Goal: Task Accomplishment & Management: Use online tool/utility

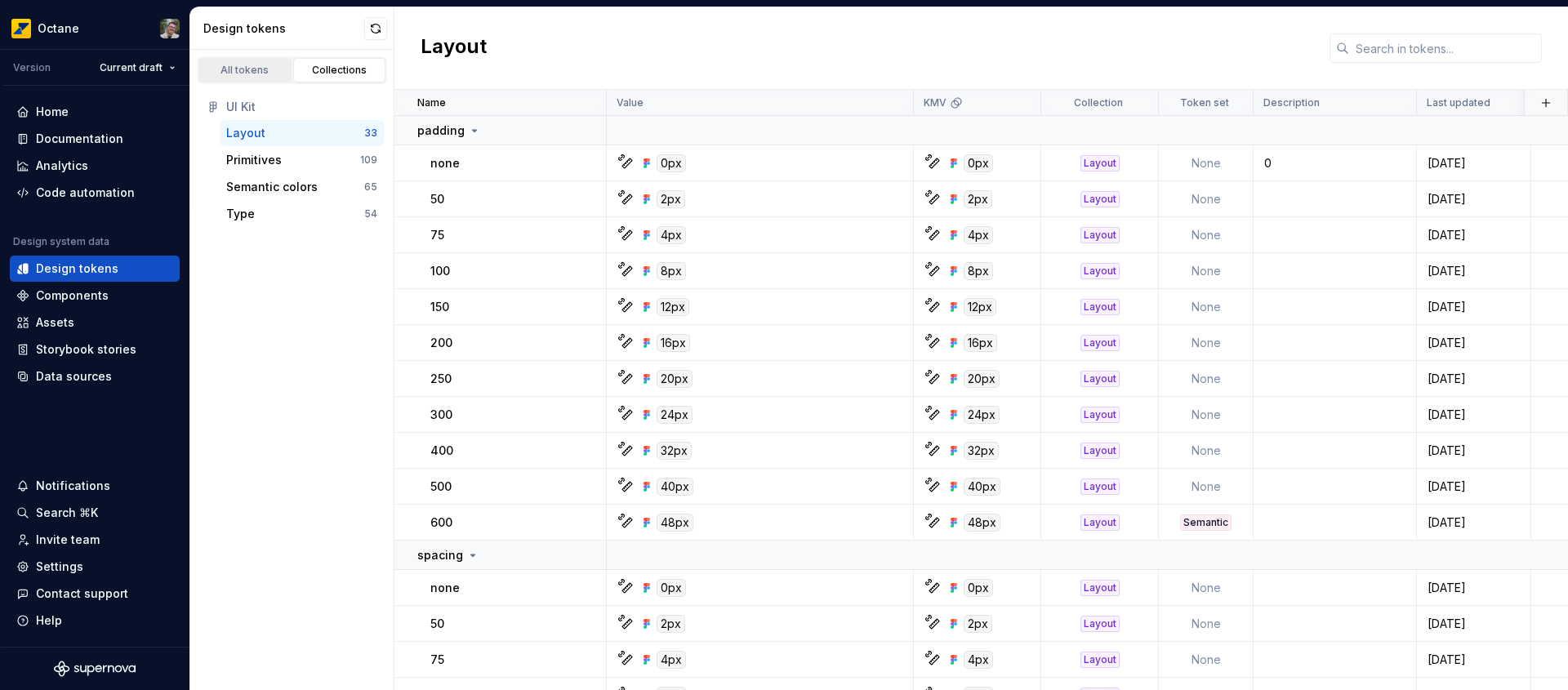
click at [259, 76] on div "All tokens" at bounding box center [245, 70] width 82 height 13
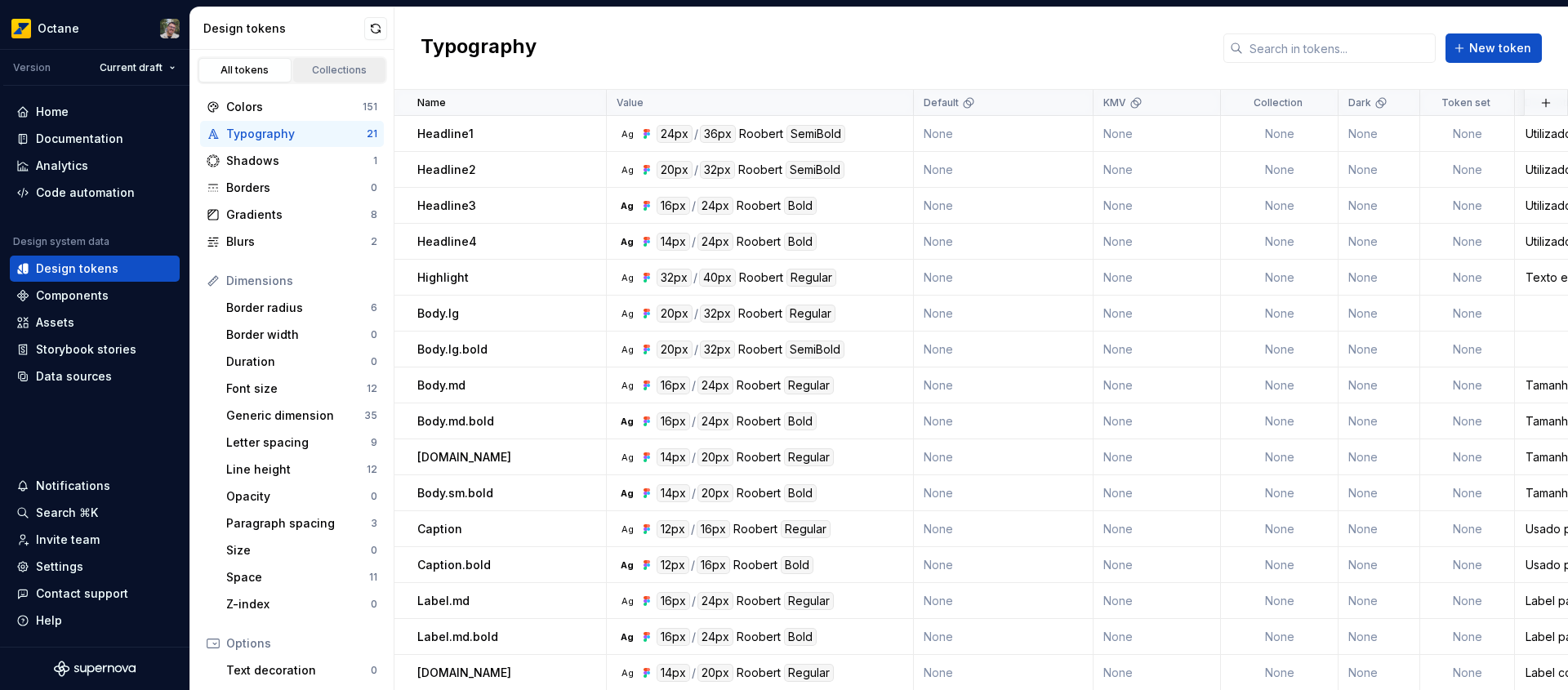
click at [350, 73] on div "Collections" at bounding box center [340, 70] width 82 height 13
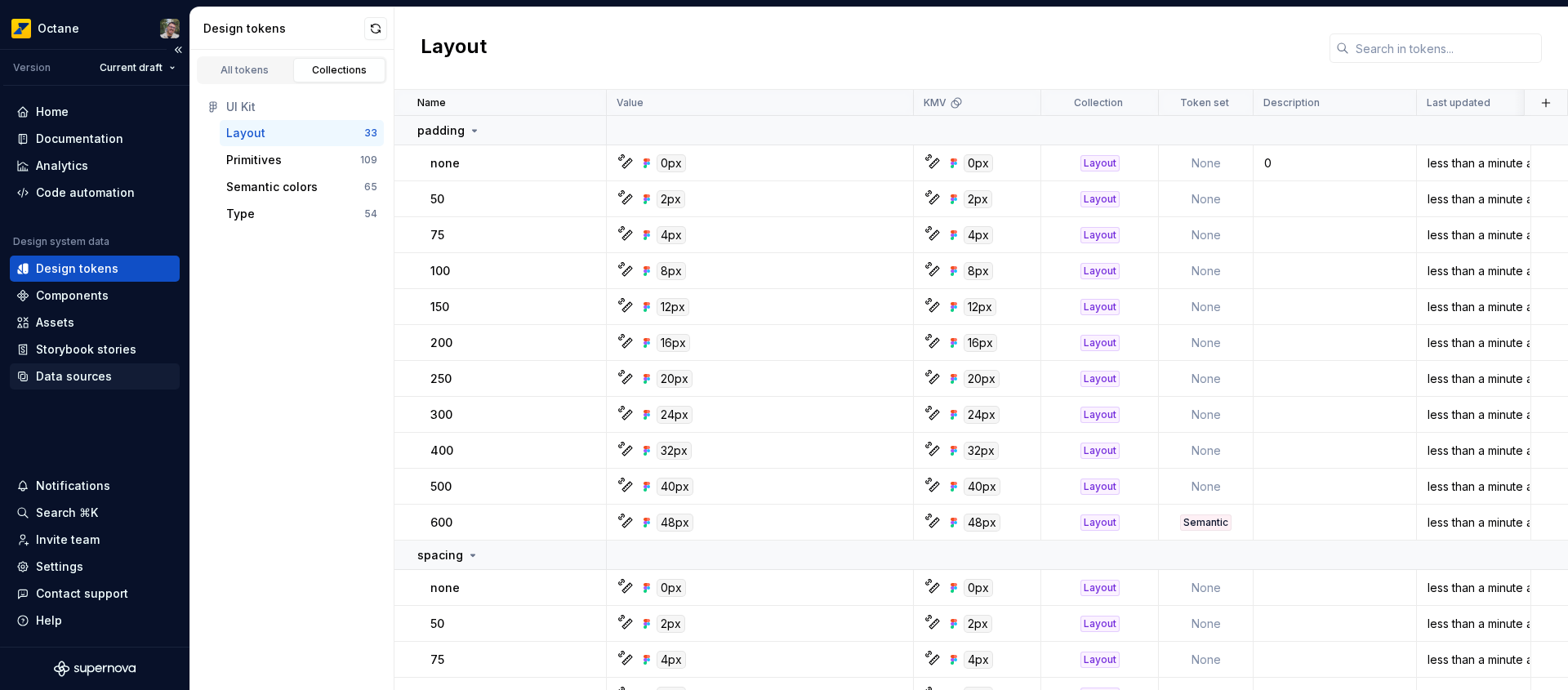
click at [89, 376] on div "Data sources" at bounding box center [73, 376] width 76 height 16
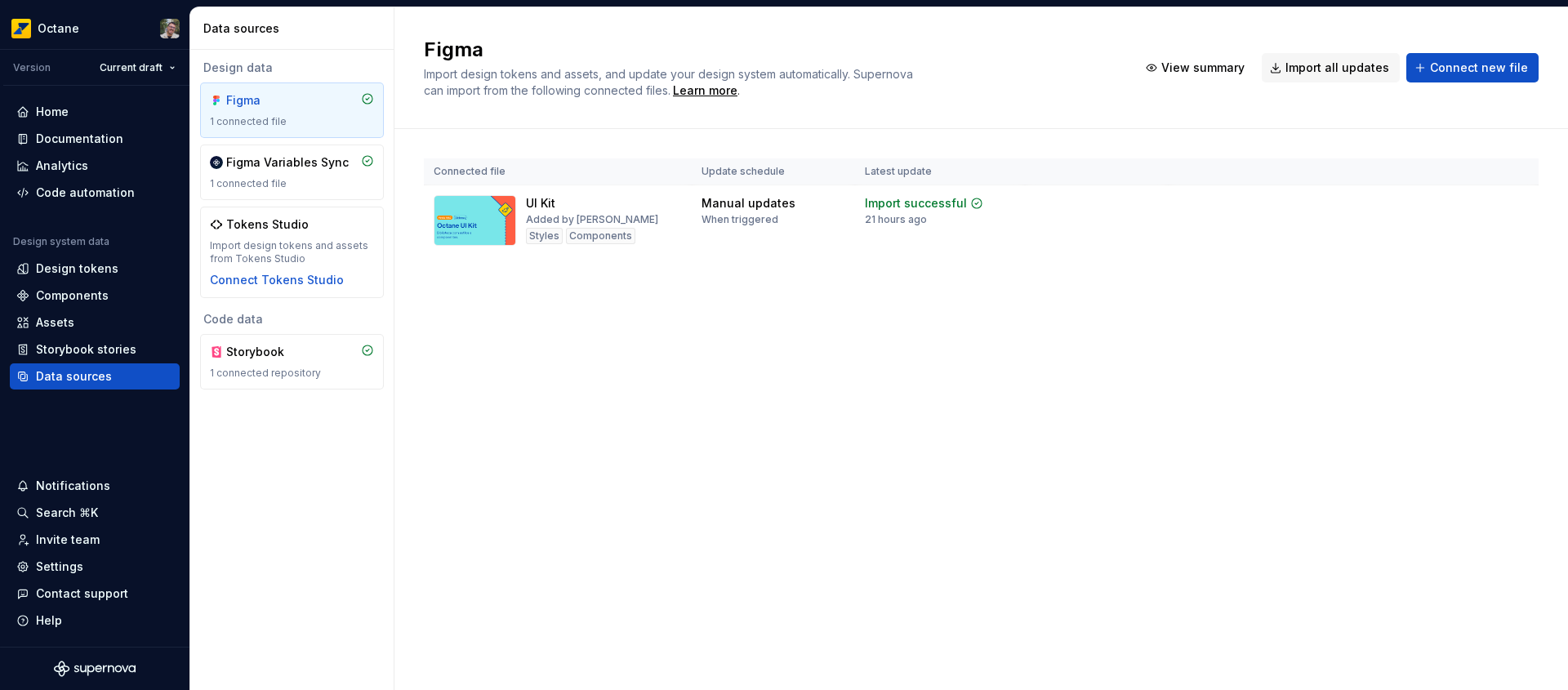
drag, startPoint x: 1079, startPoint y: 88, endPoint x: 807, endPoint y: 38, distance: 276.6
click at [1077, 87] on div "Figma Import design tokens and assets, and update your design system automatica…" at bounding box center [771, 68] width 695 height 62
click at [113, 267] on div "Design tokens" at bounding box center [76, 269] width 83 height 16
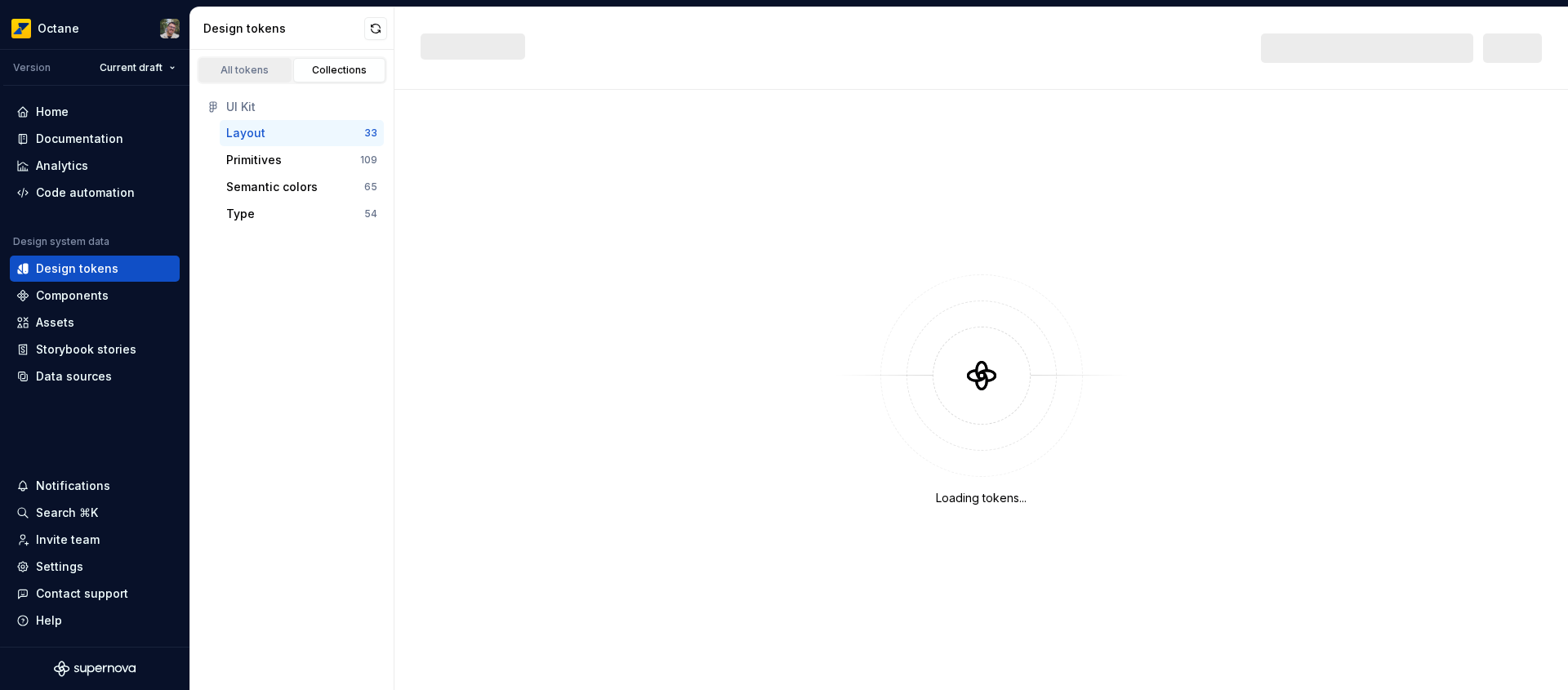
click at [226, 65] on div "All tokens" at bounding box center [245, 70] width 82 height 13
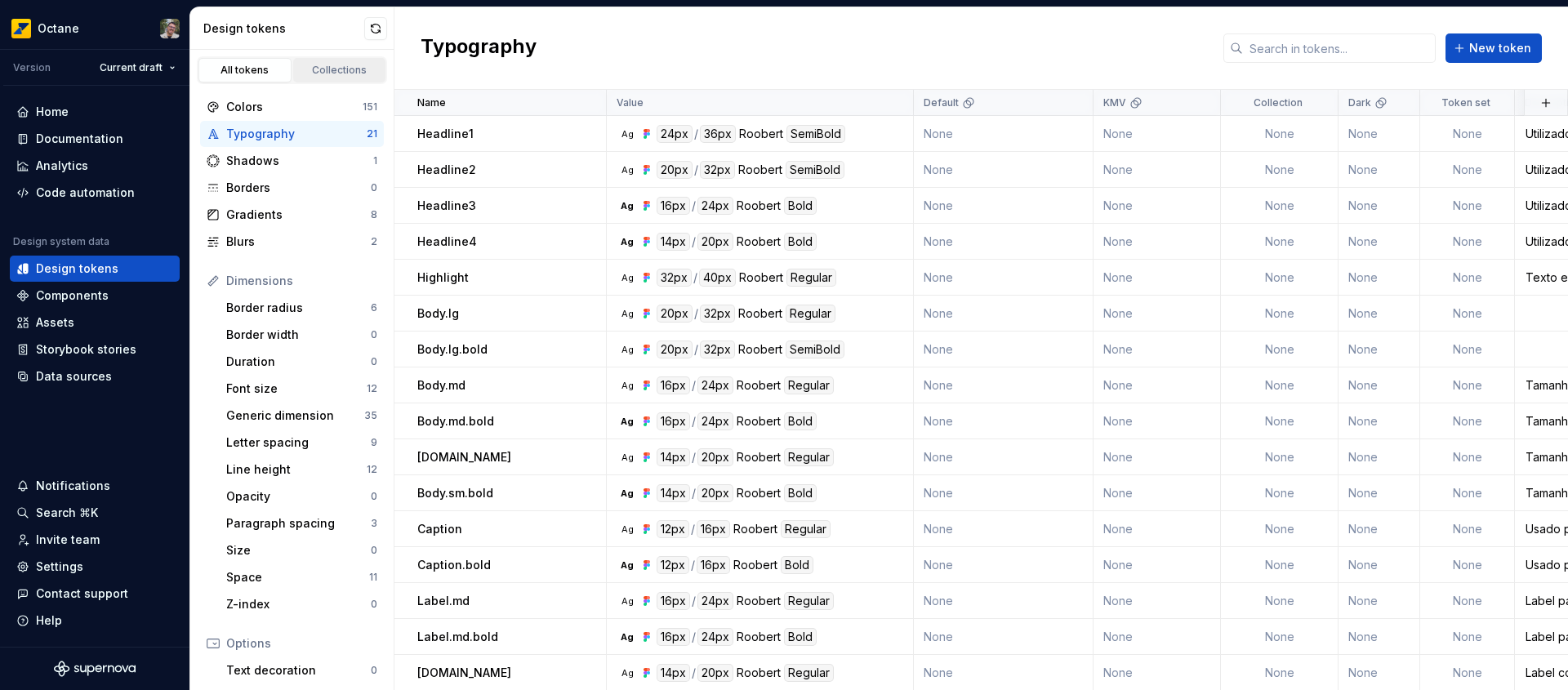
click at [346, 57] on div "All tokens Collections" at bounding box center [292, 69] width 190 height 28
click at [342, 61] on link "Collections" at bounding box center [340, 70] width 93 height 25
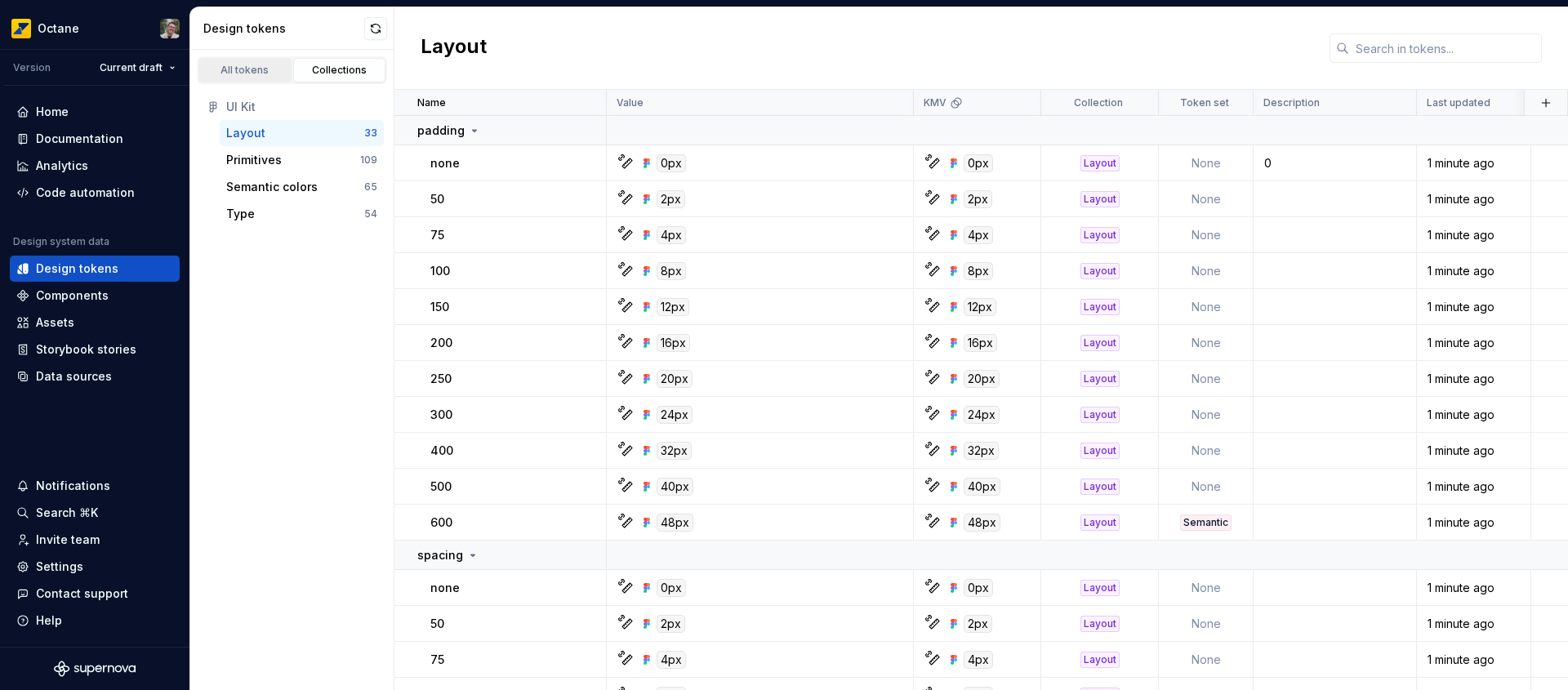
click at [246, 69] on div "All tokens" at bounding box center [245, 70] width 82 height 13
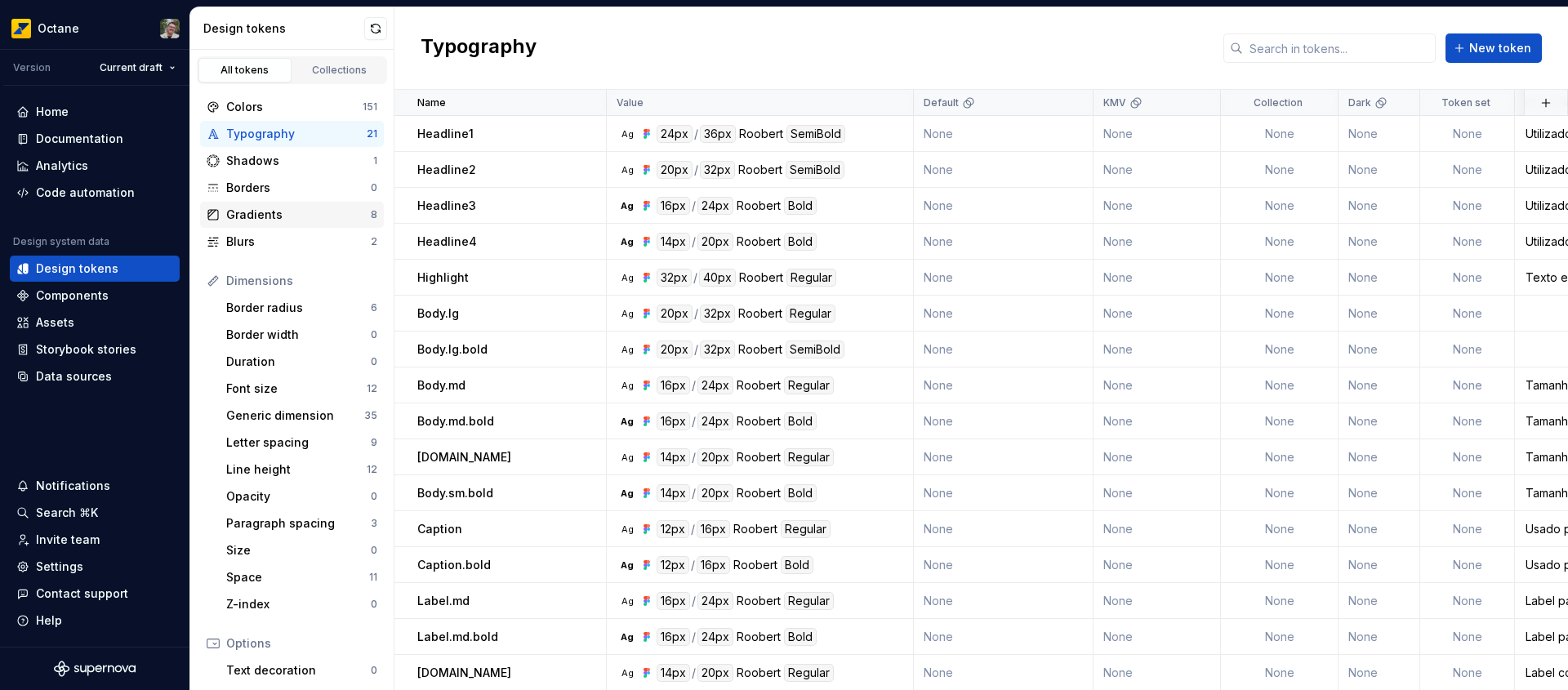
click at [312, 214] on div "Gradients" at bounding box center [298, 214] width 145 height 16
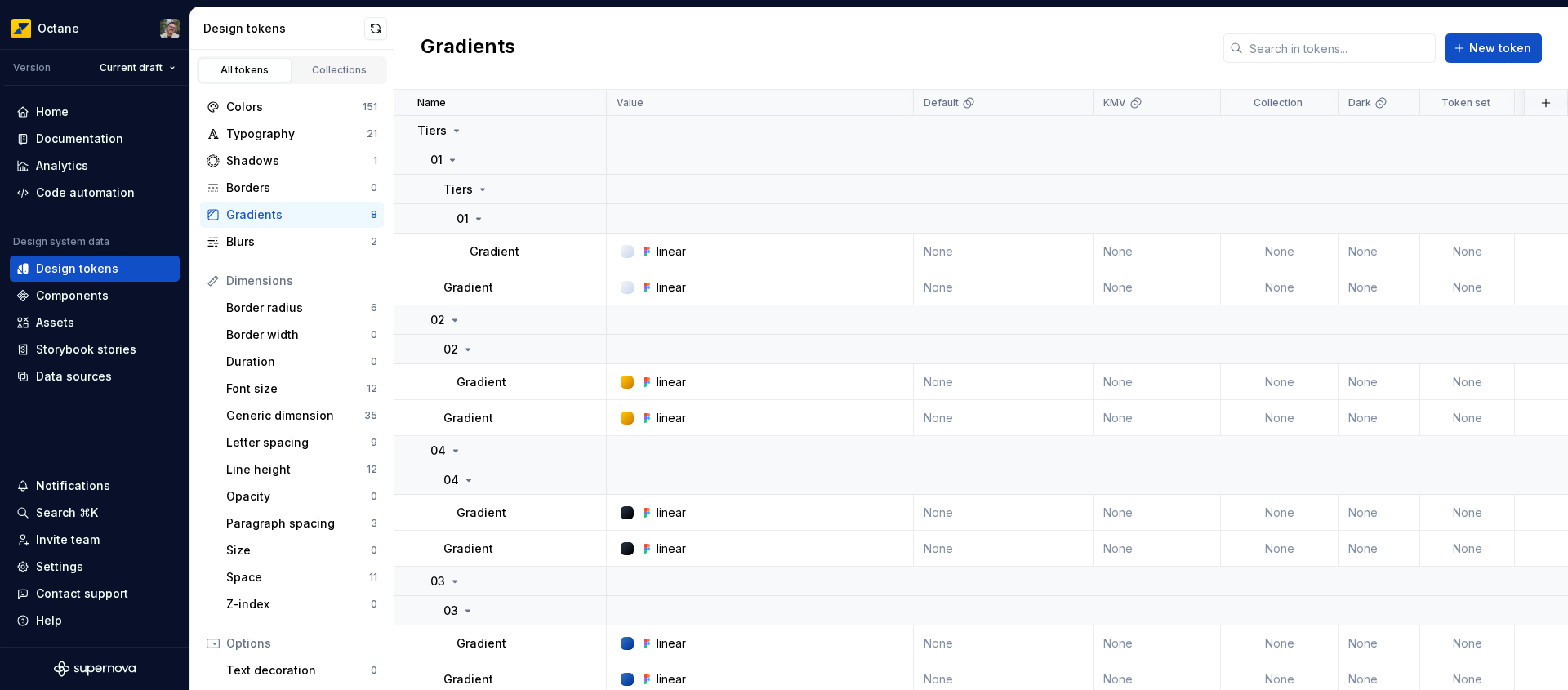
click at [667, 45] on div "Gradients New token" at bounding box center [982, 48] width 1174 height 83
click at [450, 135] on icon at bounding box center [456, 131] width 13 height 13
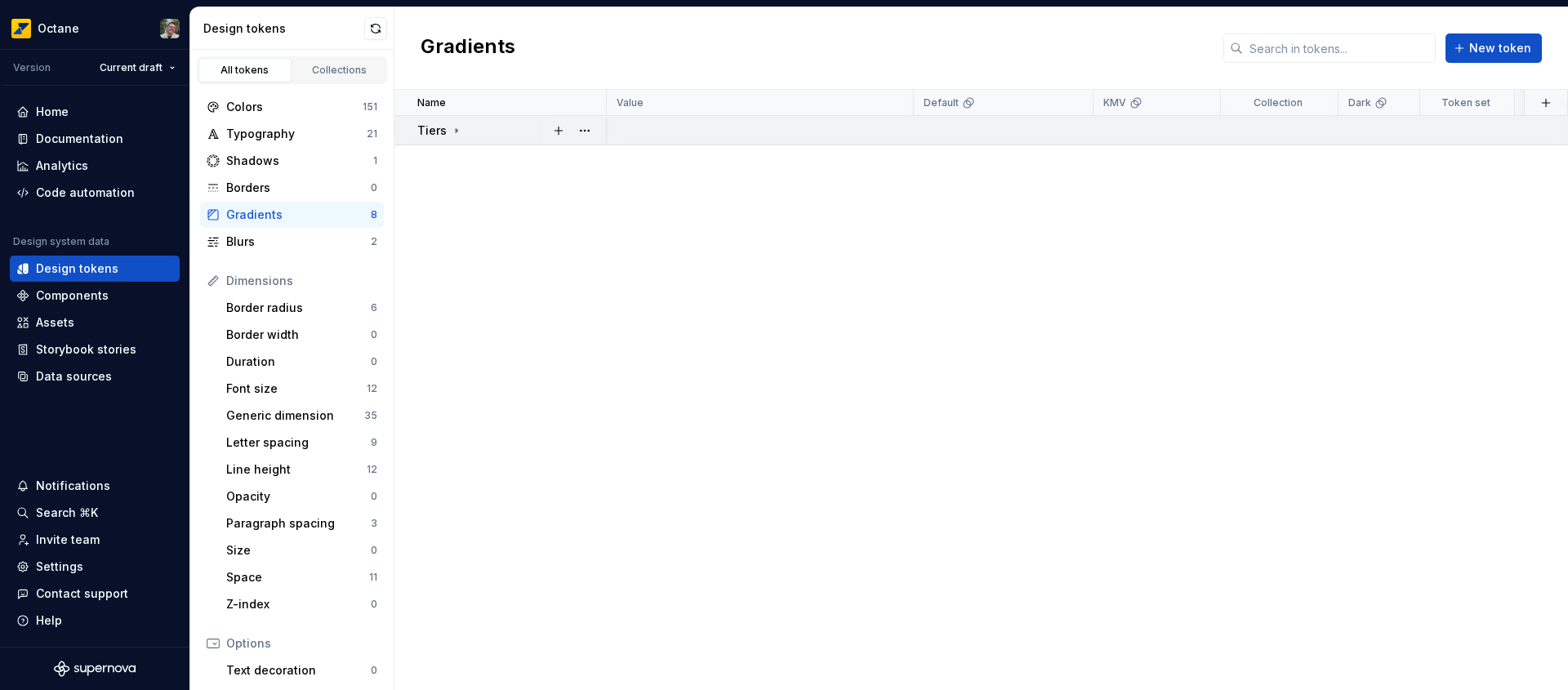
click at [453, 128] on icon at bounding box center [456, 131] width 13 height 13
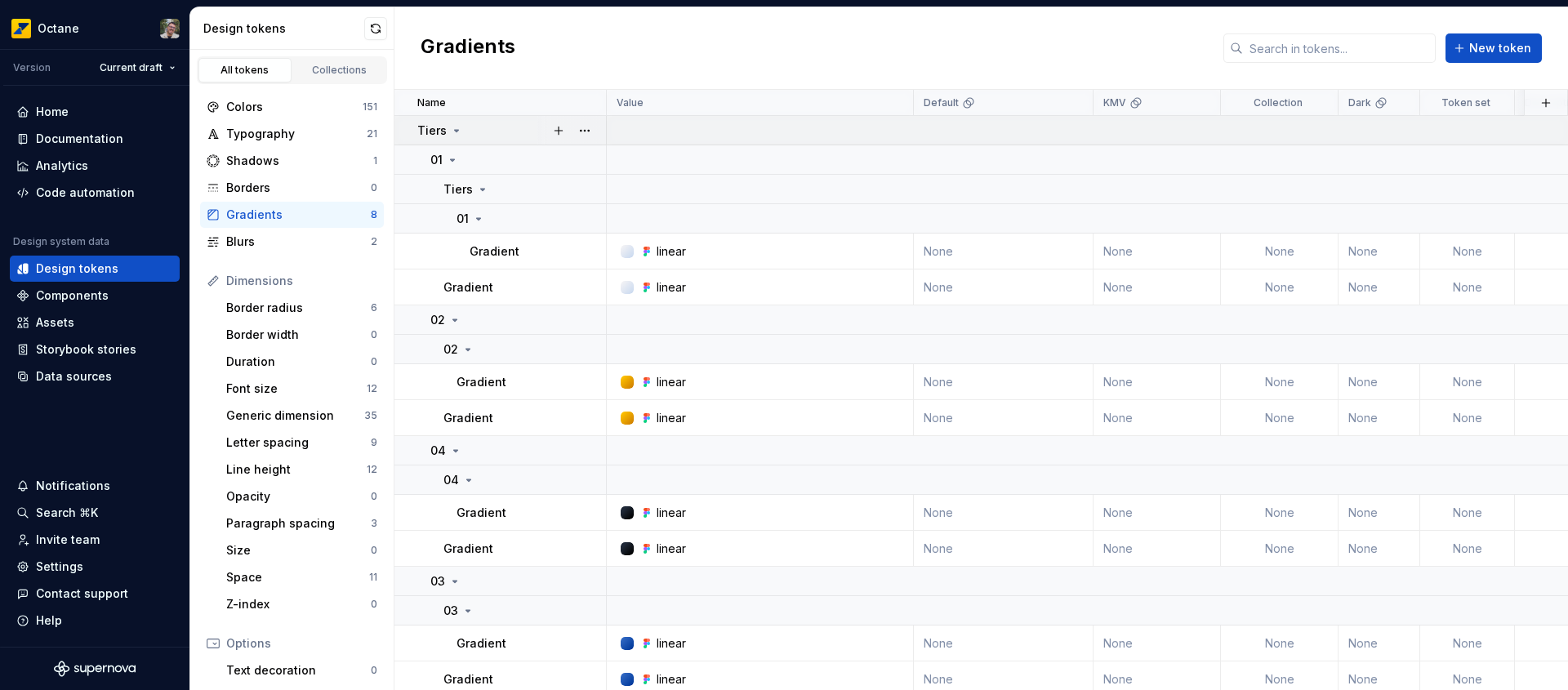
click at [453, 128] on icon at bounding box center [456, 131] width 13 height 13
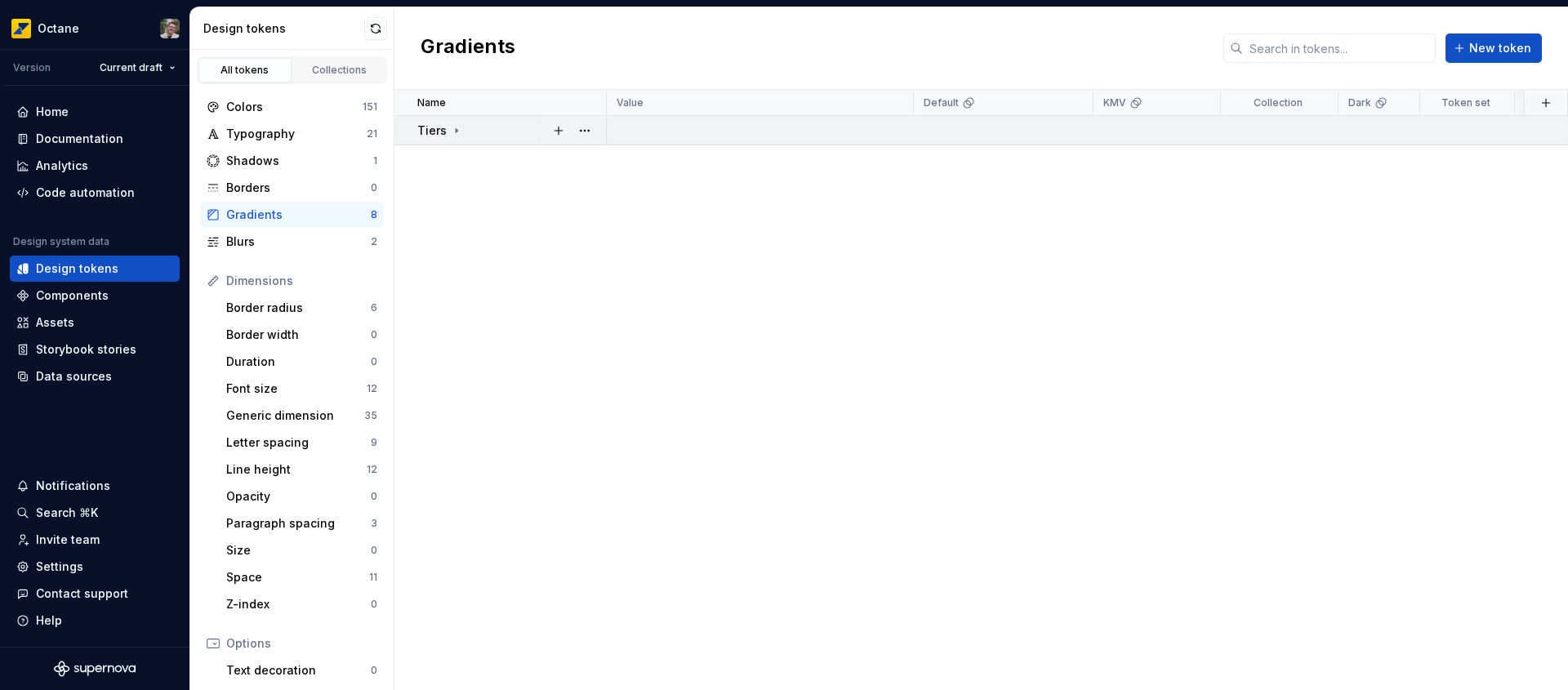
click at [453, 128] on icon at bounding box center [456, 131] width 13 height 13
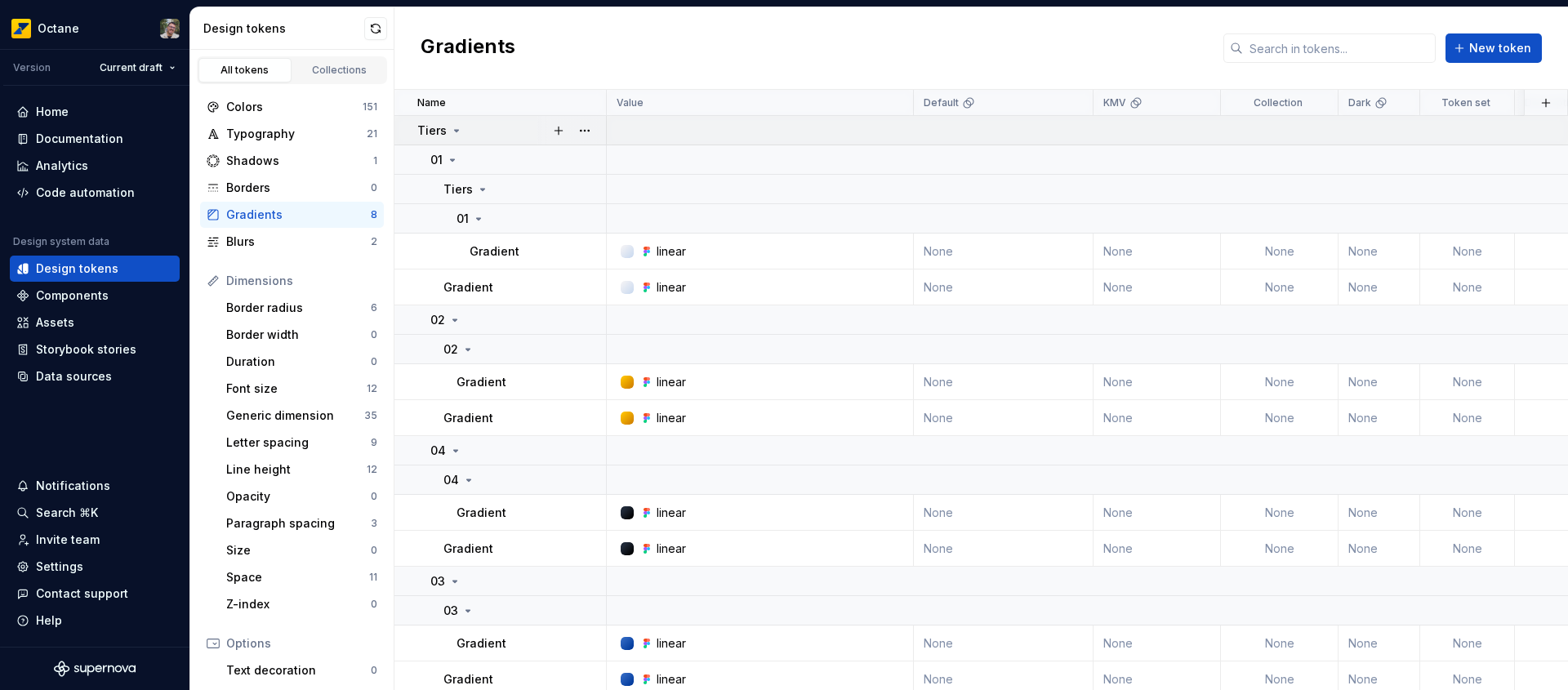
click at [453, 128] on icon at bounding box center [456, 131] width 13 height 13
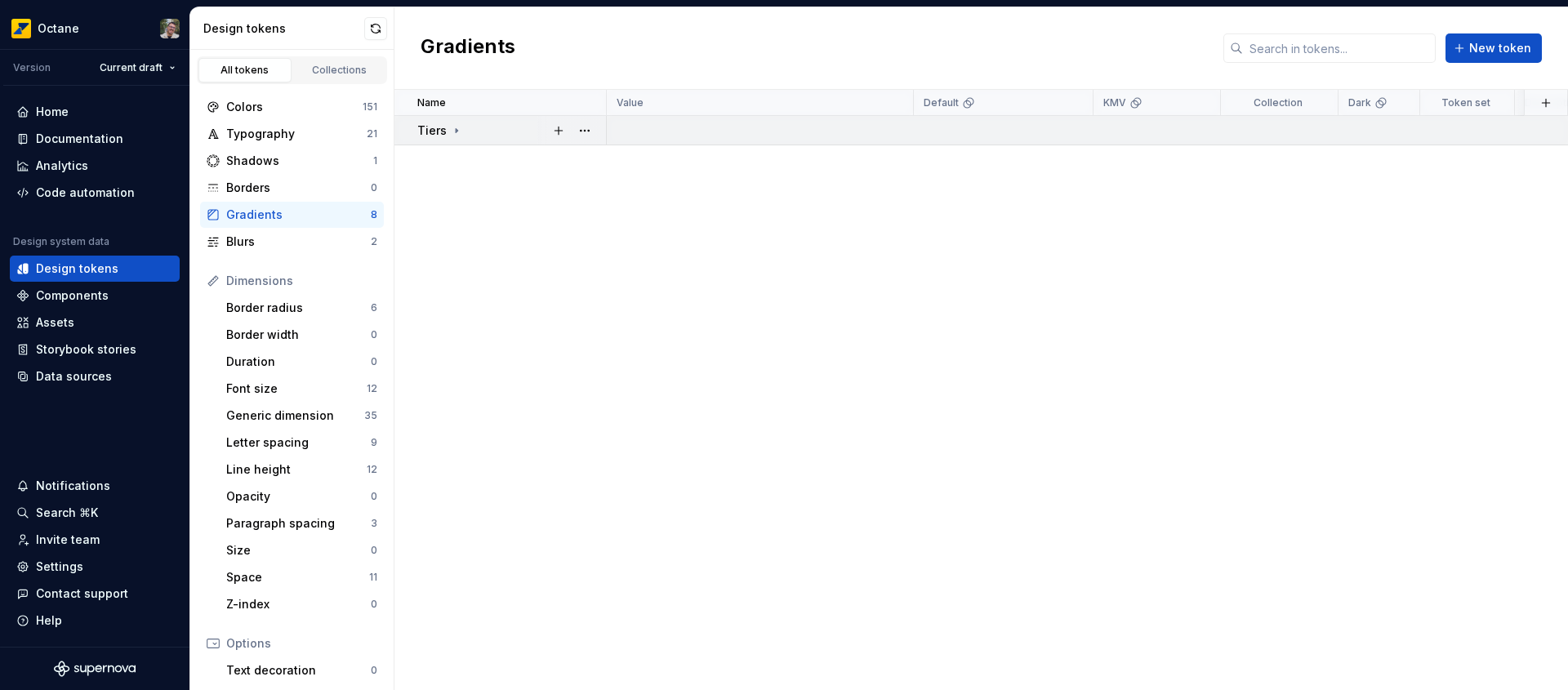
click at [453, 126] on icon at bounding box center [456, 131] width 13 height 13
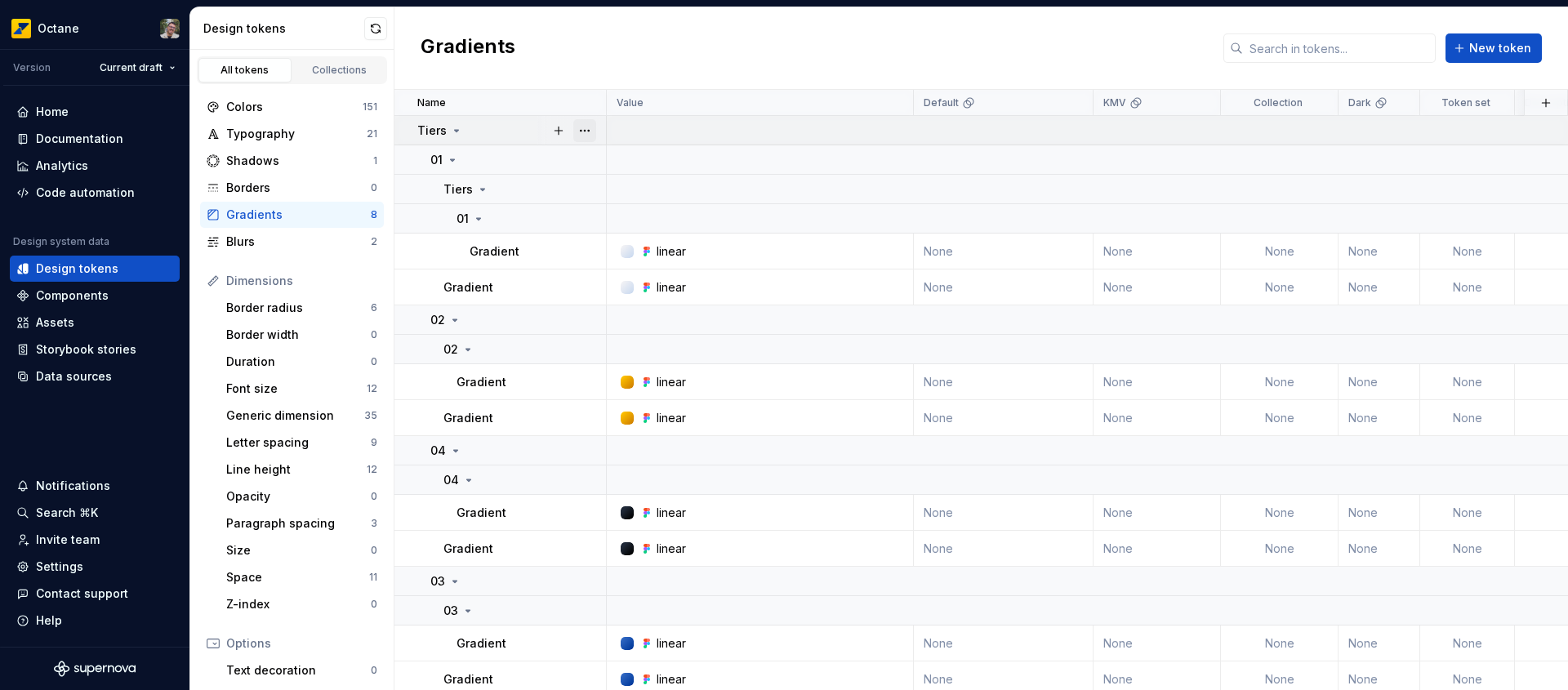
click at [585, 131] on button "button" at bounding box center [585, 131] width 23 height 23
click at [584, 125] on button "button" at bounding box center [585, 131] width 23 height 23
click at [456, 156] on icon at bounding box center [452, 160] width 13 height 13
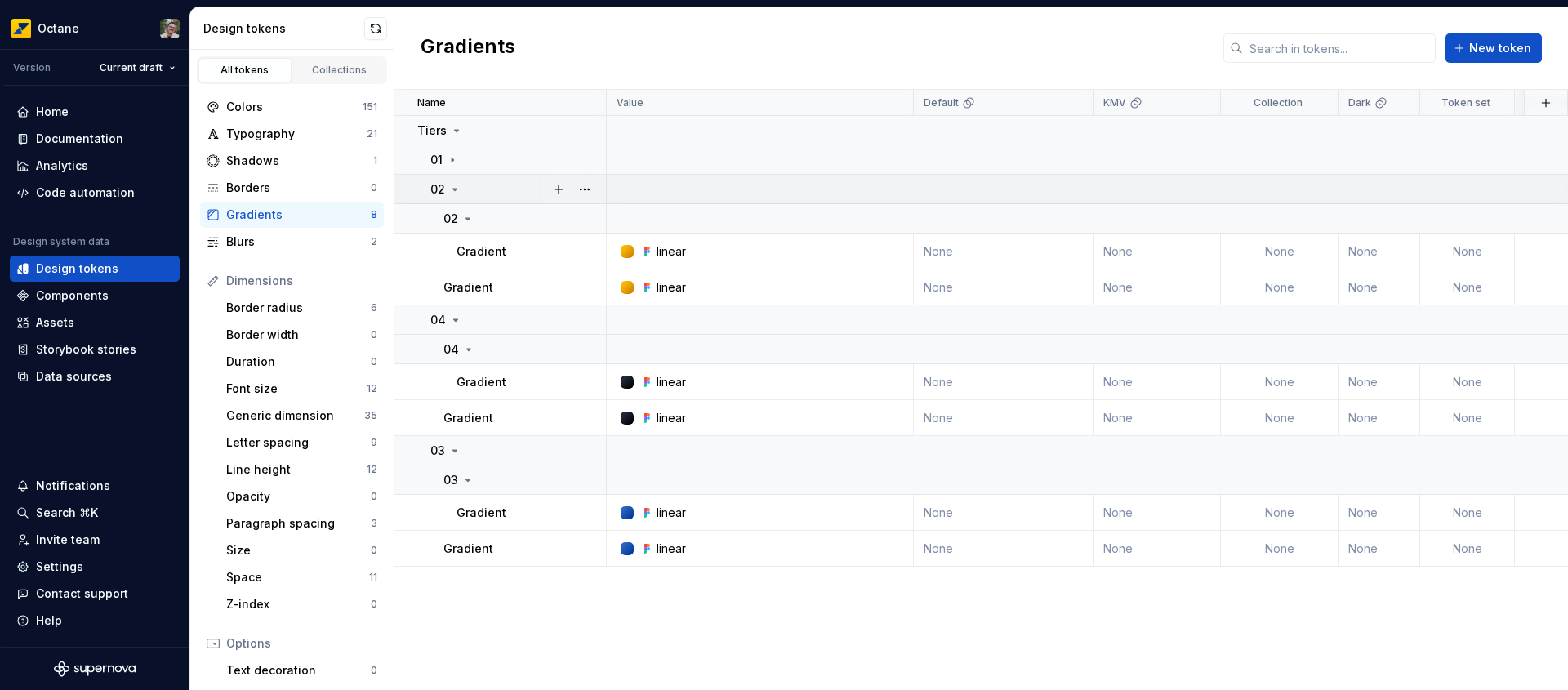
click at [456, 189] on icon at bounding box center [455, 189] width 4 height 2
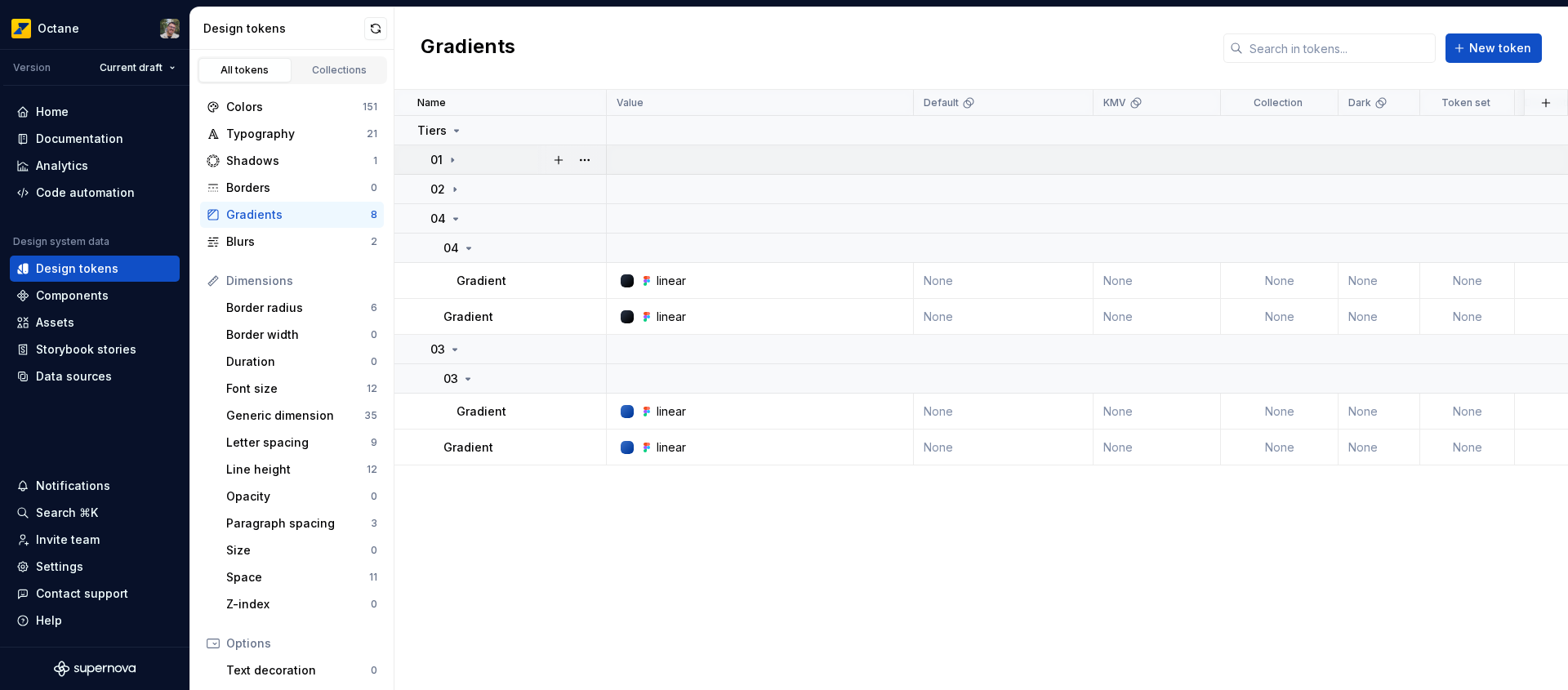
click at [456, 165] on div "01" at bounding box center [445, 160] width 28 height 16
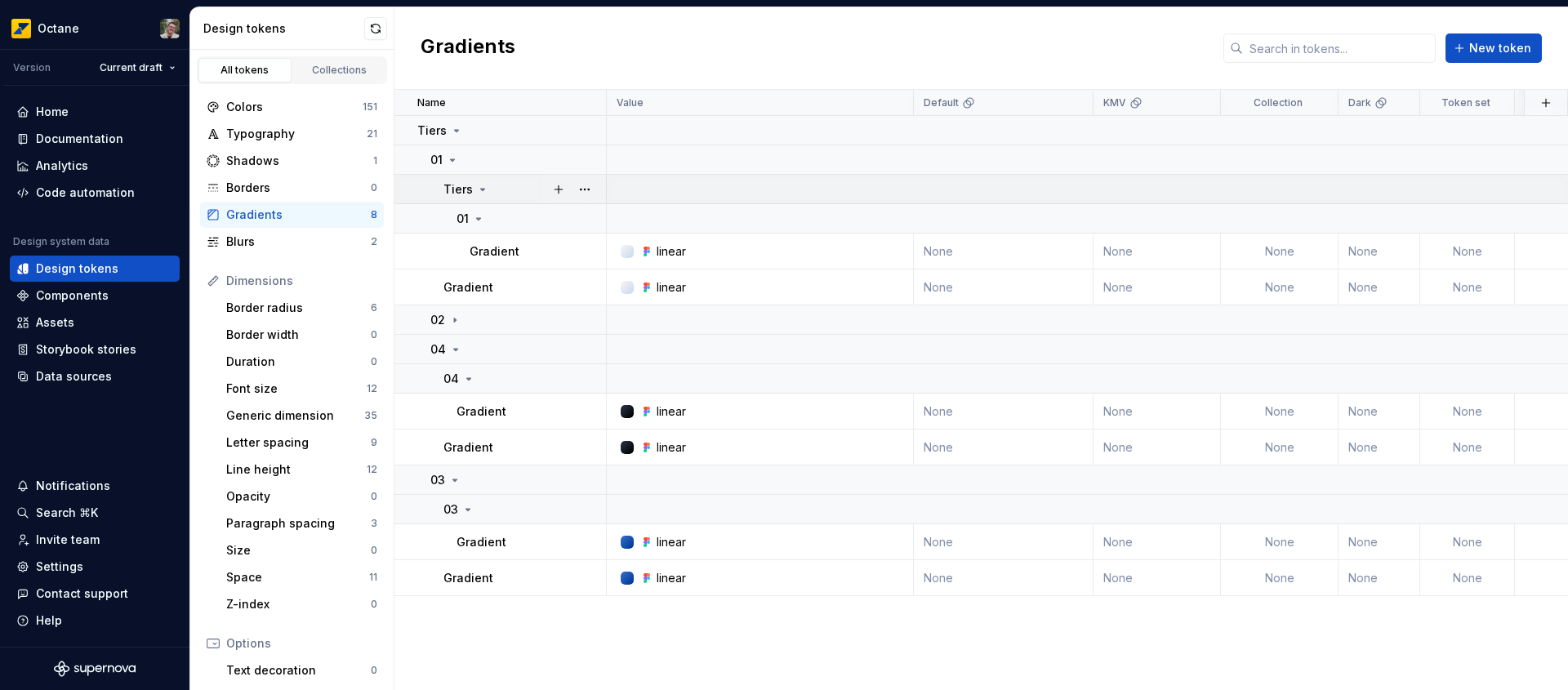
click at [482, 189] on icon at bounding box center [483, 189] width 4 height 2
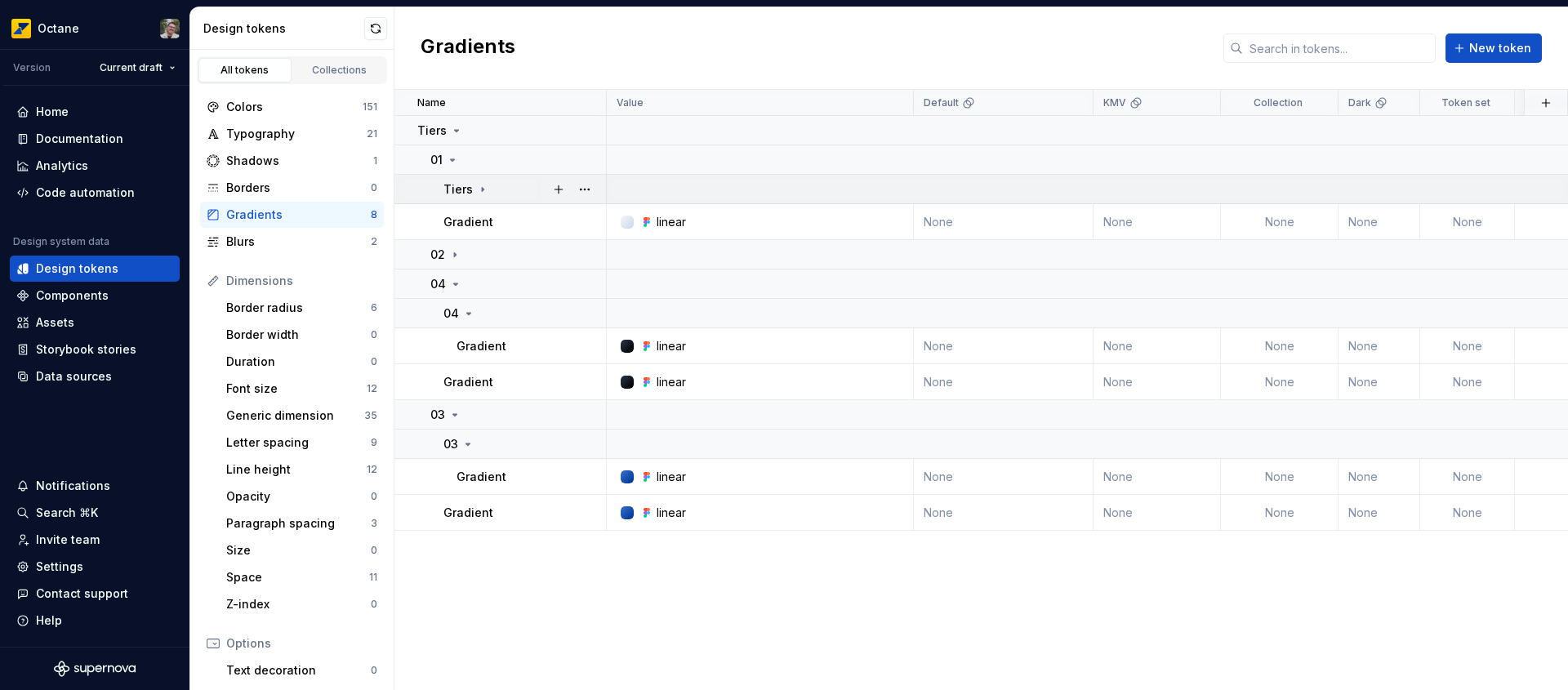
click at [478, 190] on icon at bounding box center [482, 189] width 13 height 13
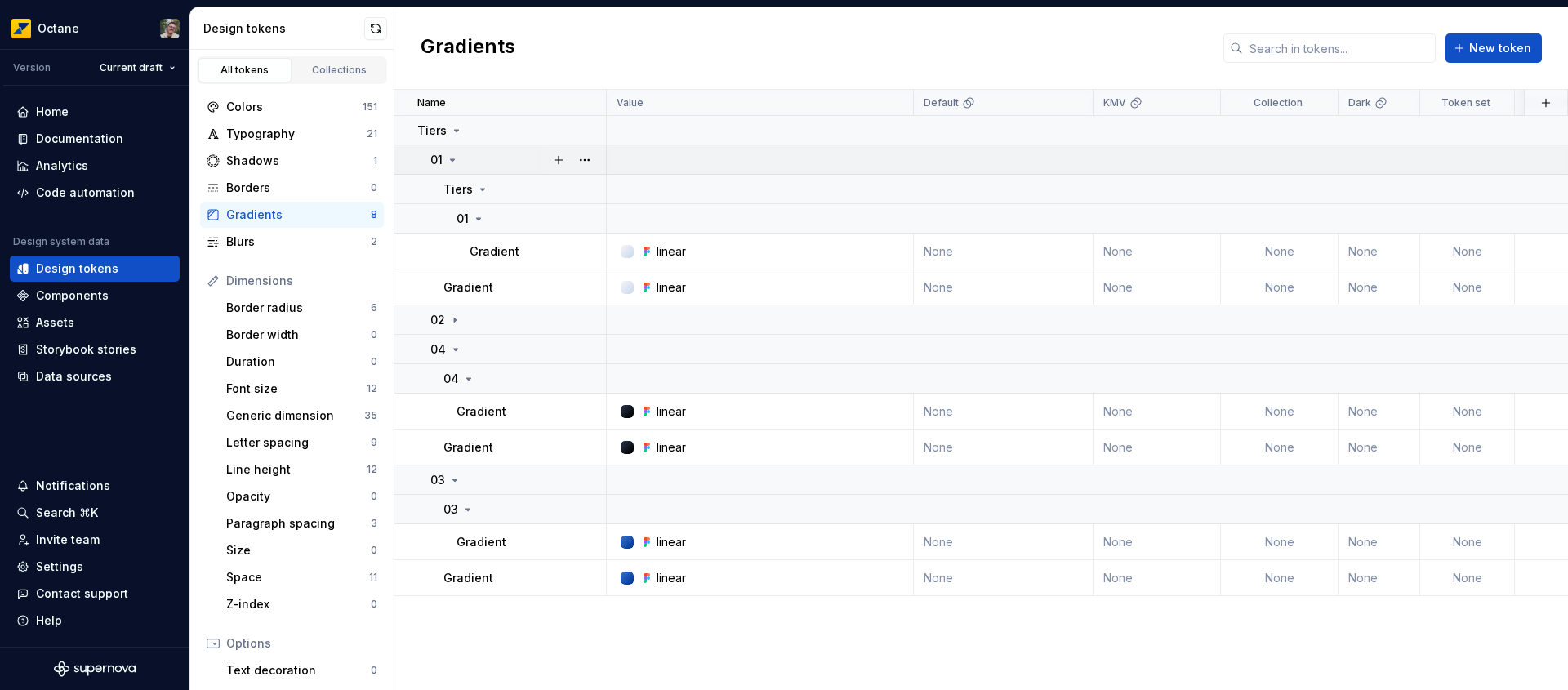
click at [457, 154] on icon at bounding box center [452, 160] width 13 height 13
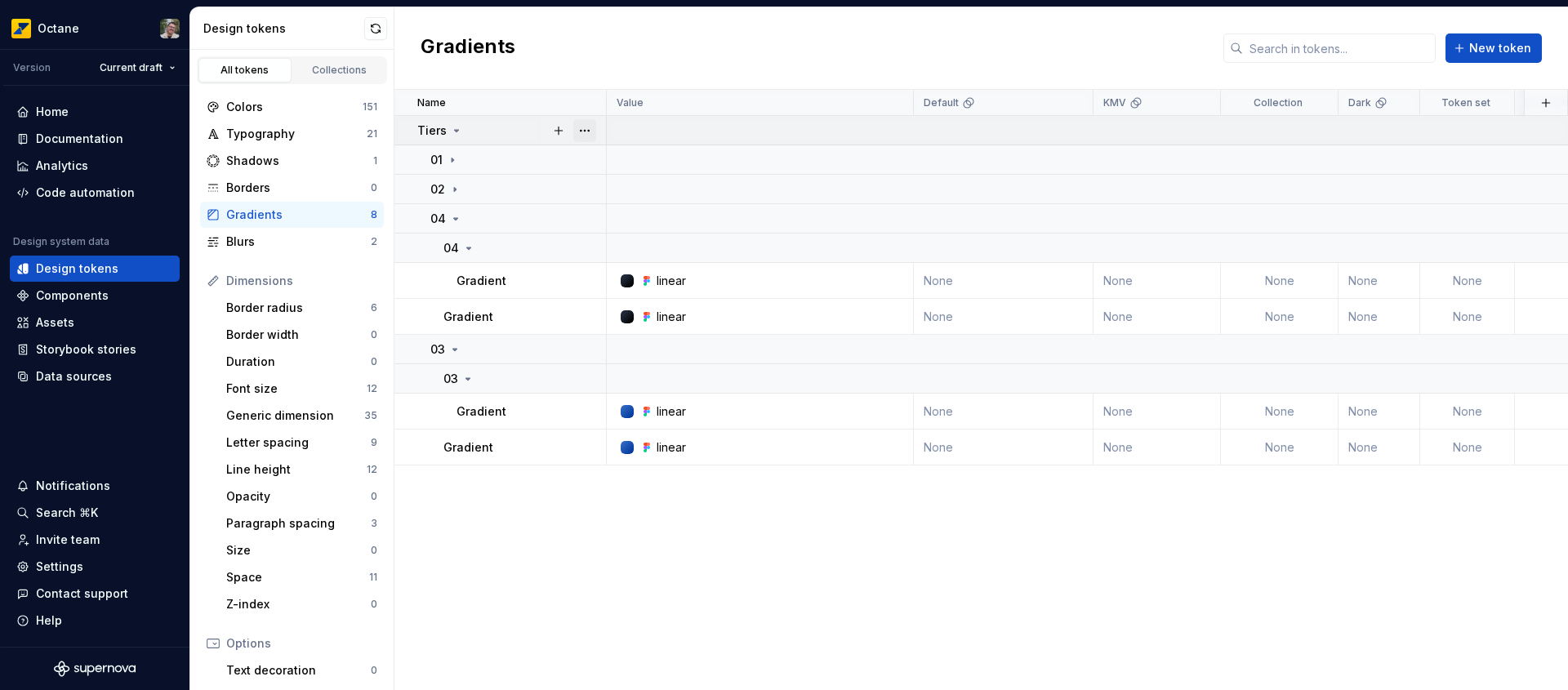
click at [587, 126] on button "button" at bounding box center [585, 131] width 23 height 23
click at [607, 65] on html "Octane Version Current draft Home Documentation Analytics Code automation Desig…" at bounding box center [784, 345] width 1568 height 690
click at [460, 133] on icon at bounding box center [456, 131] width 13 height 13
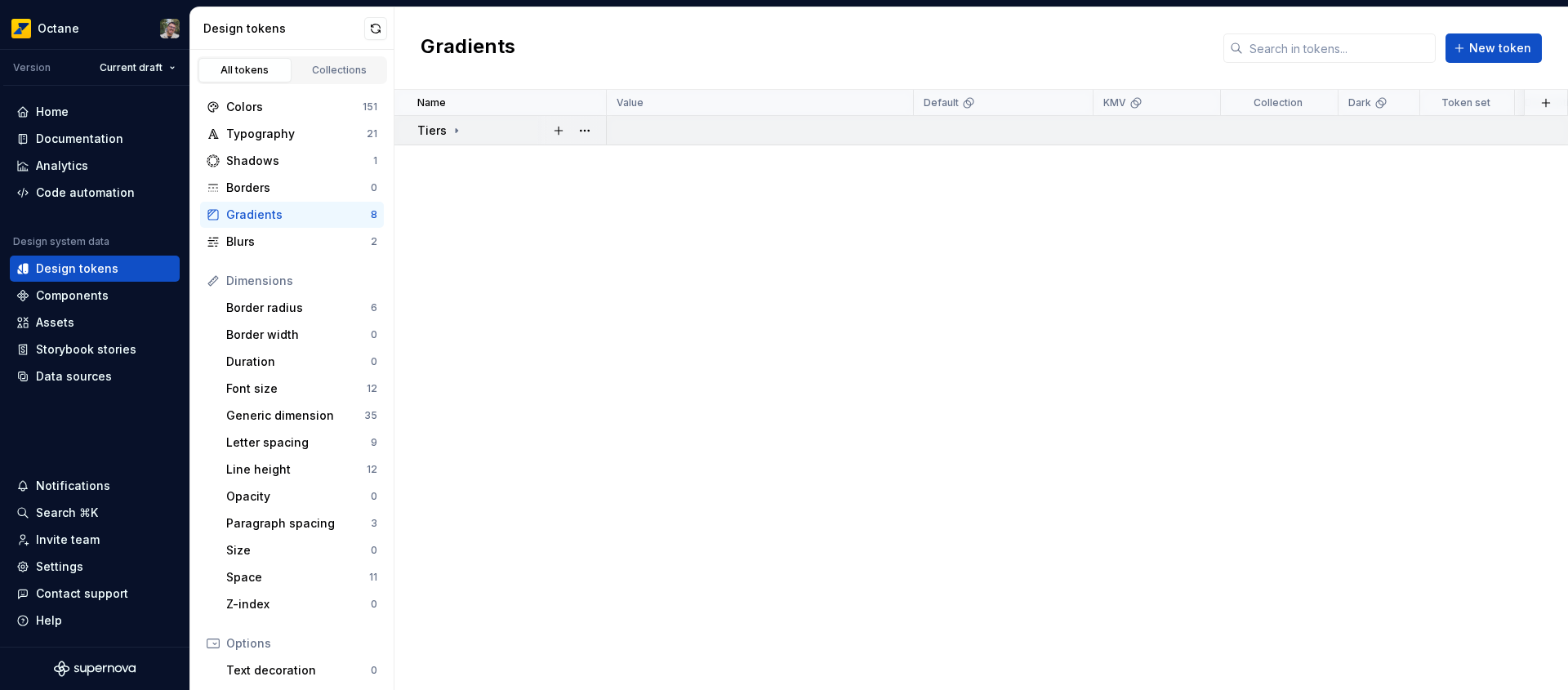
click at [456, 132] on icon at bounding box center [456, 131] width 13 height 13
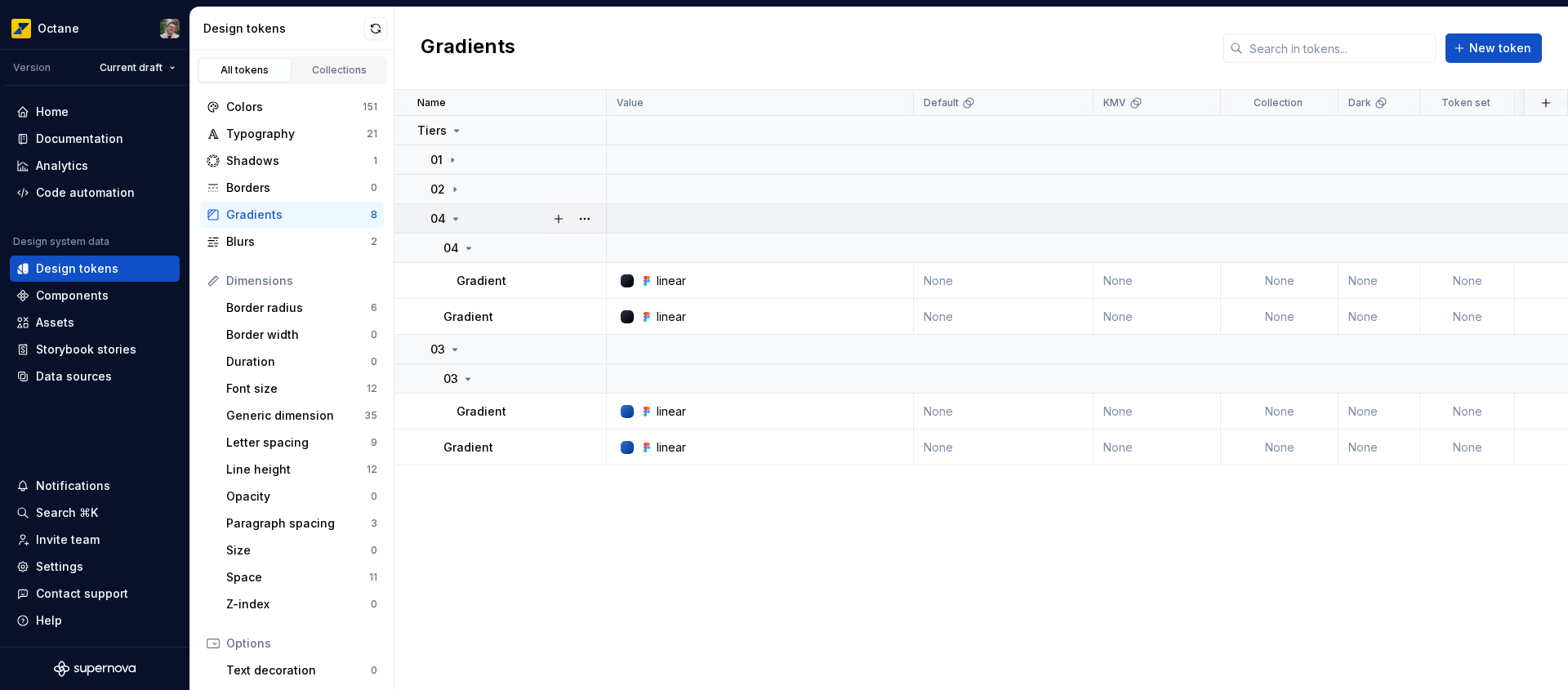
click at [454, 222] on icon at bounding box center [455, 219] width 13 height 13
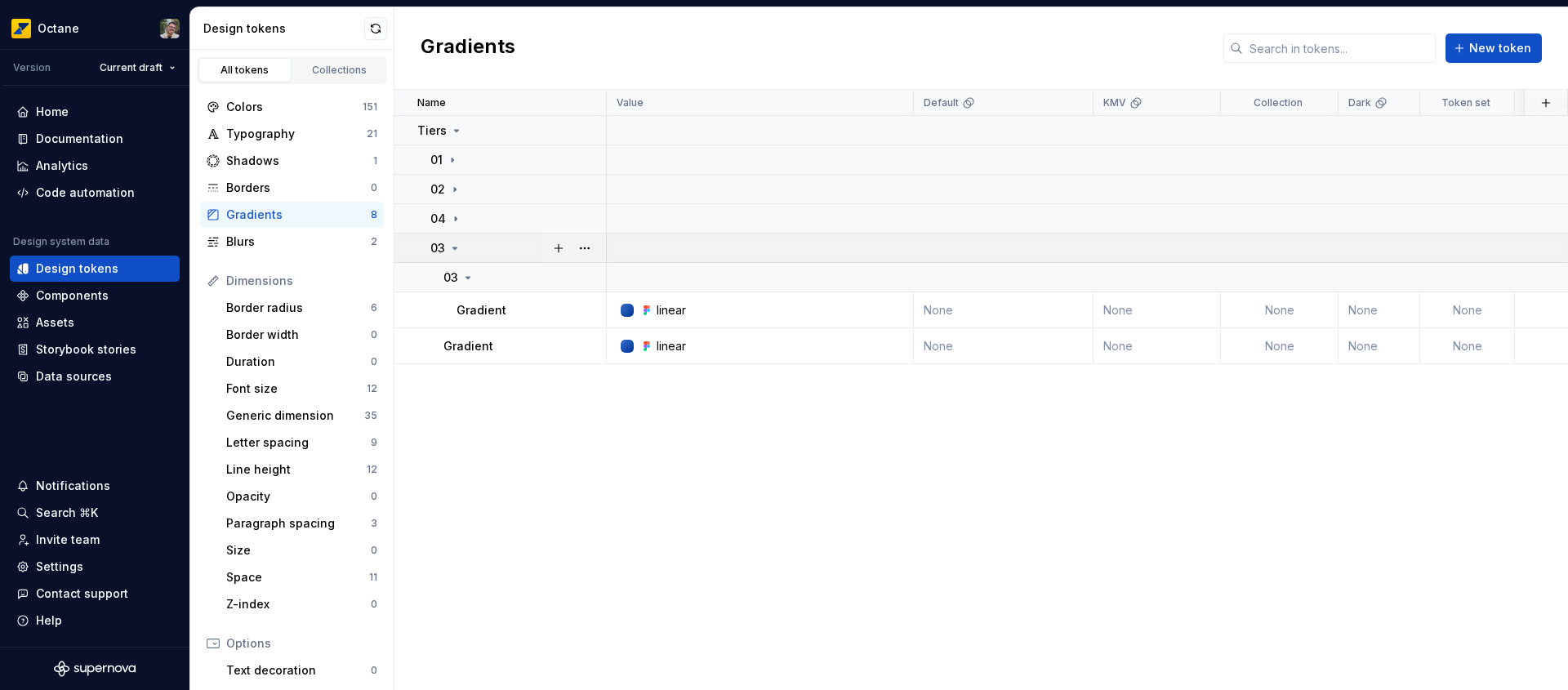
click at [457, 245] on icon at bounding box center [454, 248] width 13 height 13
click at [451, 120] on td "Tiers" at bounding box center [501, 130] width 213 height 29
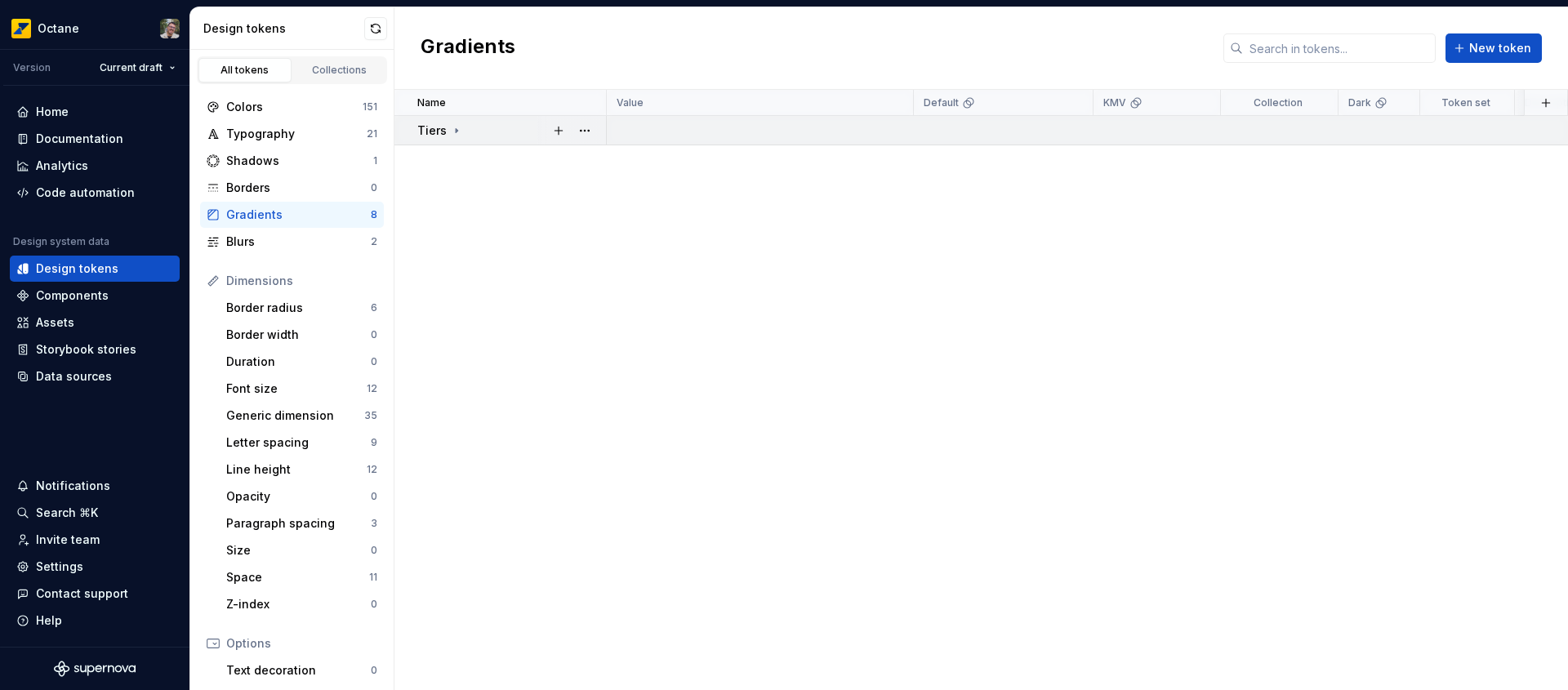
click at [452, 129] on icon at bounding box center [456, 131] width 13 height 13
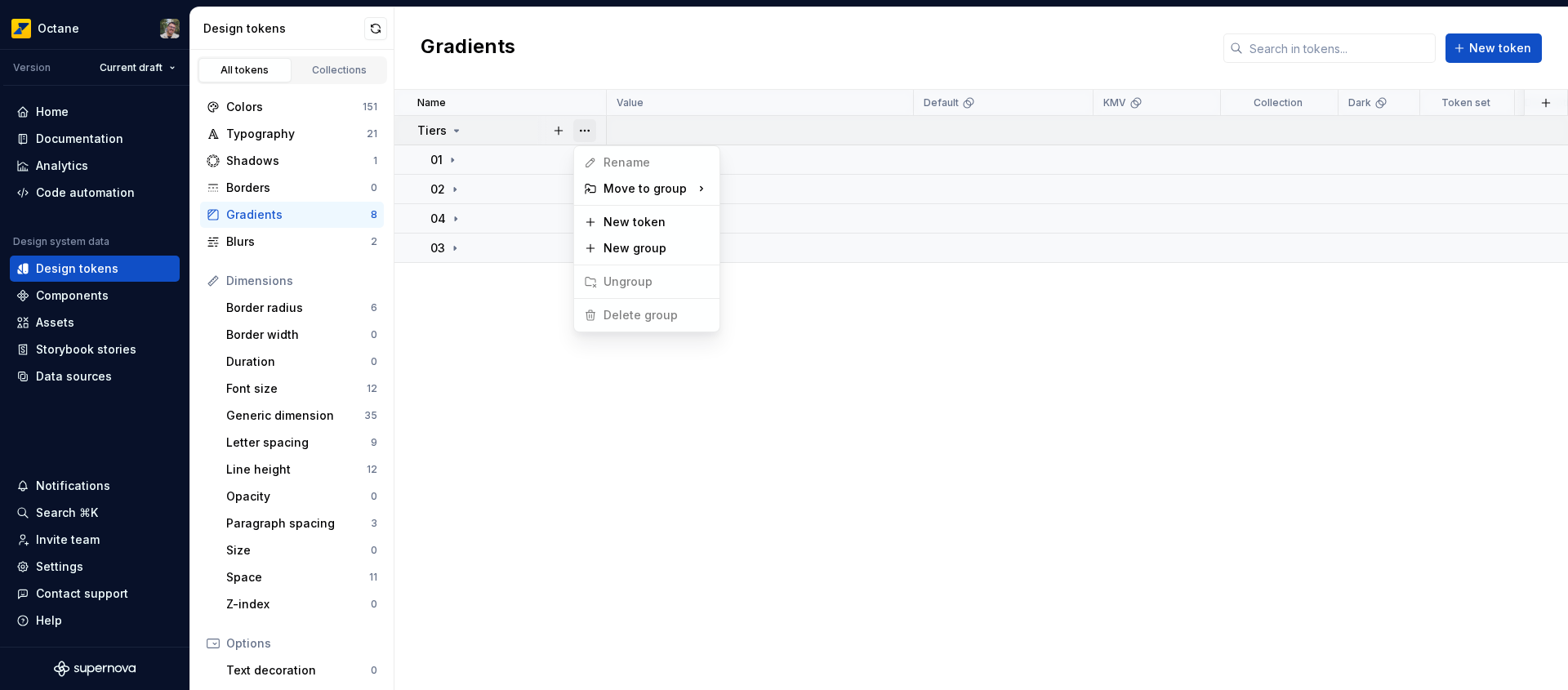
click at [581, 134] on button "button" at bounding box center [585, 131] width 23 height 23
click at [518, 377] on html "Octane Version Current draft Home Documentation Analytics Code automation Desig…" at bounding box center [784, 345] width 1568 height 690
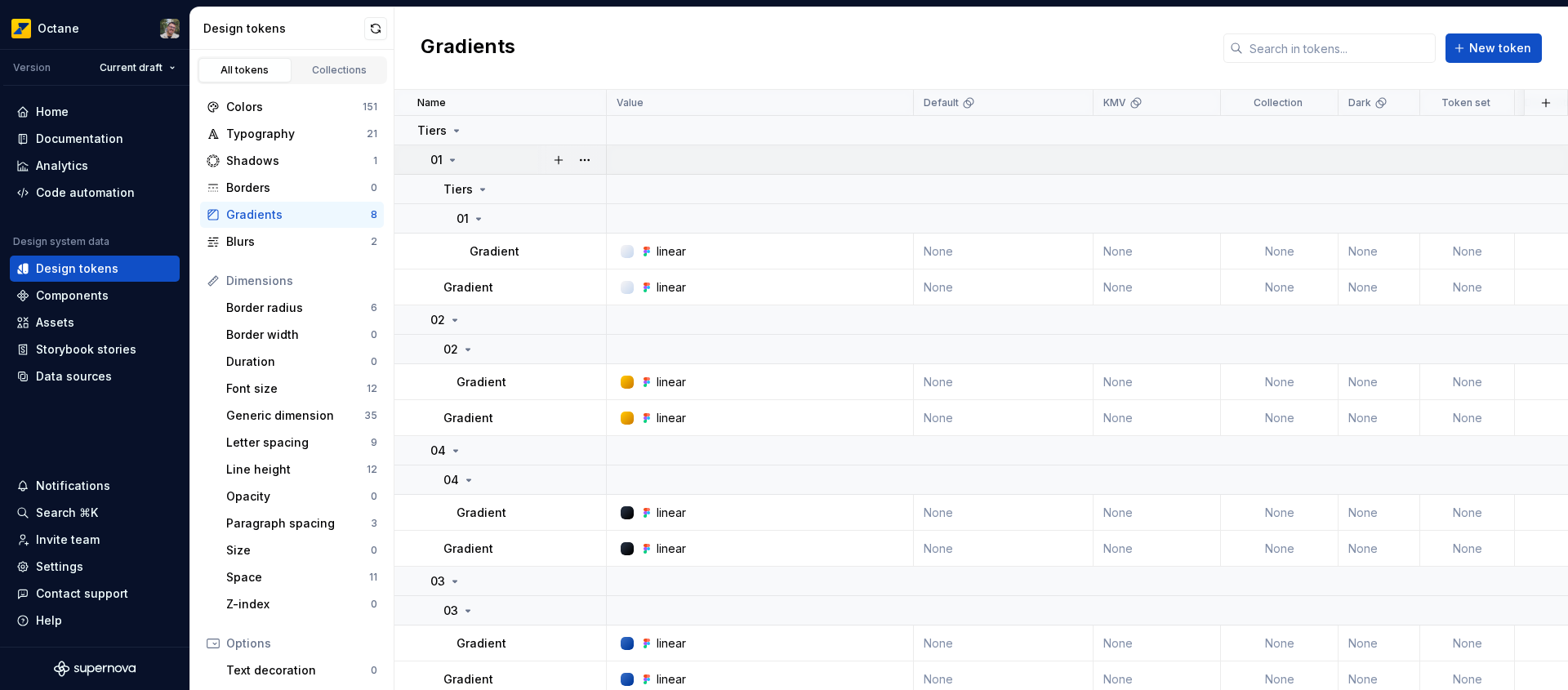
click at [450, 160] on icon at bounding box center [452, 160] width 13 height 13
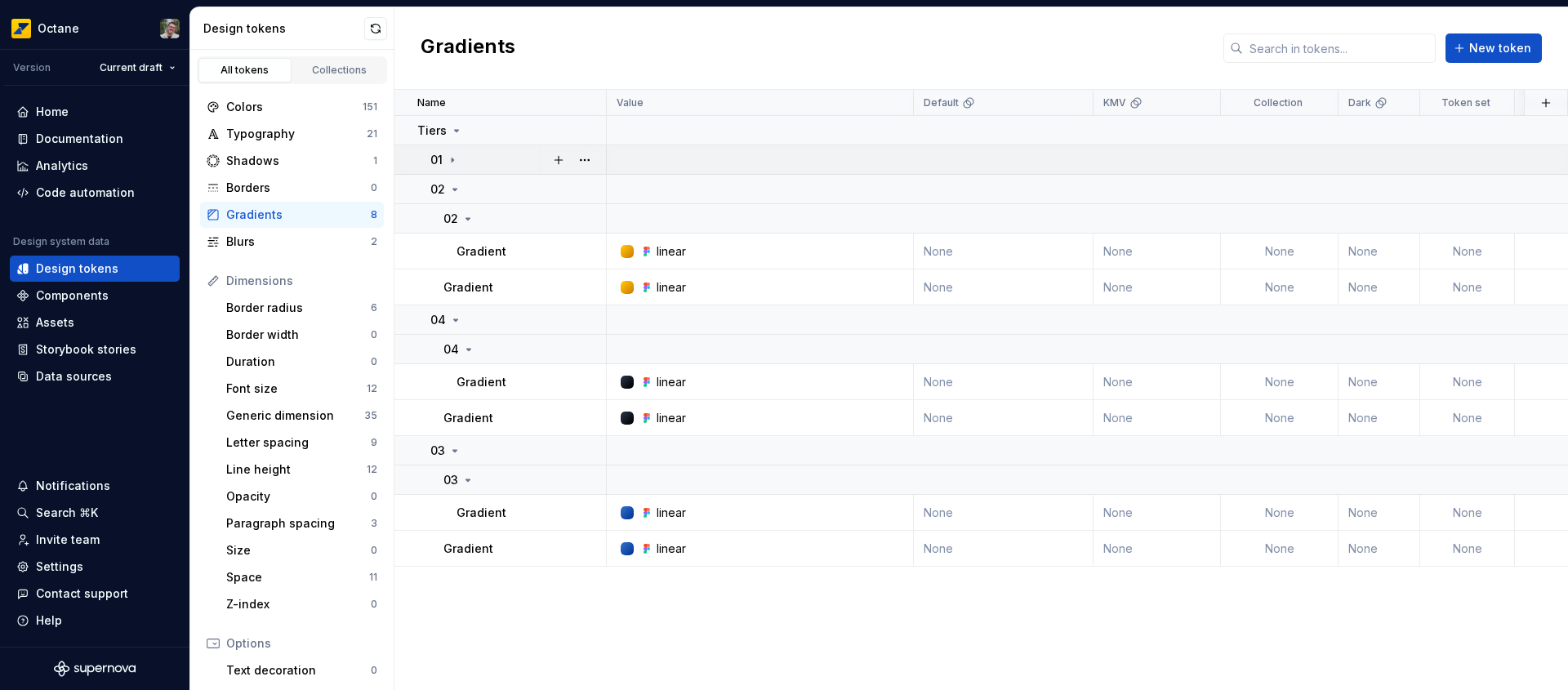
click at [452, 159] on icon at bounding box center [453, 159] width 2 height 4
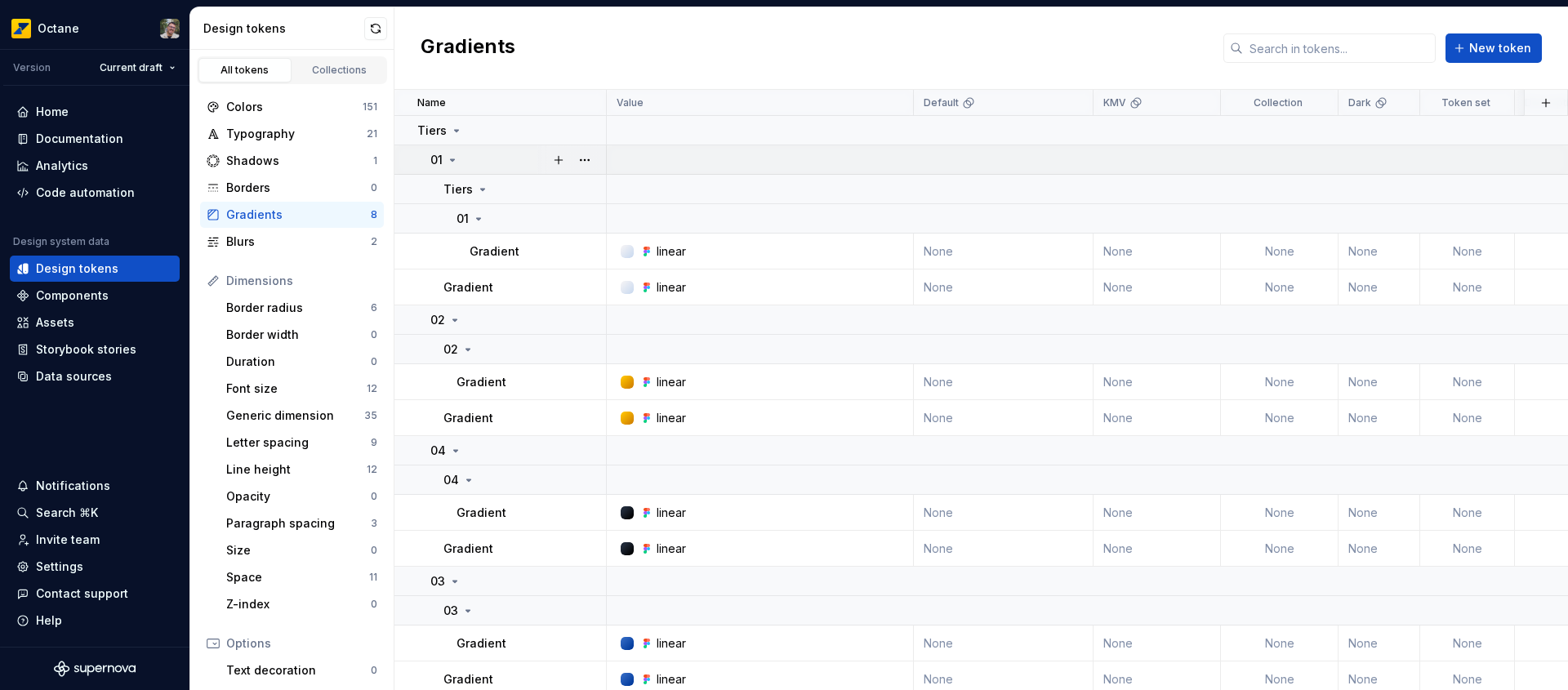
click at [451, 159] on icon at bounding box center [453, 160] width 4 height 2
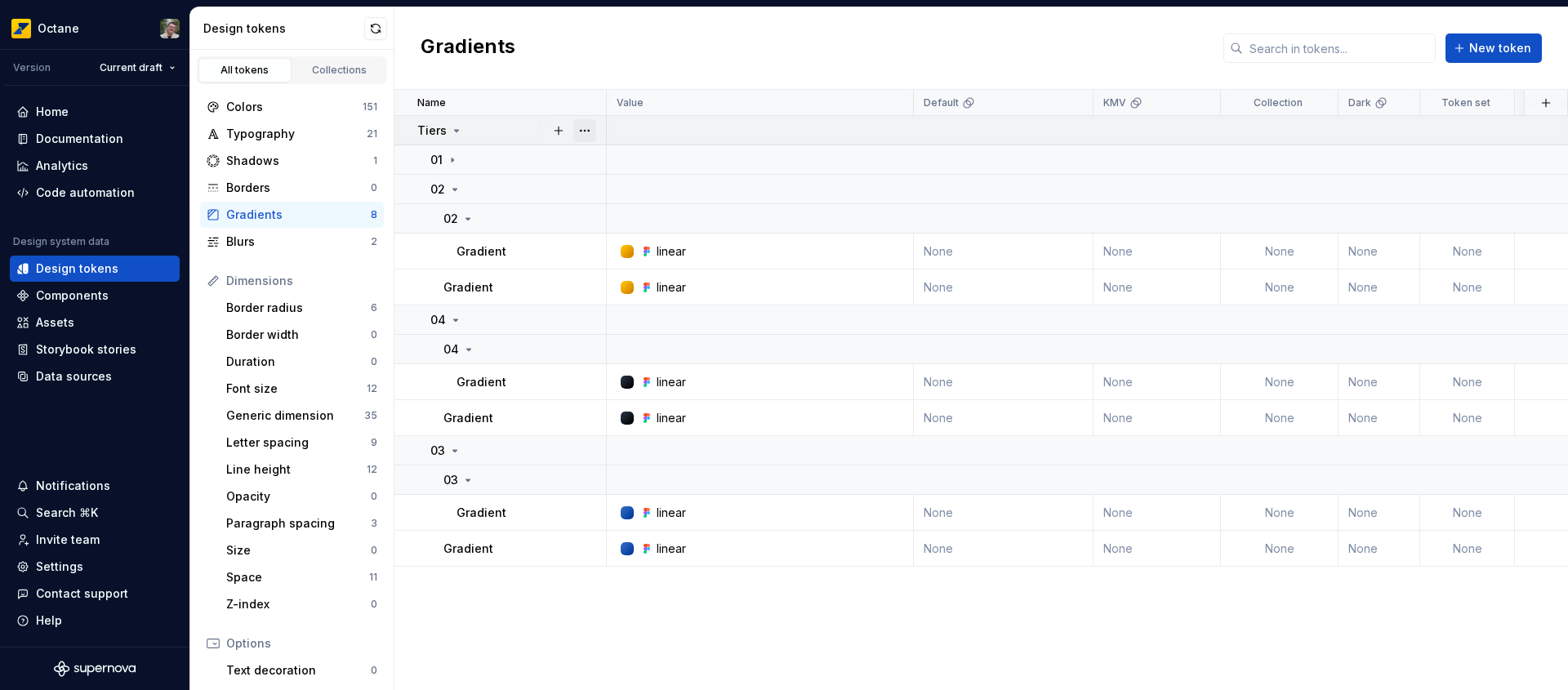
click at [592, 132] on button "button" at bounding box center [585, 131] width 23 height 23
click at [650, 314] on span "Delete group" at bounding box center [631, 315] width 107 height 26
click at [104, 378] on html "Octane Version Current draft Home Documentation Analytics Code automation Desig…" at bounding box center [784, 345] width 1568 height 690
click at [93, 380] on div "Data sources" at bounding box center [73, 376] width 76 height 16
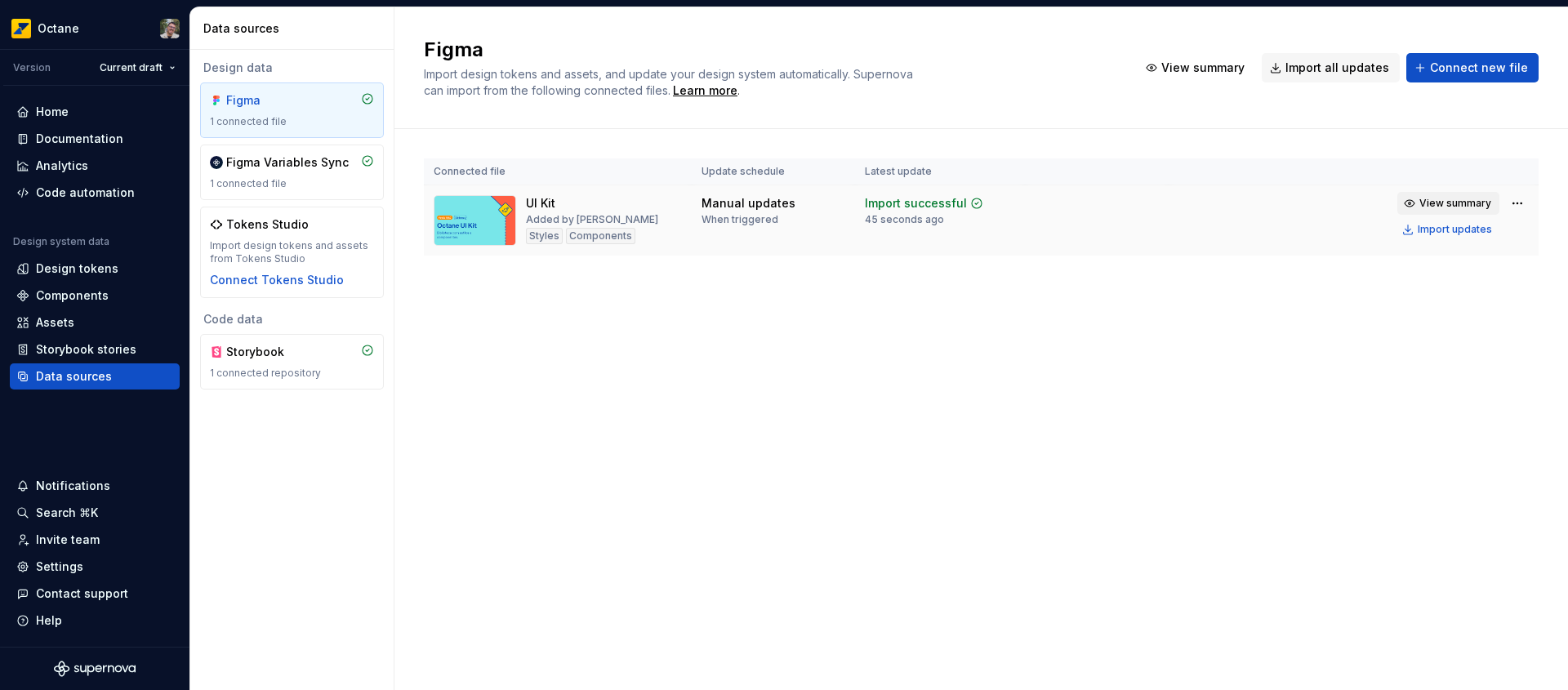
click at [1467, 205] on span "View summary" at bounding box center [1455, 203] width 72 height 13
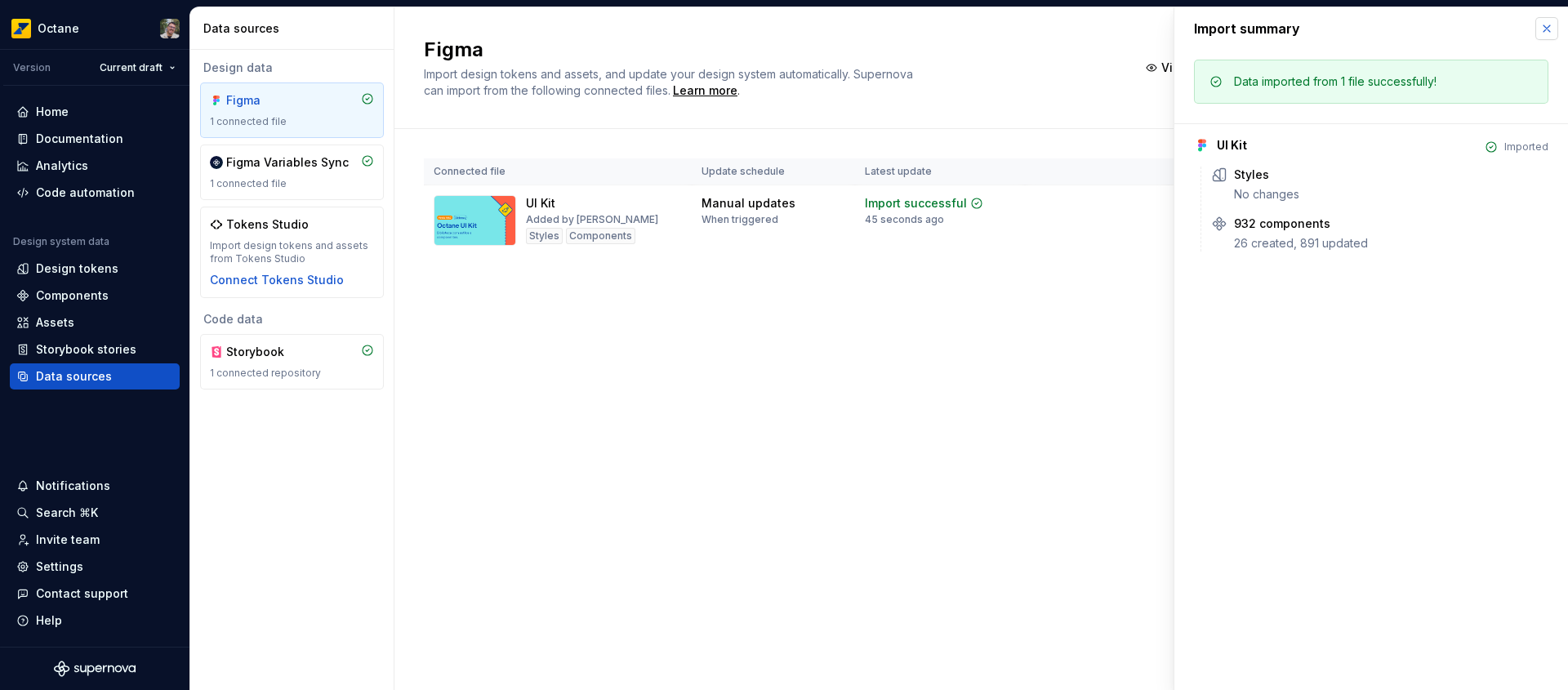
click at [1554, 28] on button "button" at bounding box center [1548, 28] width 23 height 23
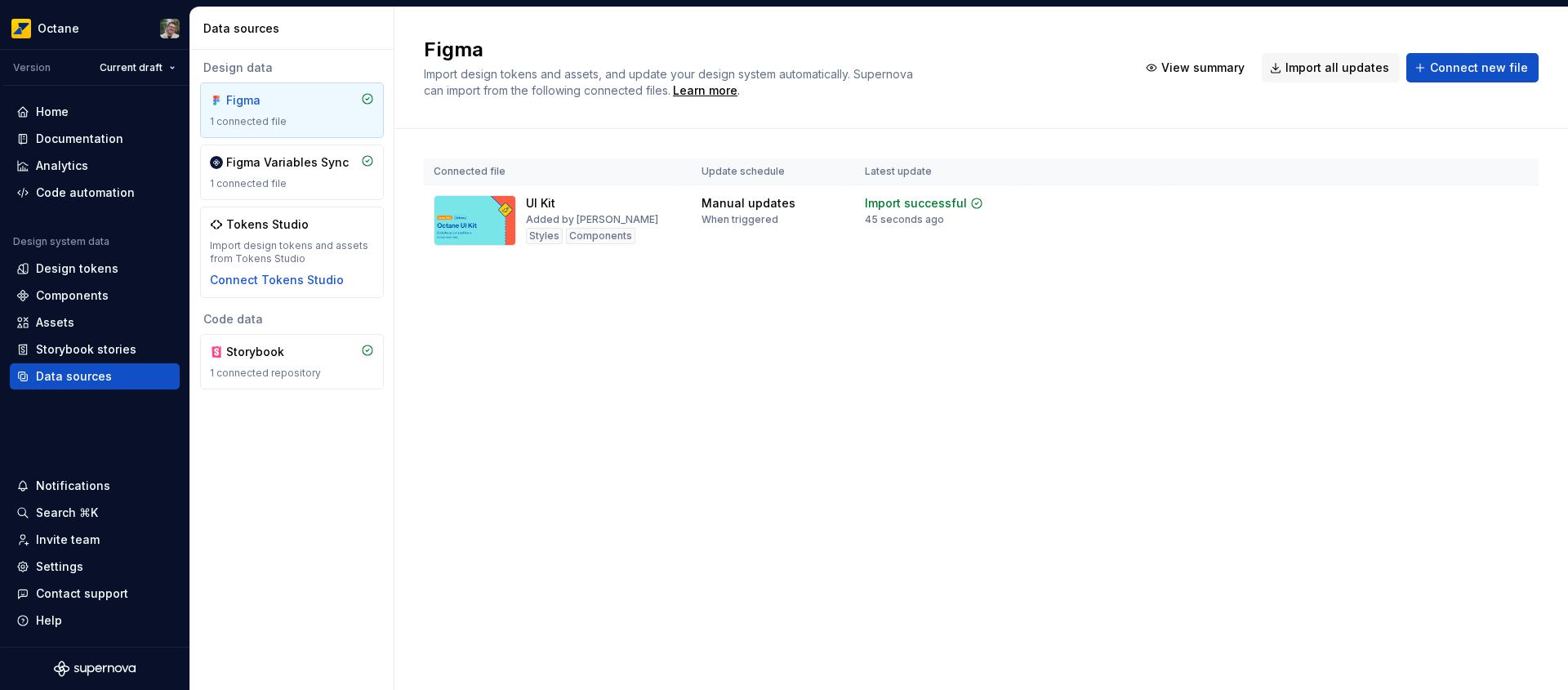
click at [537, 371] on div "Figma Import design tokens and assets, and update your design system automatica…" at bounding box center [982, 349] width 1174 height 683
click at [287, 173] on div "Figma Variables Sync 1 connected file" at bounding box center [292, 172] width 165 height 36
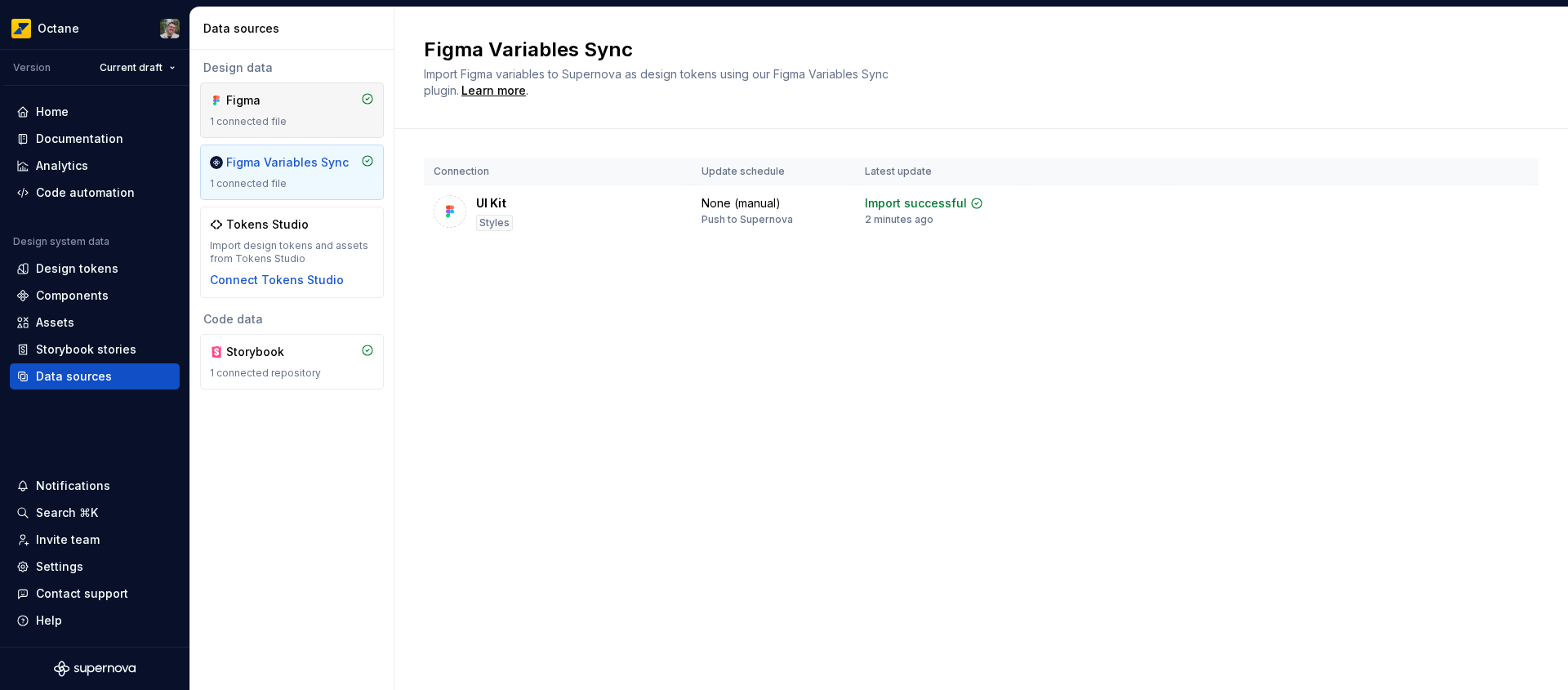
click at [288, 105] on div "Figma" at bounding box center [265, 100] width 78 height 16
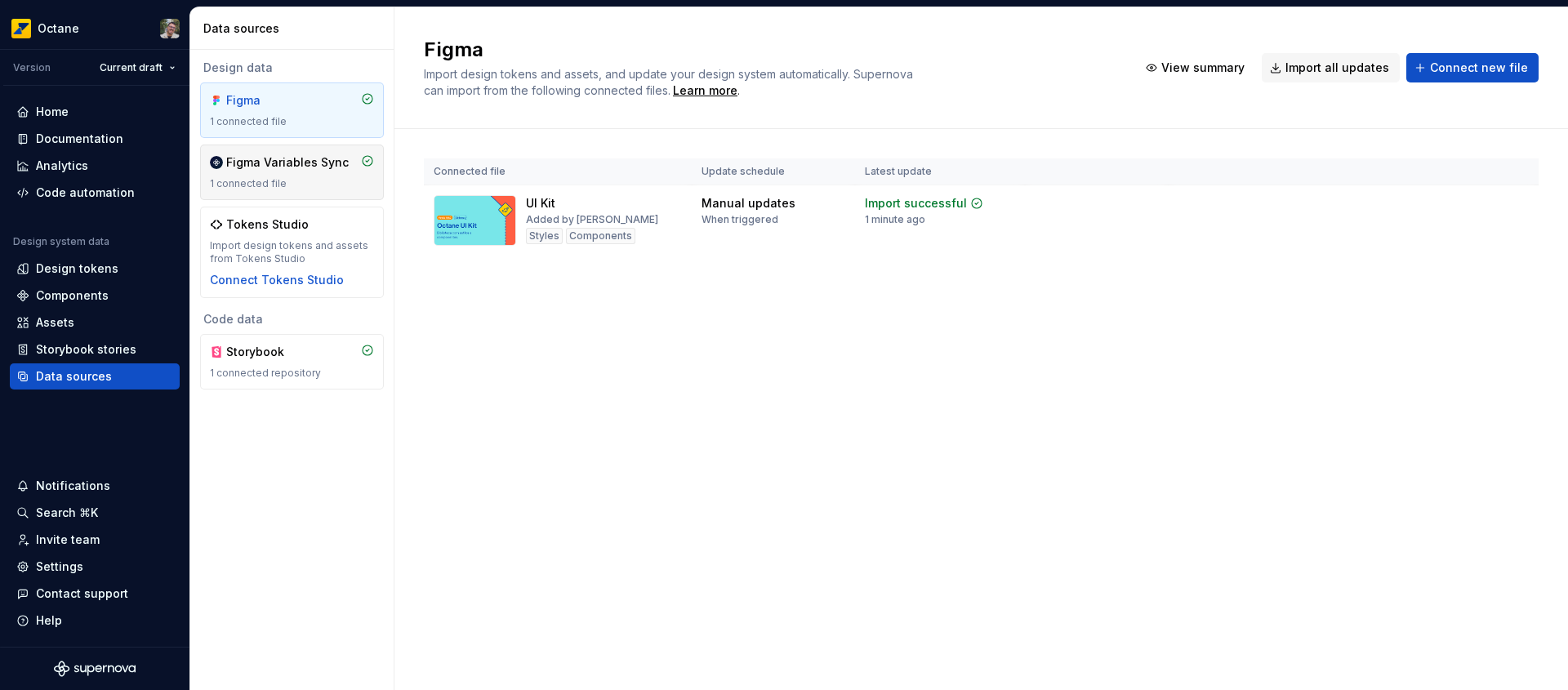
click at [298, 173] on div "Figma Variables Sync 1 connected file" at bounding box center [292, 172] width 165 height 36
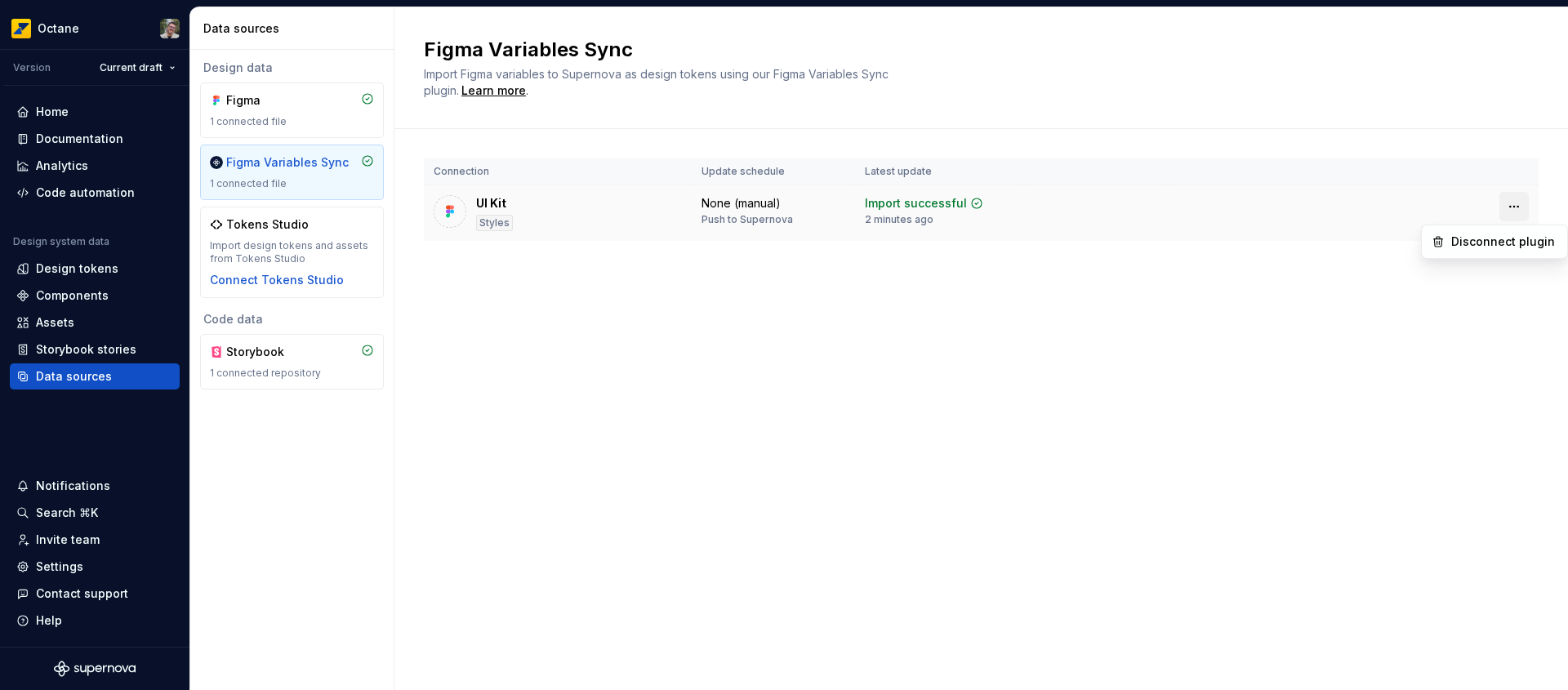
click at [1511, 205] on html "Octane Version Current draft Home Documentation Analytics Code automation Desig…" at bounding box center [784, 345] width 1568 height 690
click at [903, 302] on html "Octane Version Current draft Home Documentation Analytics Code automation Desig…" at bounding box center [784, 345] width 1568 height 690
click at [273, 119] on div "1 connected file" at bounding box center [292, 122] width 165 height 13
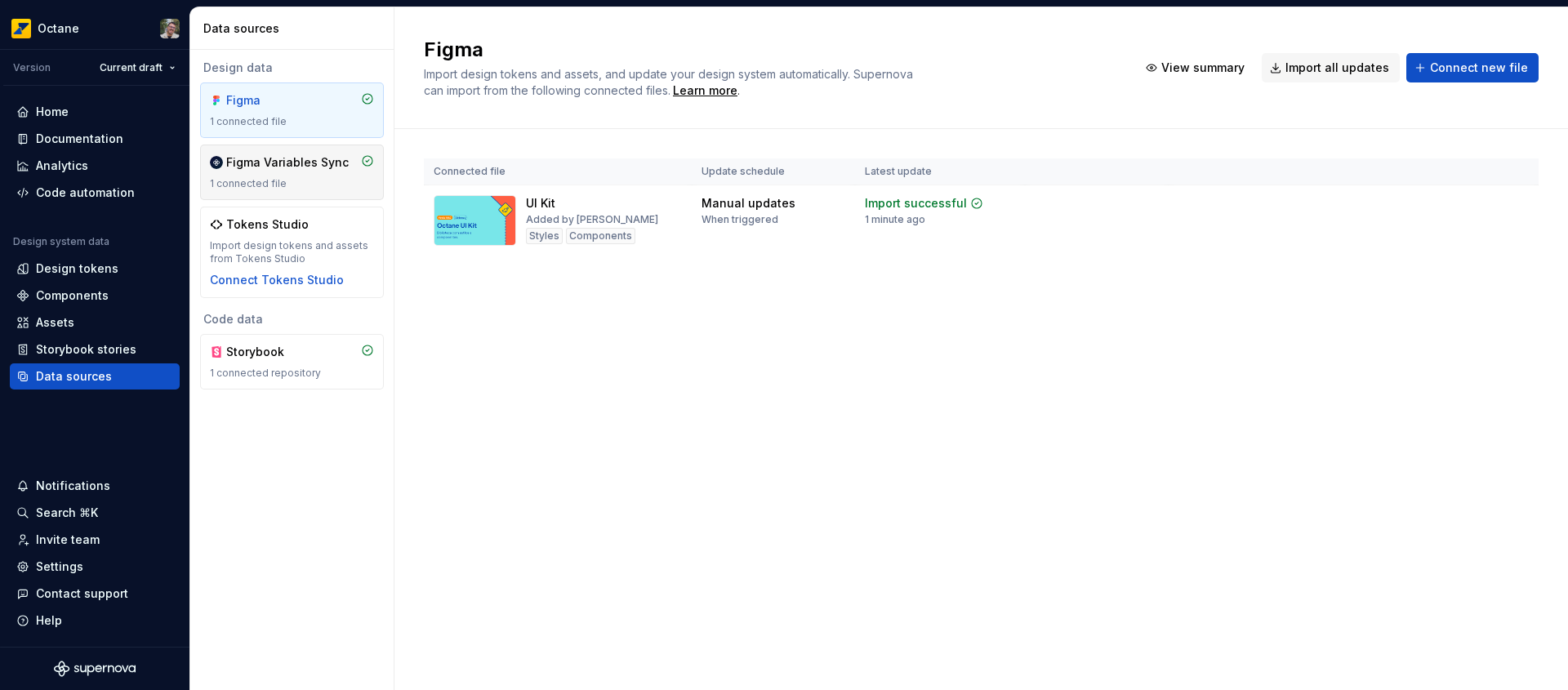
click at [308, 181] on div "1 connected file" at bounding box center [292, 183] width 165 height 13
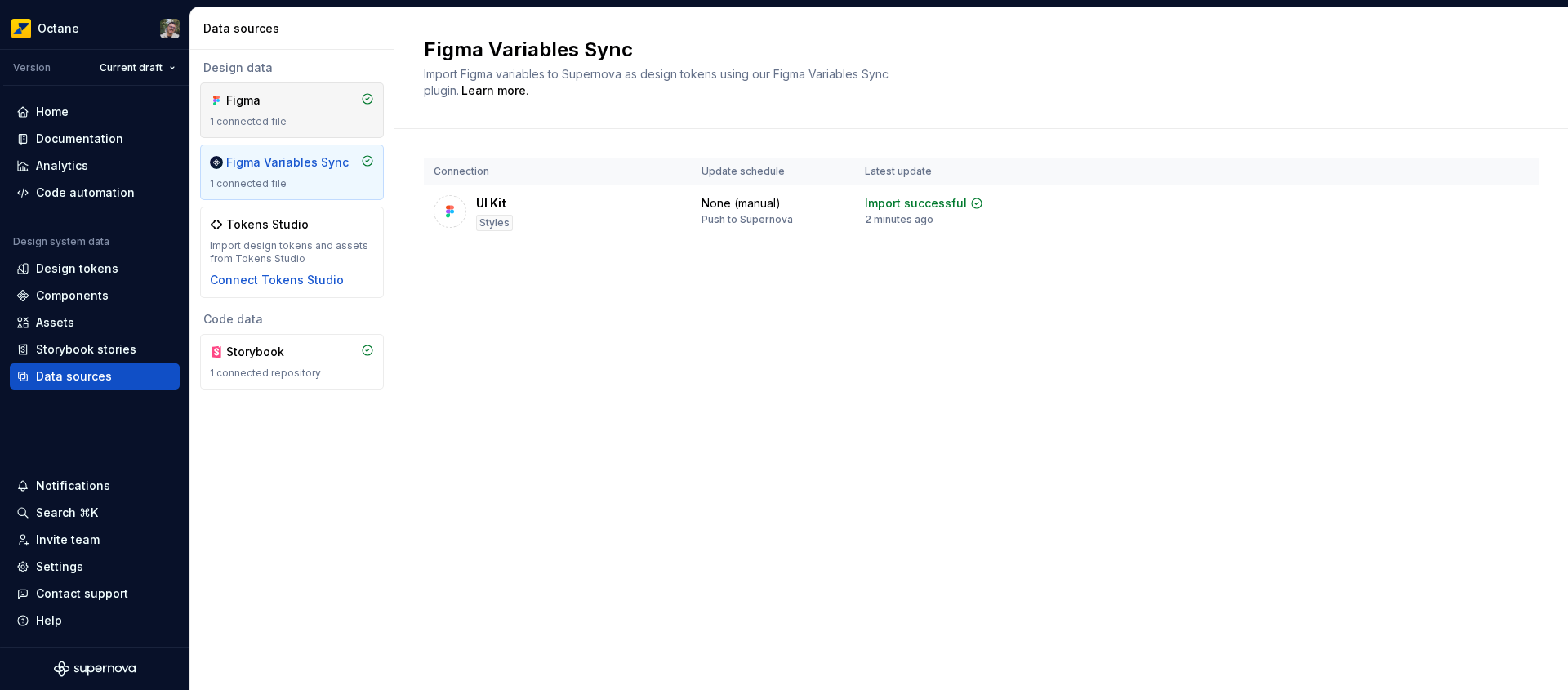
click at [316, 103] on div "Figma" at bounding box center [292, 100] width 165 height 16
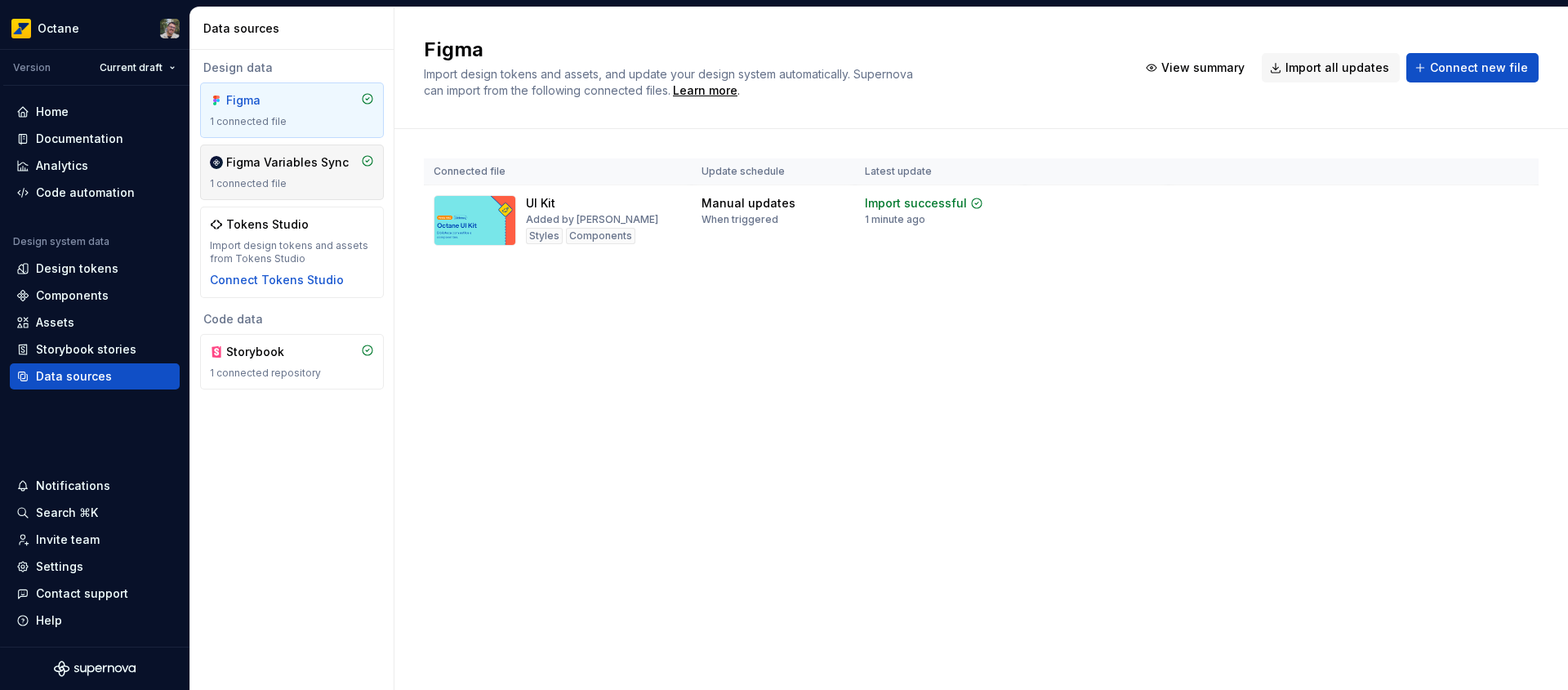
click at [320, 164] on div "Figma Variables Sync" at bounding box center [287, 163] width 123 height 16
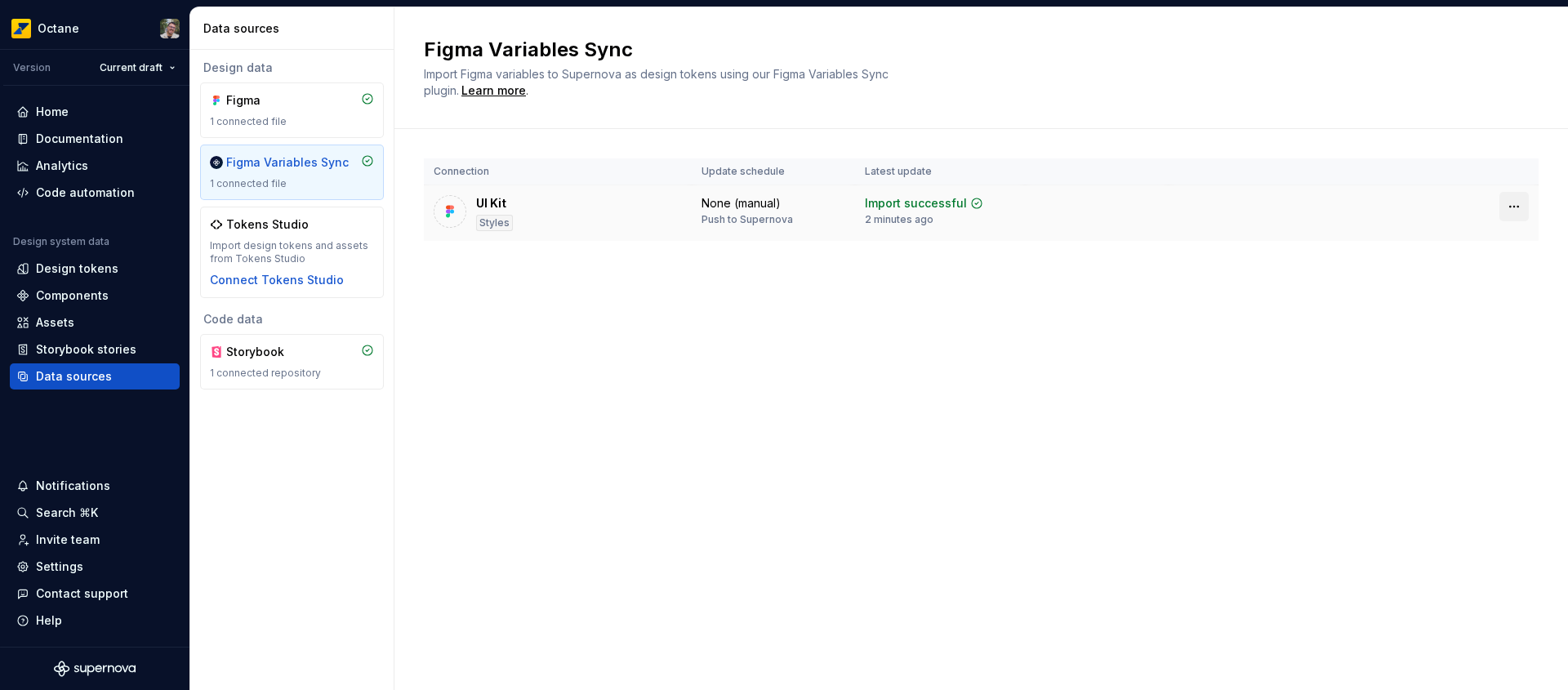
click at [1517, 207] on html "Octane Version Current draft Home Documentation Analytics Code automation Desig…" at bounding box center [784, 345] width 1568 height 690
click at [837, 402] on div "Figma Variables Sync Import Figma variables to Supernova as design tokens using…" at bounding box center [982, 349] width 1174 height 683
click at [103, 272] on div "Design tokens" at bounding box center [76, 269] width 83 height 16
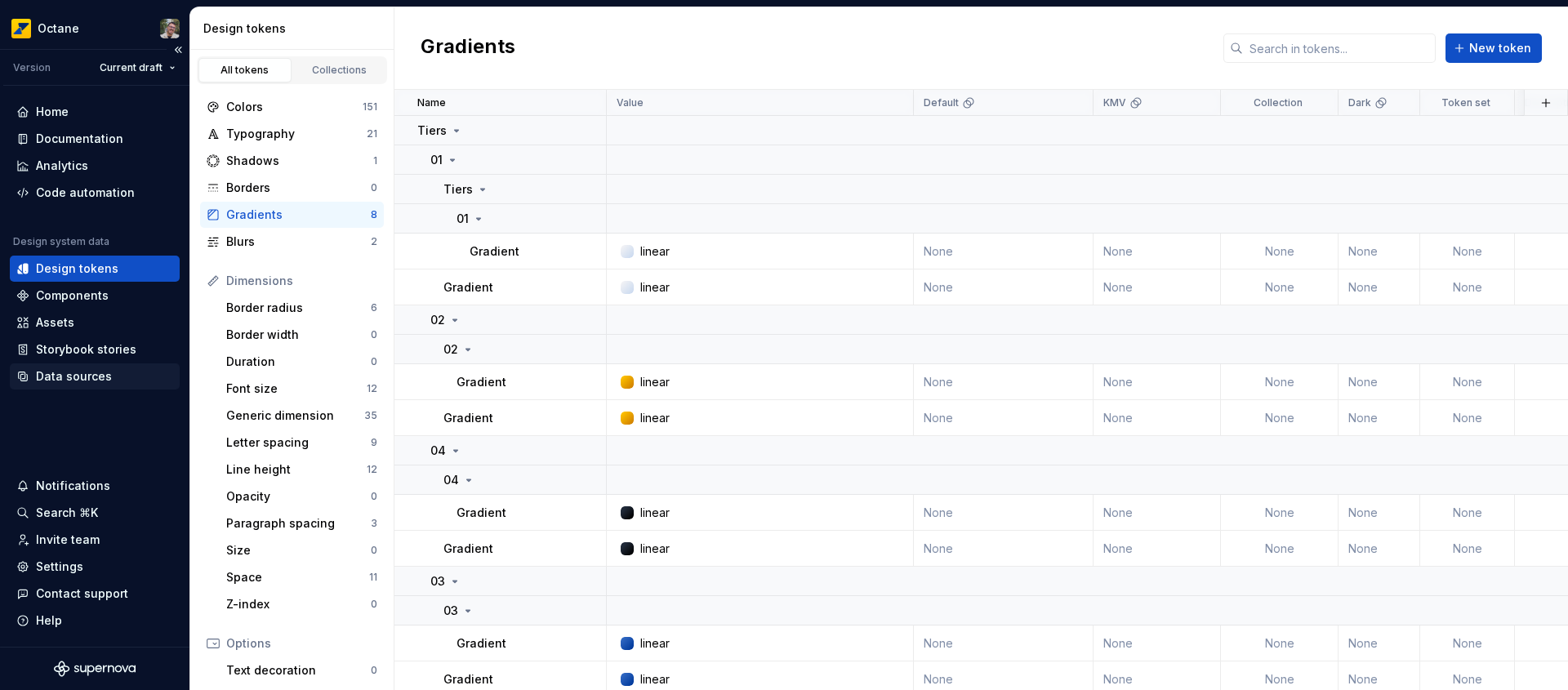
click at [133, 381] on div "Data sources" at bounding box center [94, 376] width 157 height 16
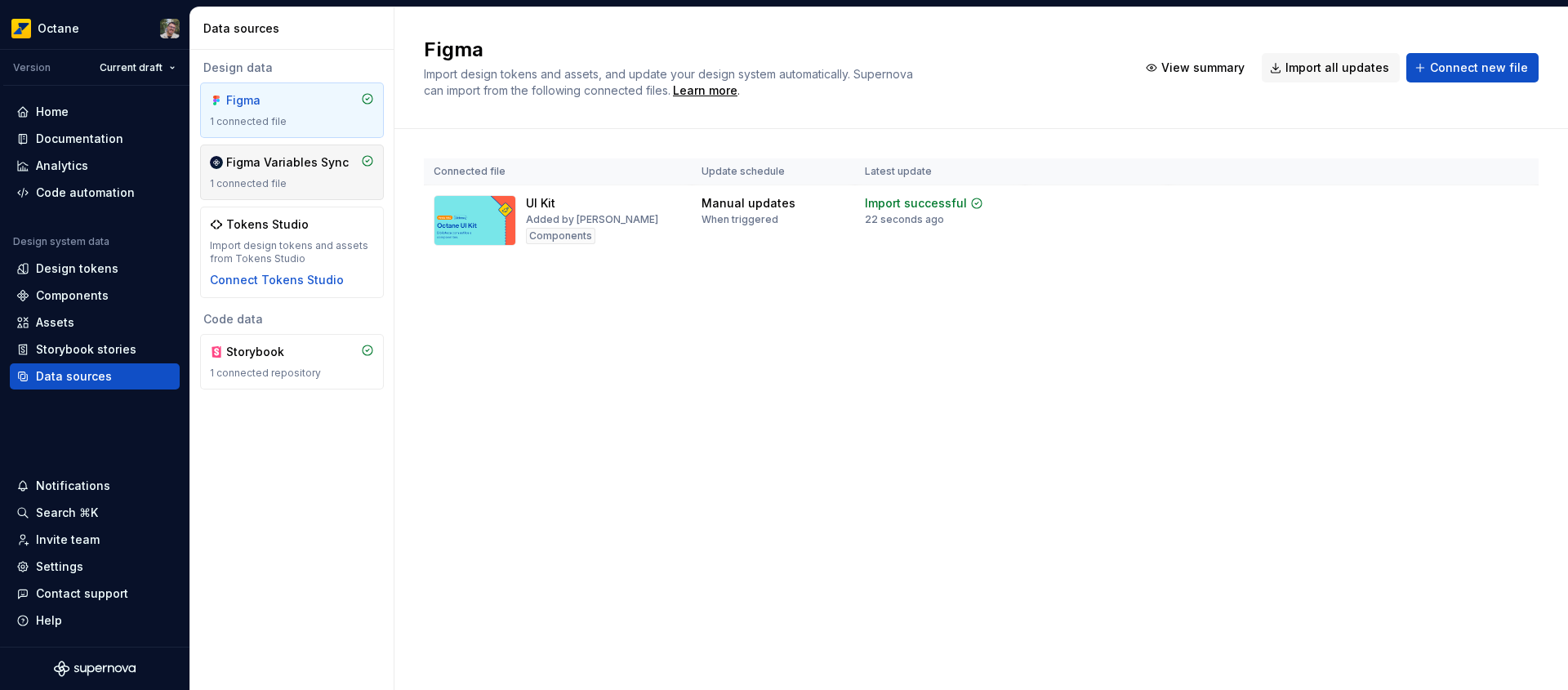
click at [308, 183] on div "1 connected file" at bounding box center [292, 183] width 165 height 13
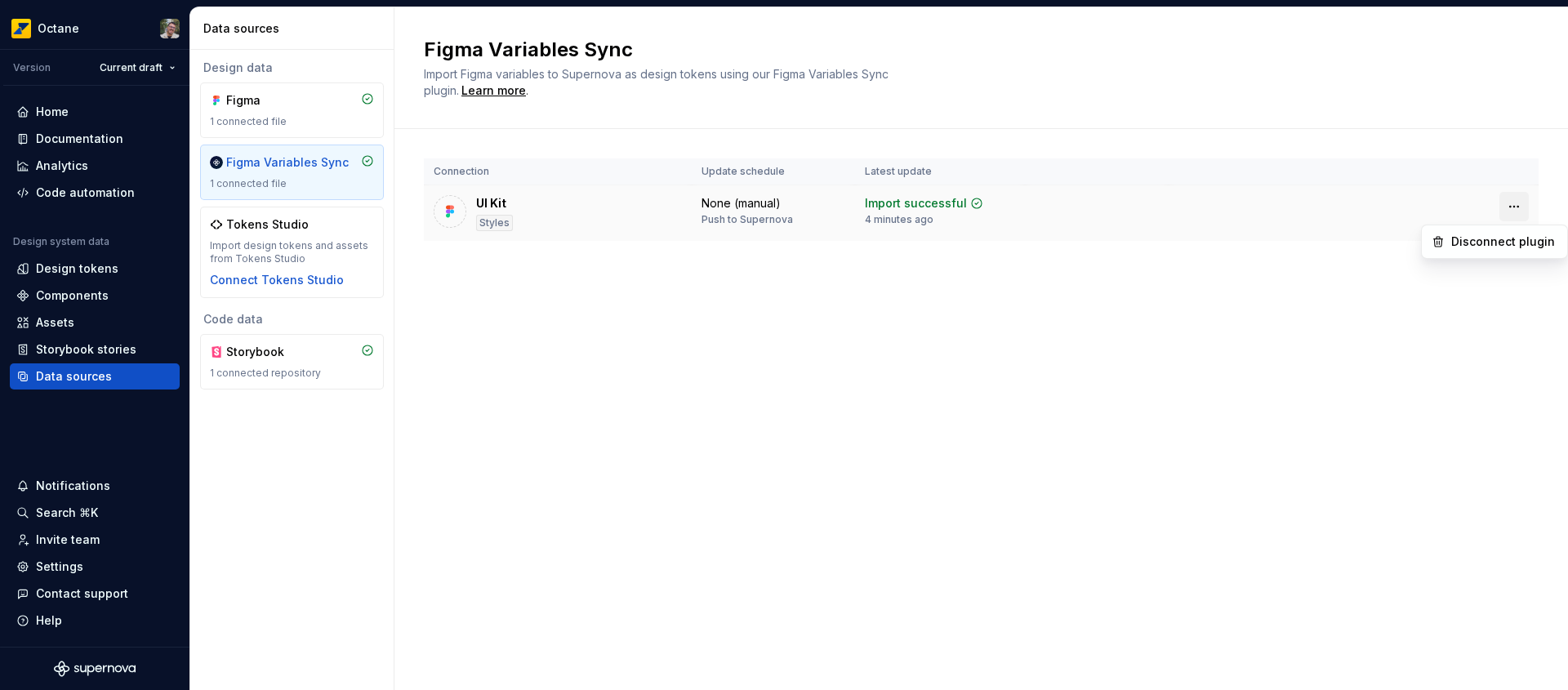
click at [1518, 203] on html "Octane Version Current draft Home Documentation Analytics Code automation Desig…" at bounding box center [784, 345] width 1568 height 690
click at [1063, 377] on html "Octane Version Current draft Home Documentation Analytics Code automation Desig…" at bounding box center [784, 345] width 1568 height 690
click at [125, 266] on div "Design tokens" at bounding box center [94, 269] width 157 height 16
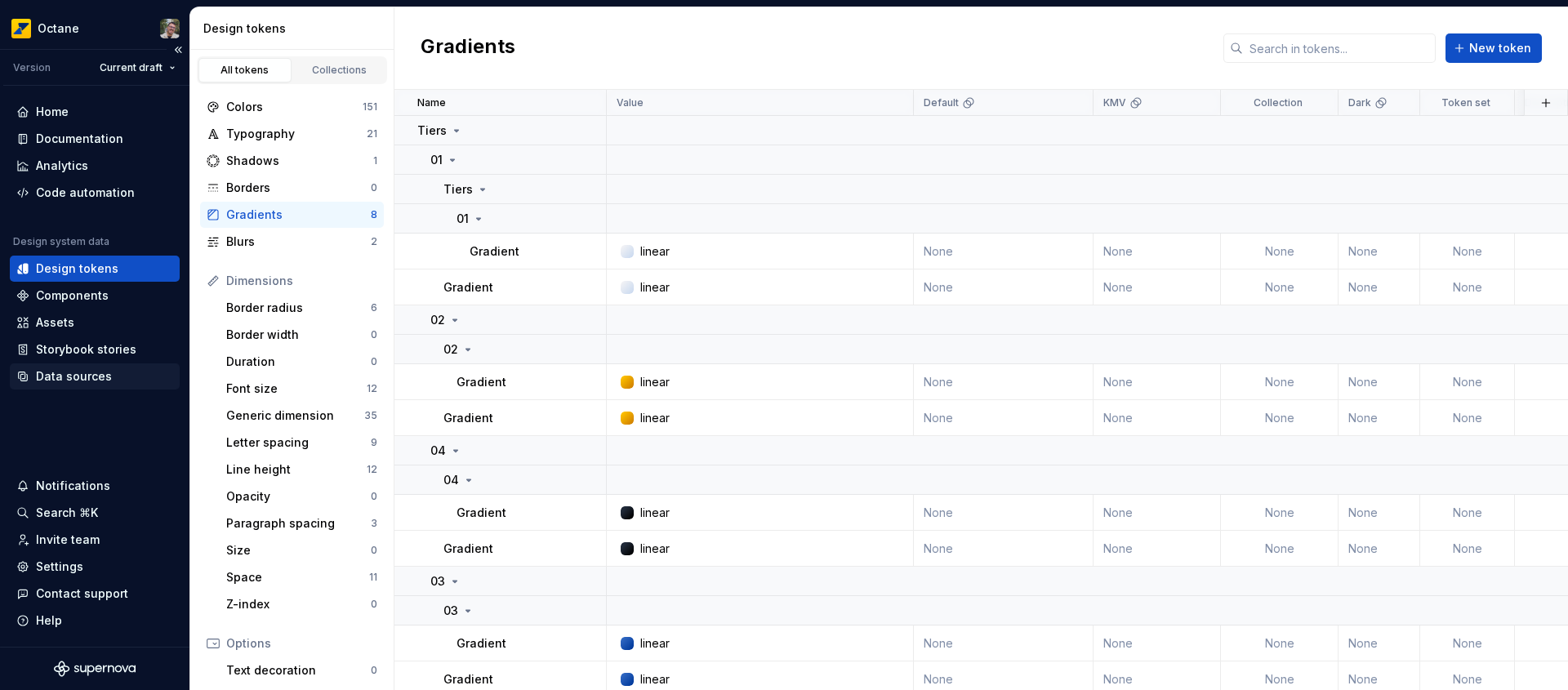
click at [59, 373] on div "Data sources" at bounding box center [73, 376] width 76 height 16
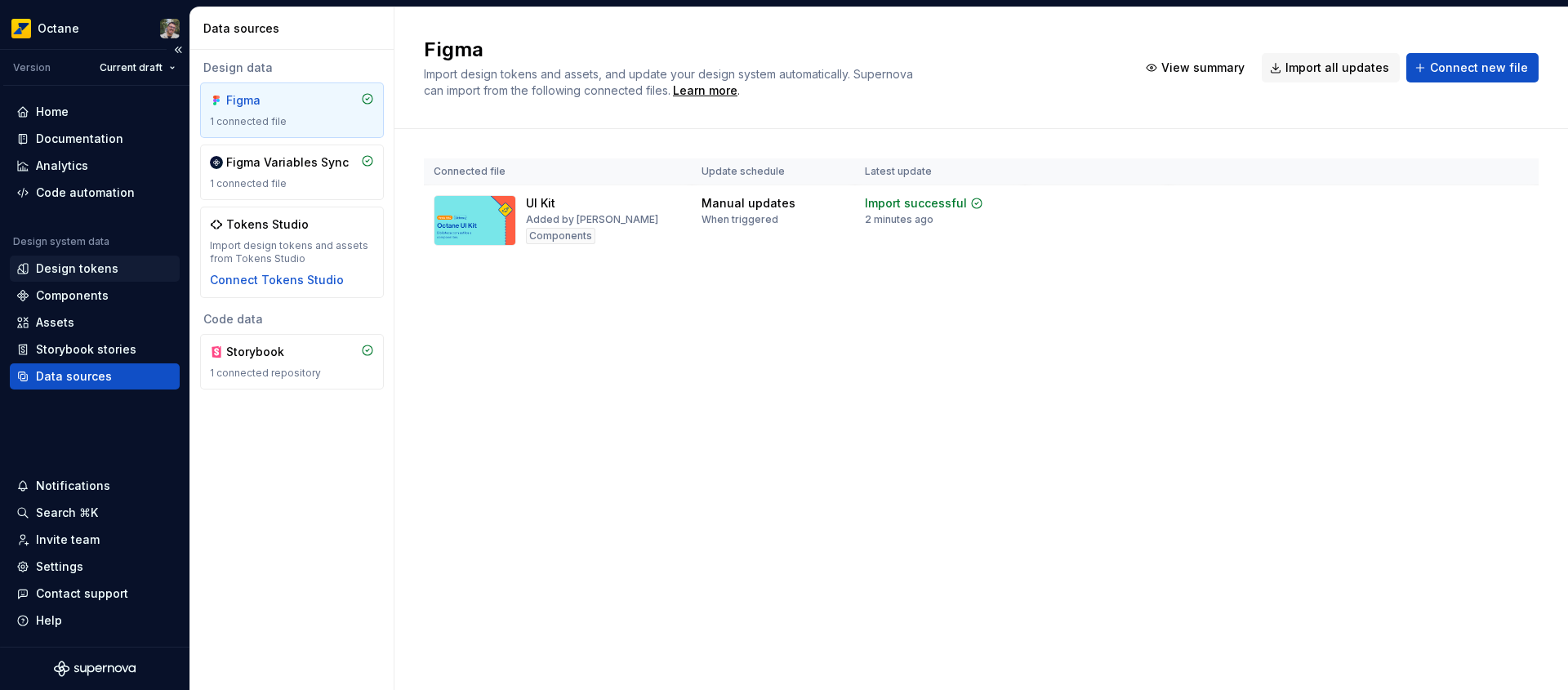
click at [73, 264] on div "Design tokens" at bounding box center [76, 269] width 83 height 16
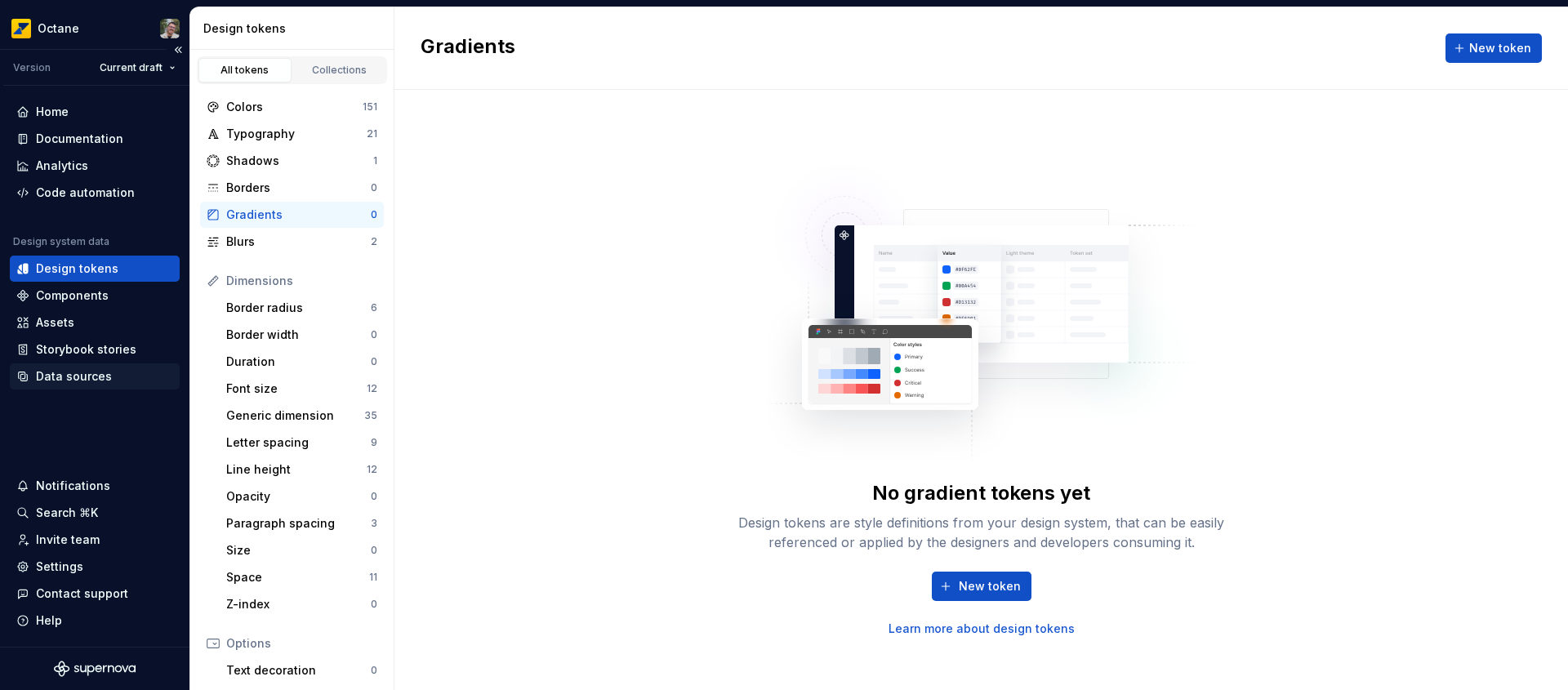
click at [98, 386] on div "Data sources" at bounding box center [94, 376] width 170 height 26
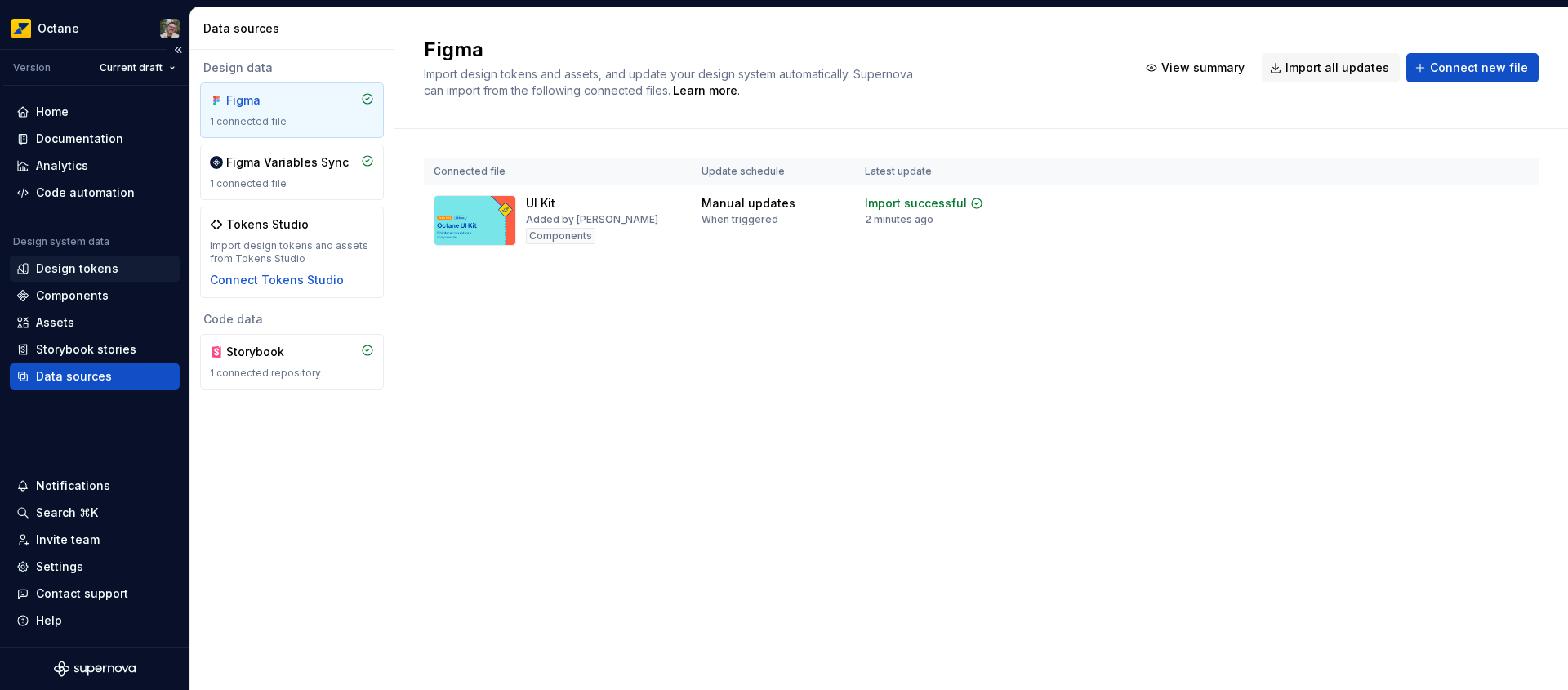
click at [101, 271] on div "Design tokens" at bounding box center [76, 269] width 83 height 16
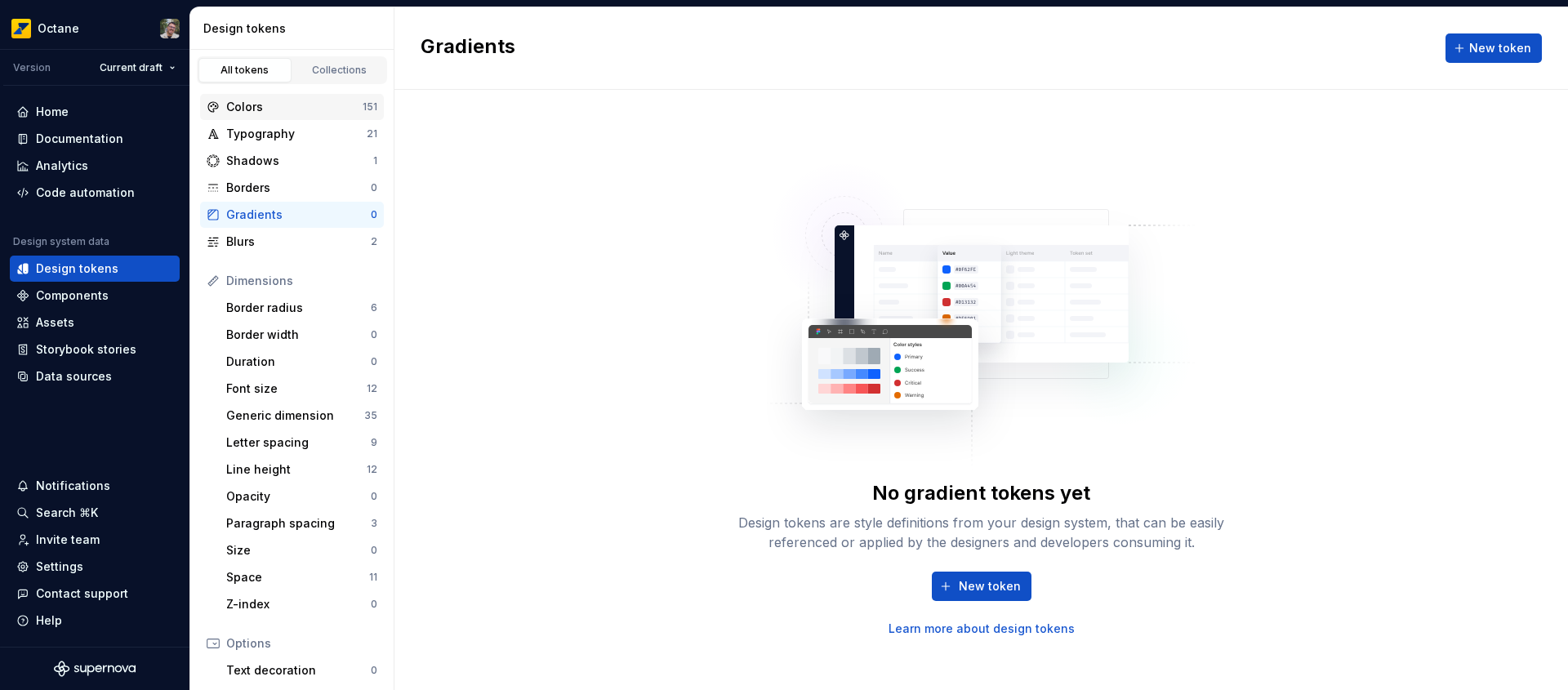
click at [334, 102] on div "Colors" at bounding box center [293, 107] width 136 height 16
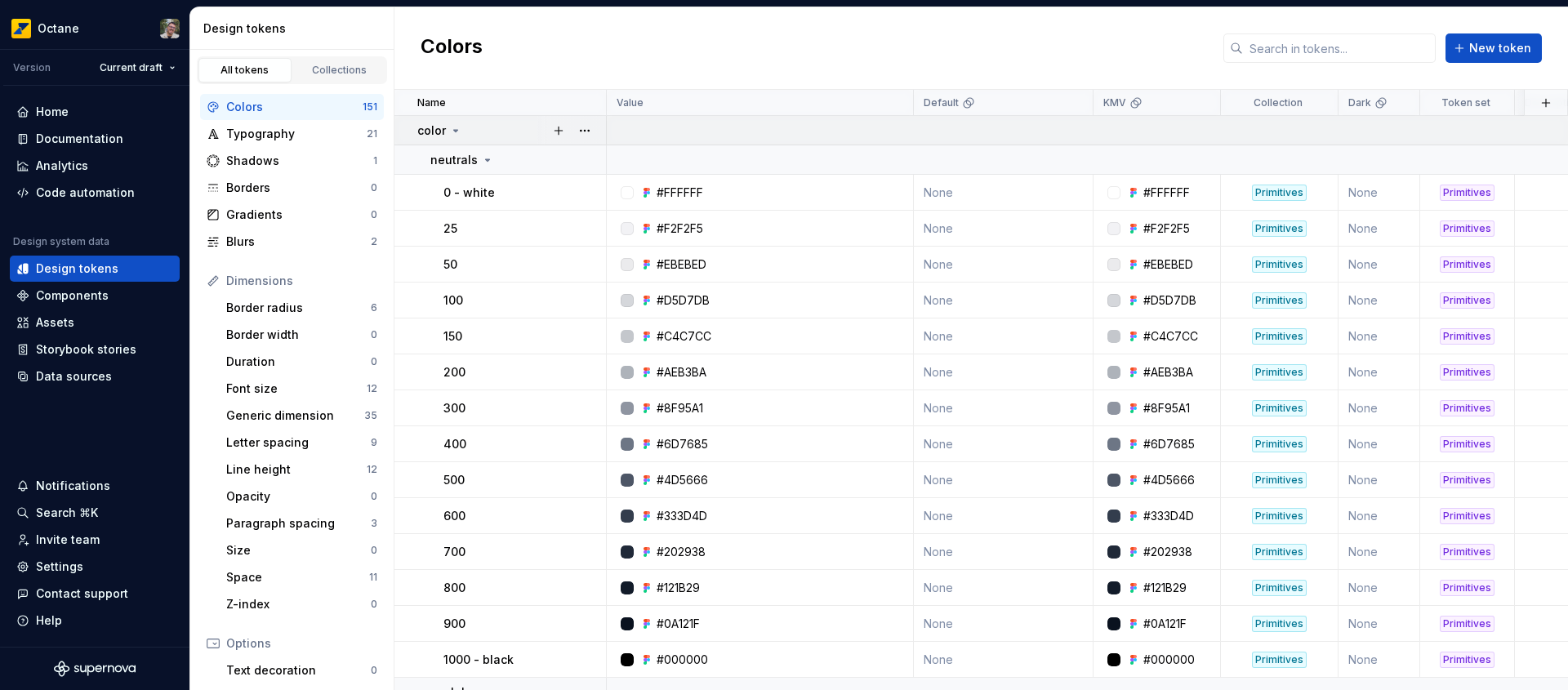
click at [456, 131] on icon at bounding box center [456, 131] width 4 height 2
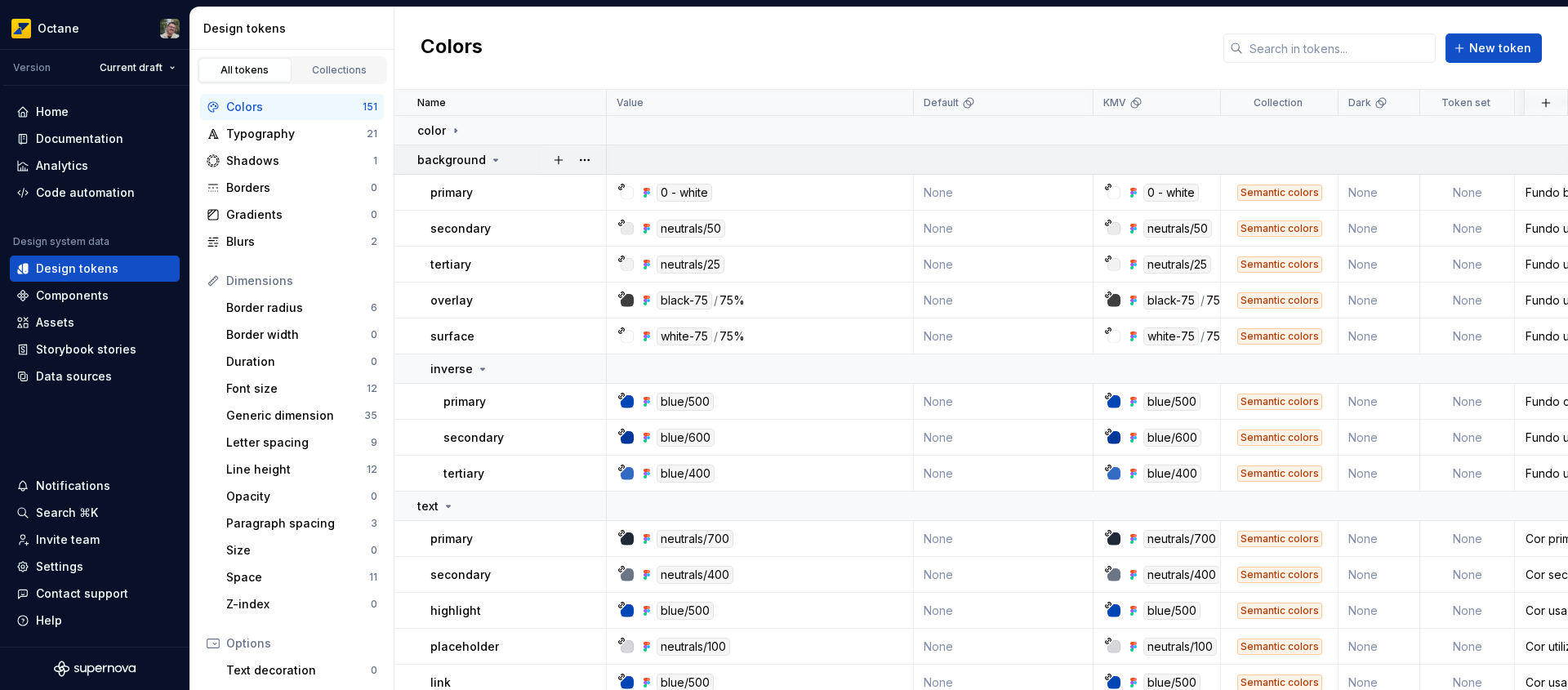
click at [489, 159] on icon at bounding box center [495, 160] width 13 height 13
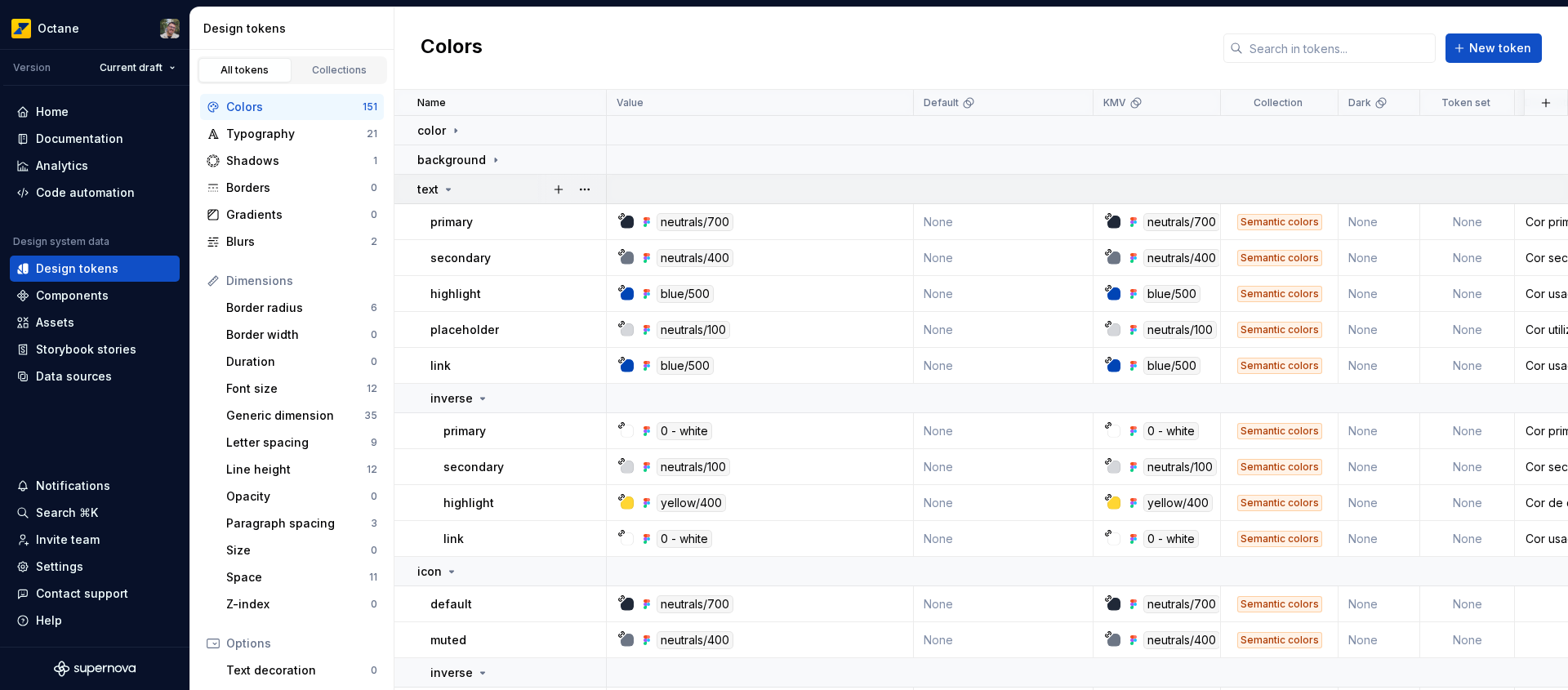
click at [450, 190] on icon at bounding box center [448, 189] width 13 height 13
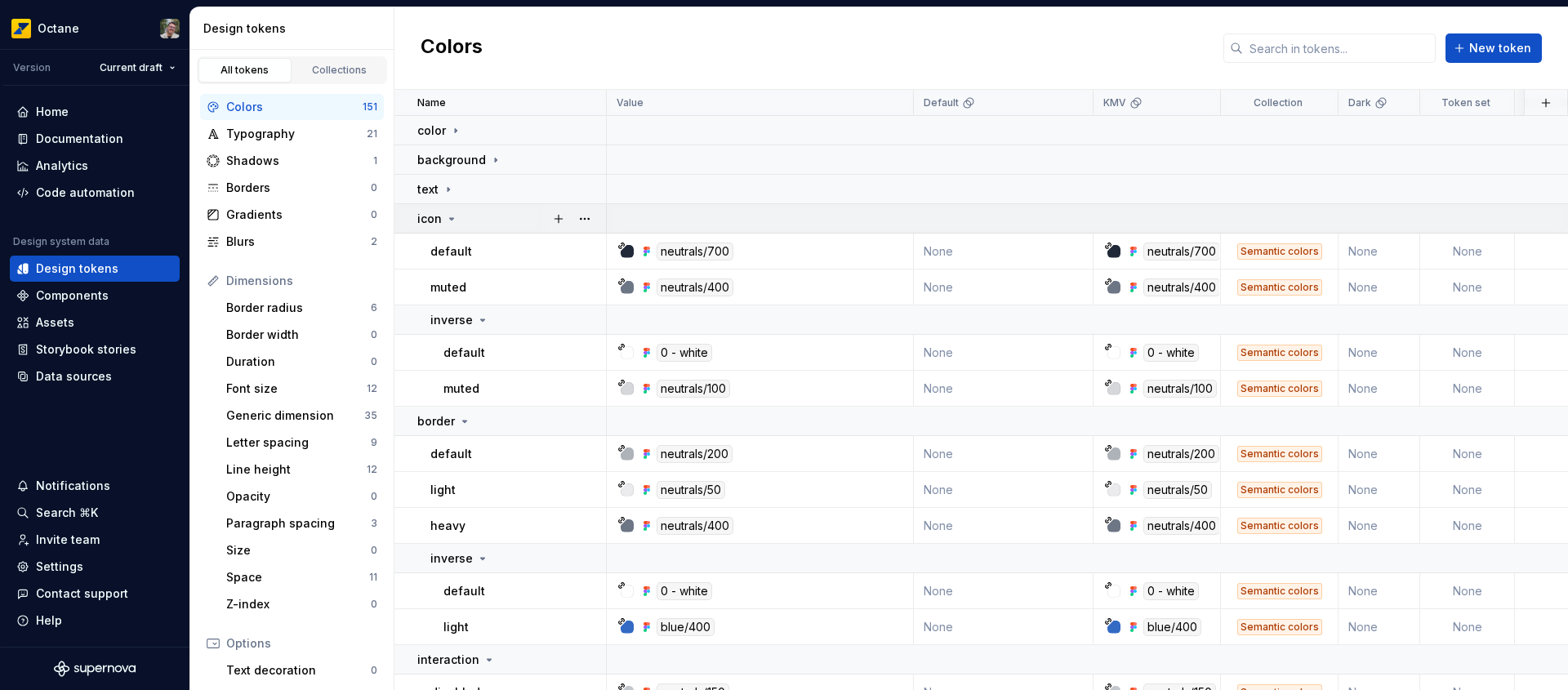
click at [446, 218] on icon at bounding box center [452, 219] width 13 height 13
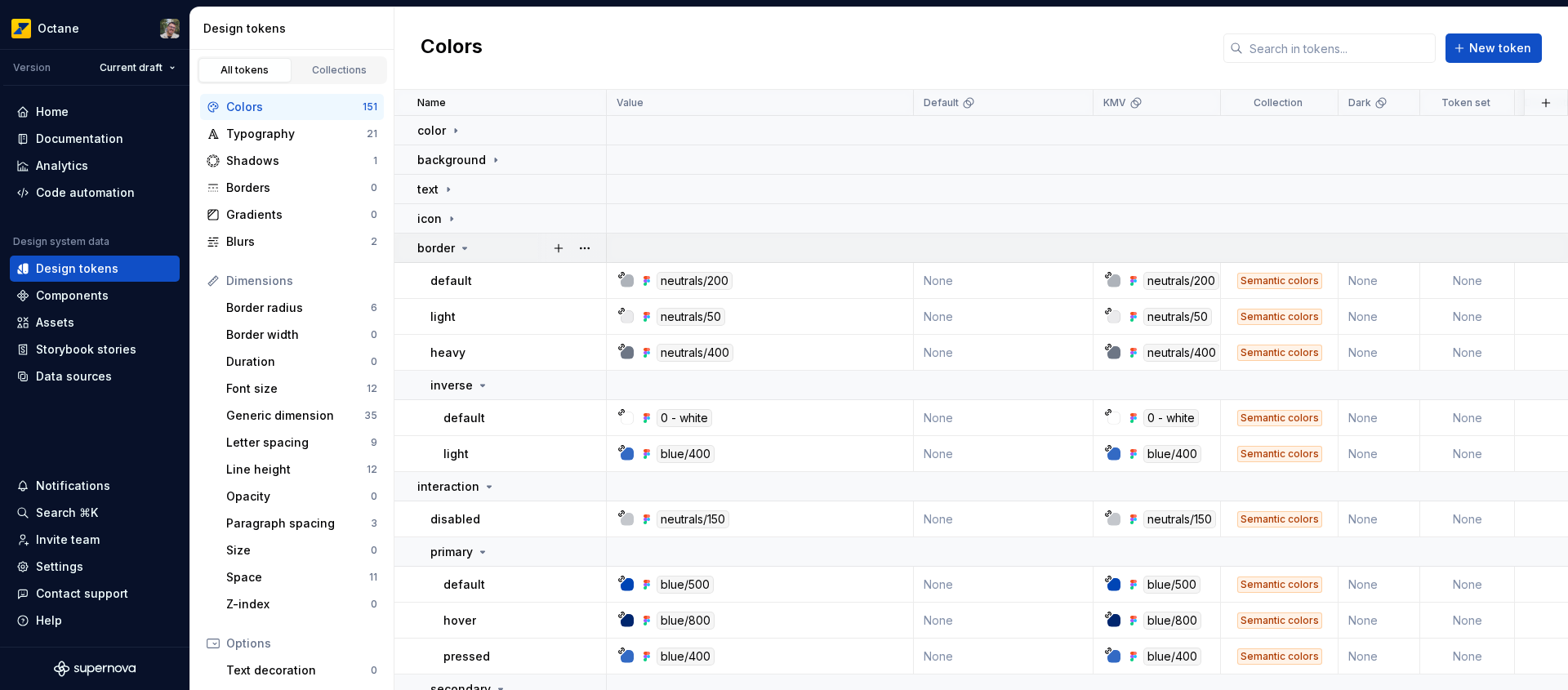
click at [454, 246] on div "border" at bounding box center [444, 248] width 54 height 16
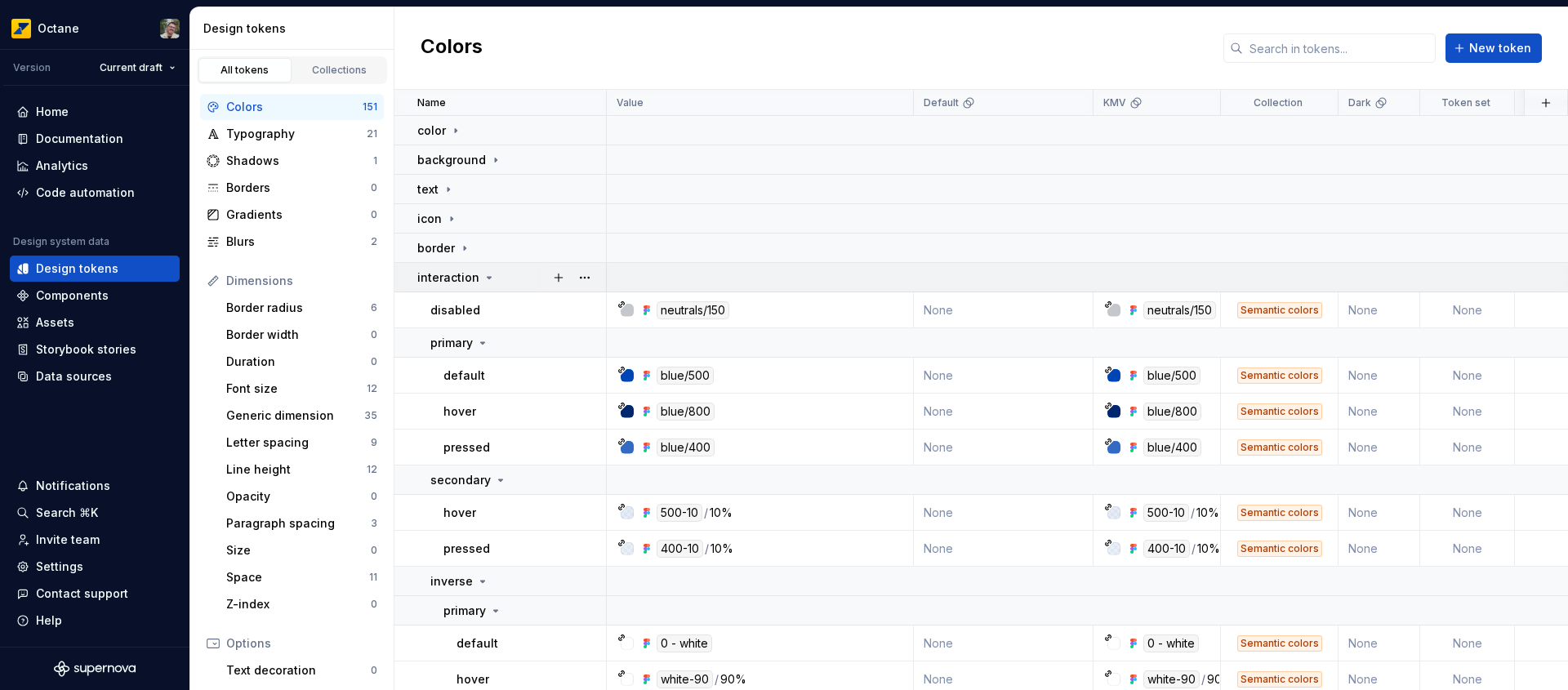
click at [473, 276] on p "interaction" at bounding box center [448, 277] width 62 height 16
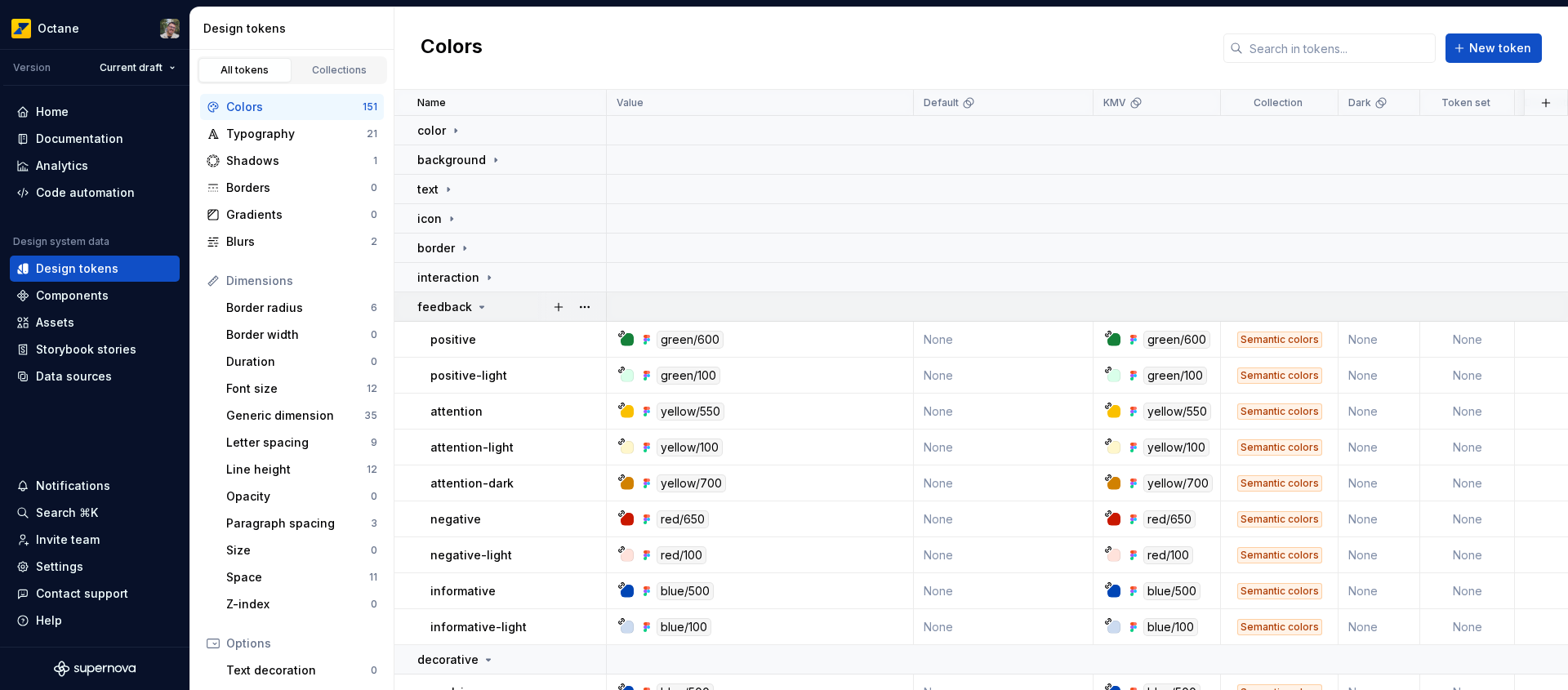
click at [479, 301] on icon at bounding box center [482, 307] width 13 height 13
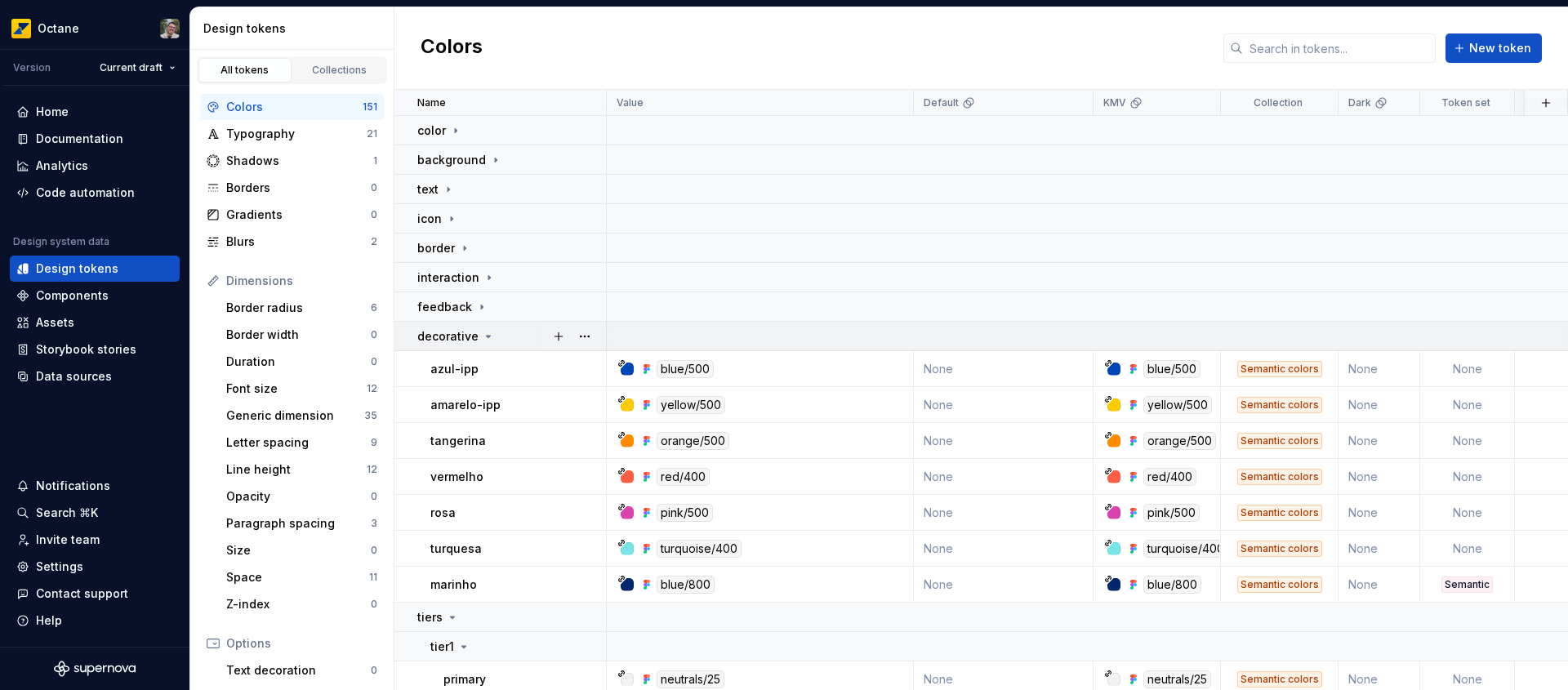
click at [486, 330] on icon at bounding box center [488, 336] width 13 height 13
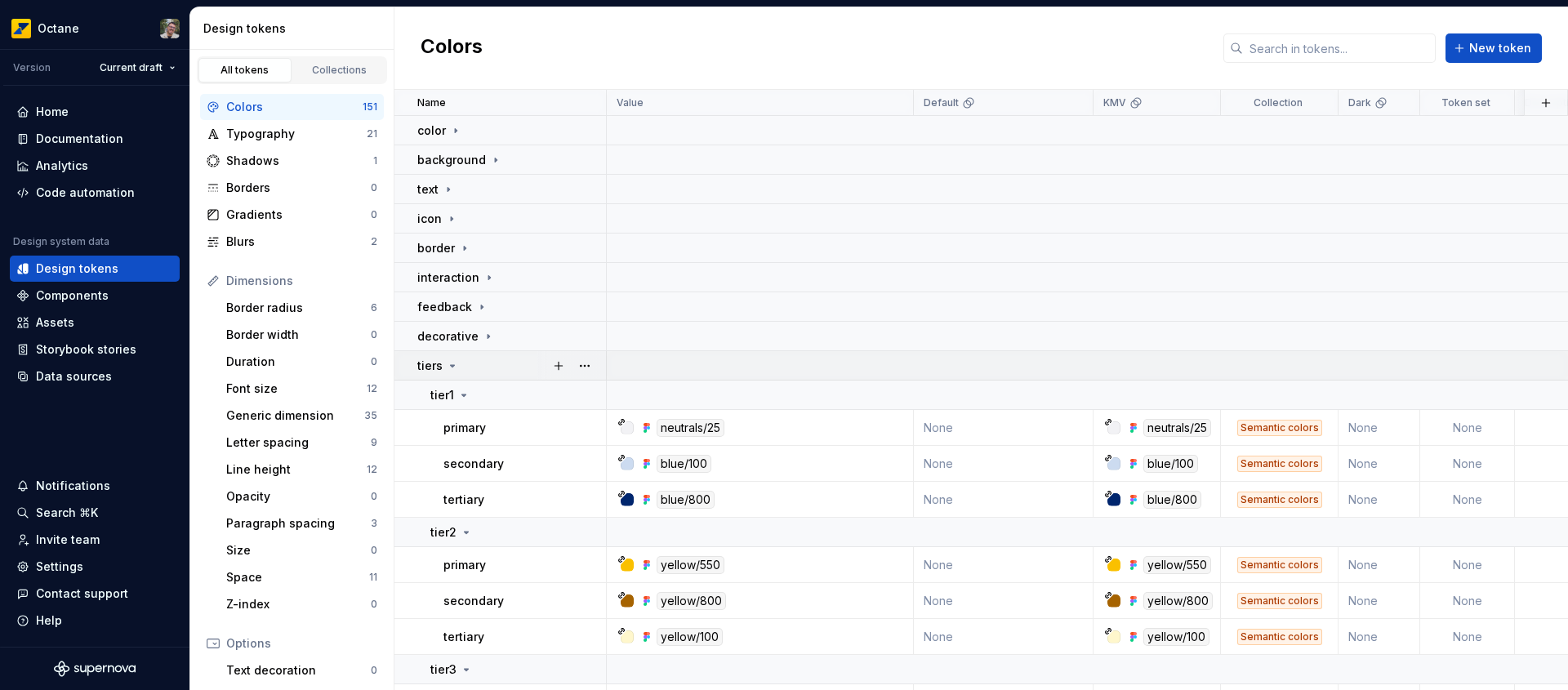
click at [438, 372] on p "tiers" at bounding box center [430, 365] width 25 height 16
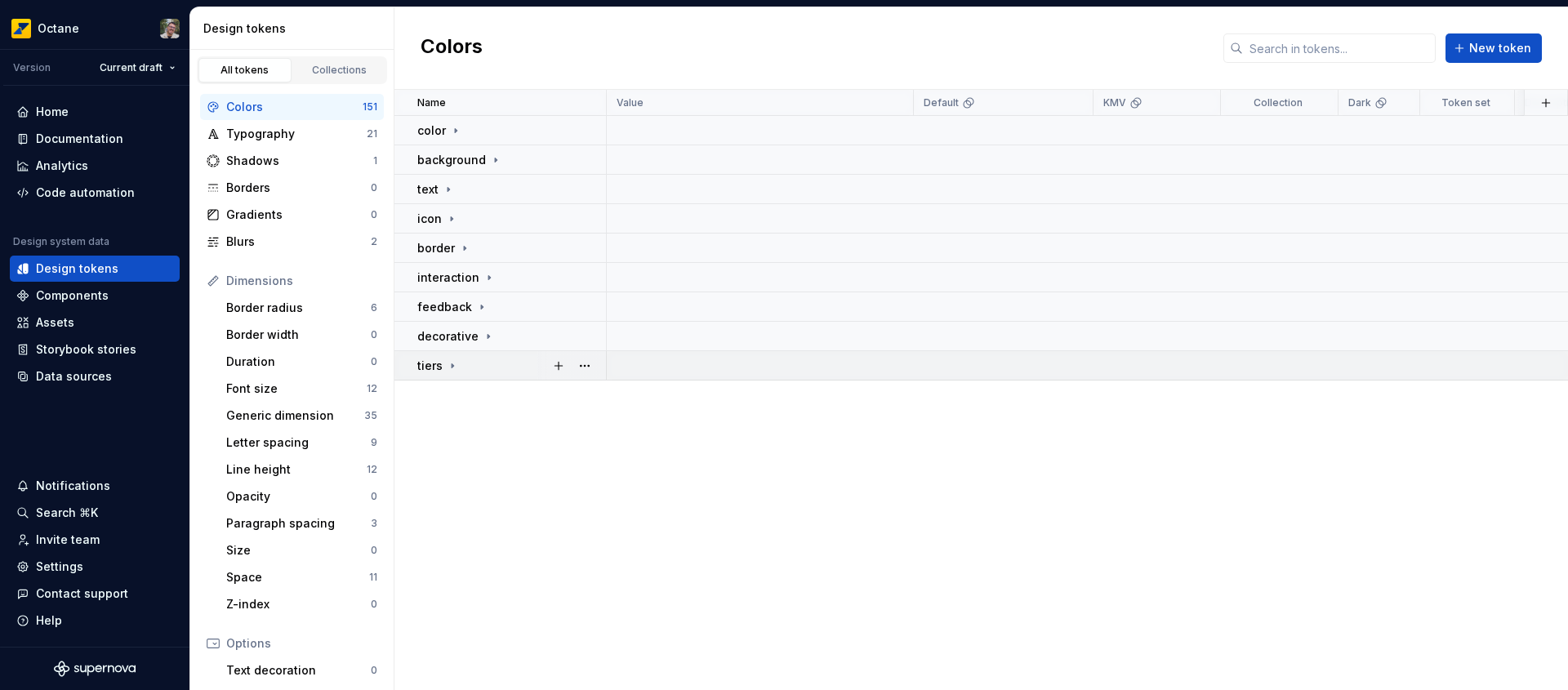
click at [449, 365] on icon at bounding box center [452, 365] width 13 height 13
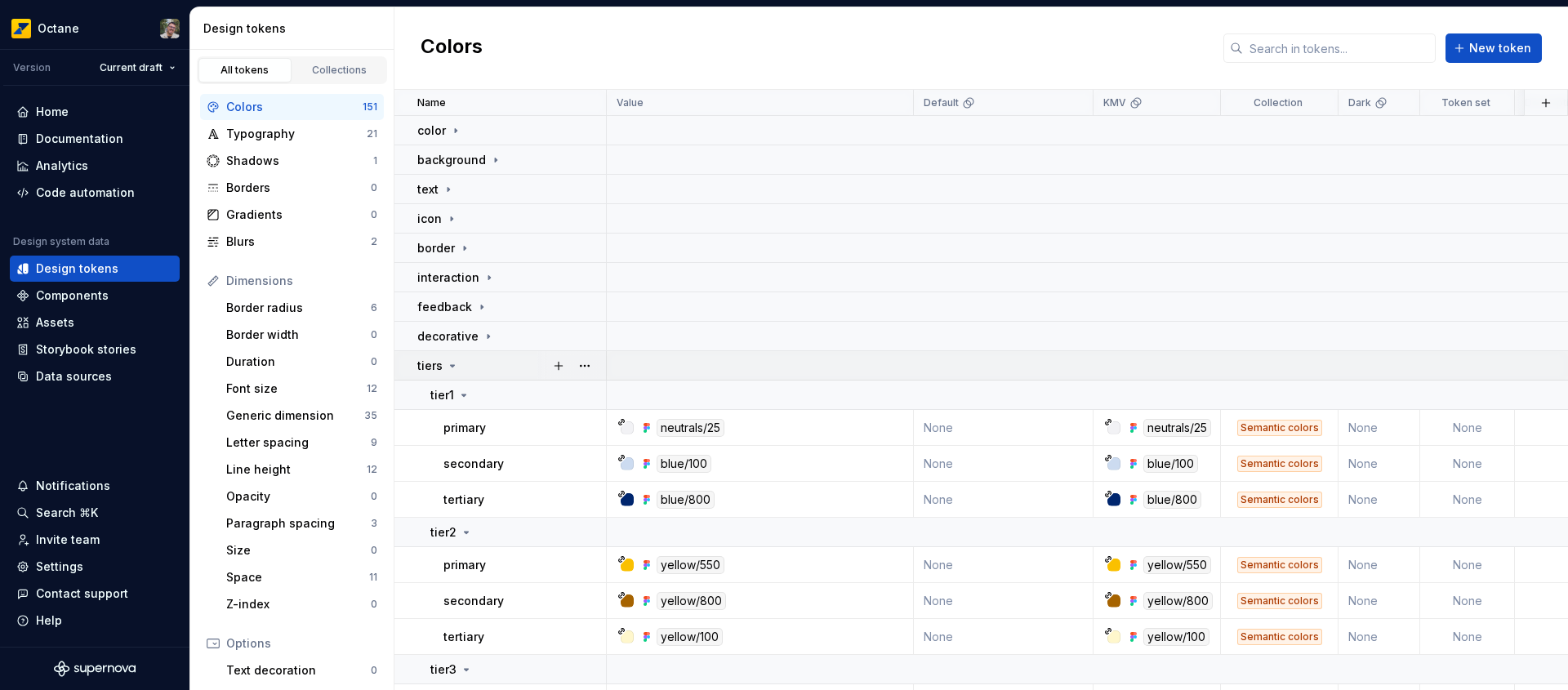
click at [456, 368] on icon at bounding box center [452, 365] width 13 height 13
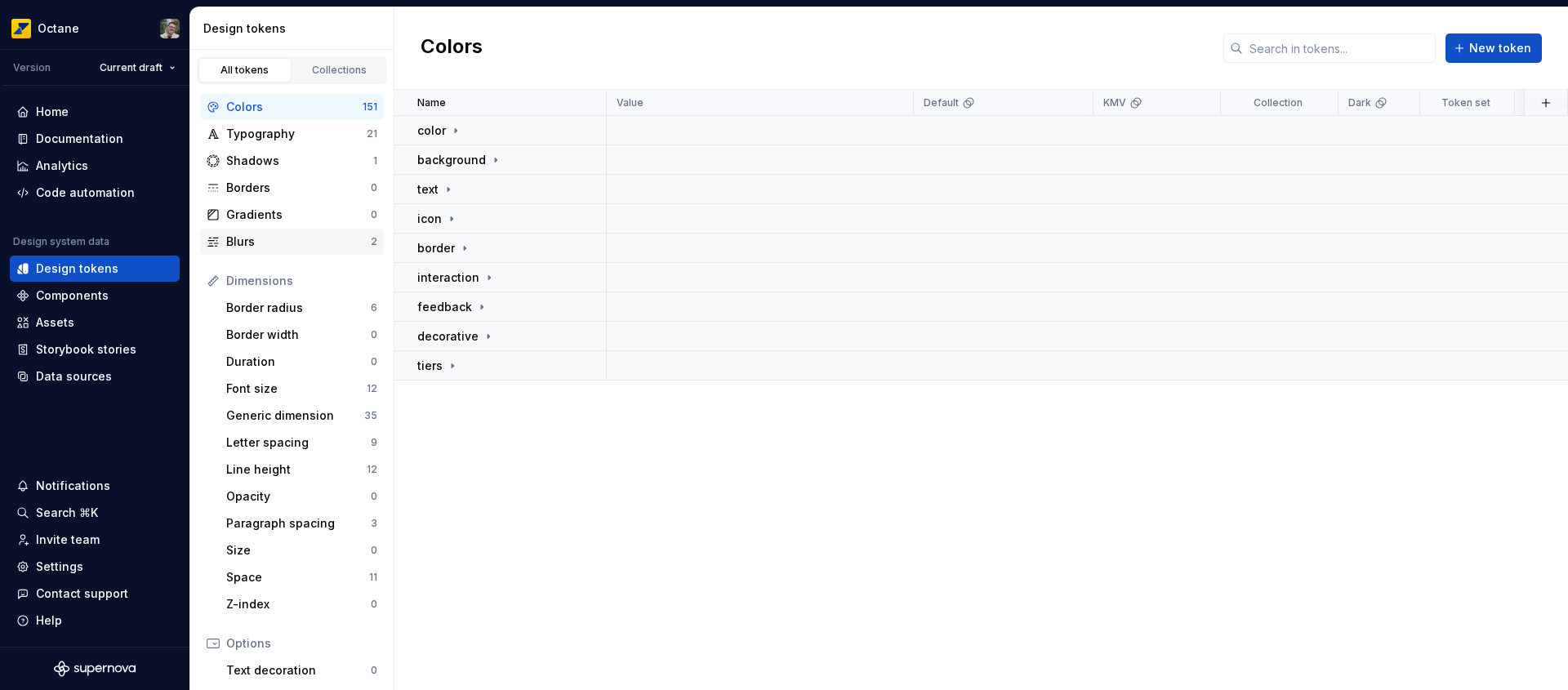
click at [326, 237] on div "Blurs" at bounding box center [298, 242] width 145 height 16
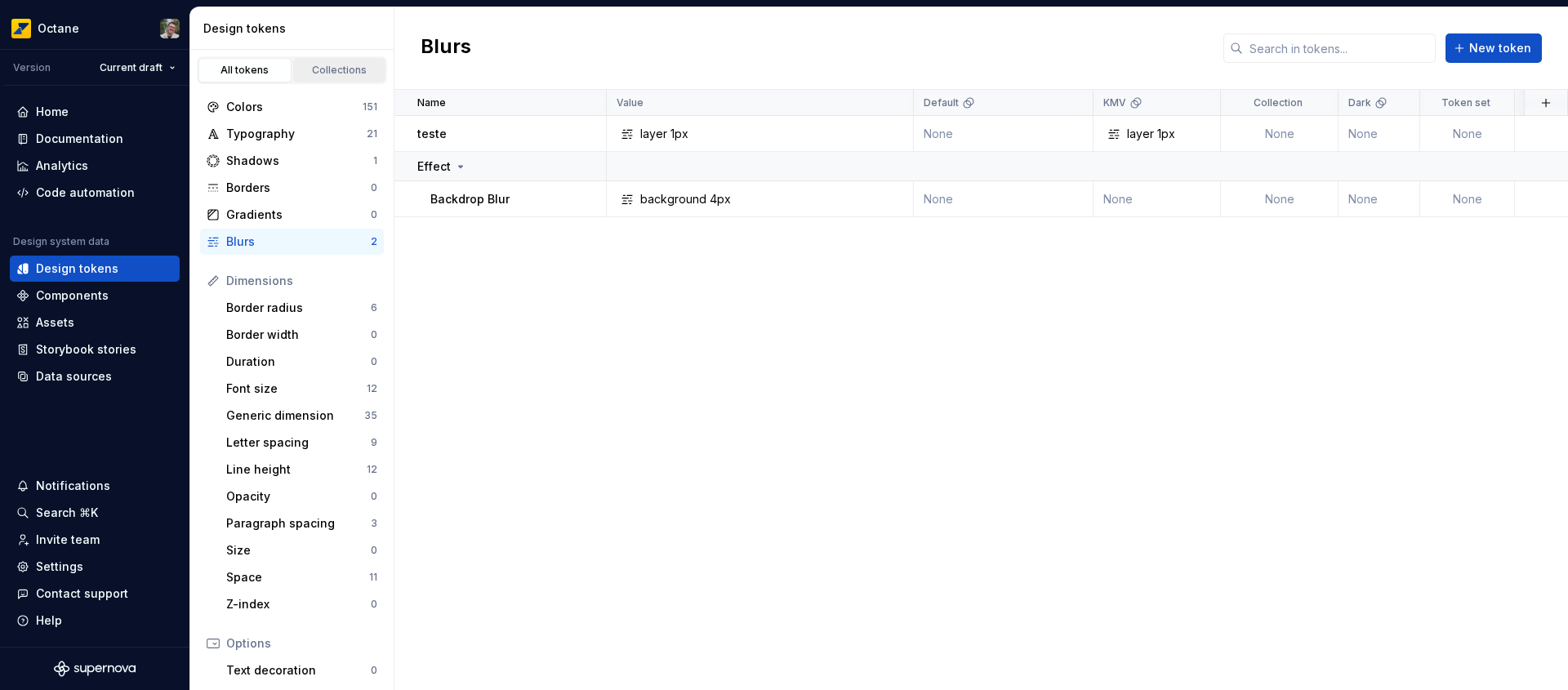
click at [339, 73] on div "Collections" at bounding box center [340, 70] width 82 height 13
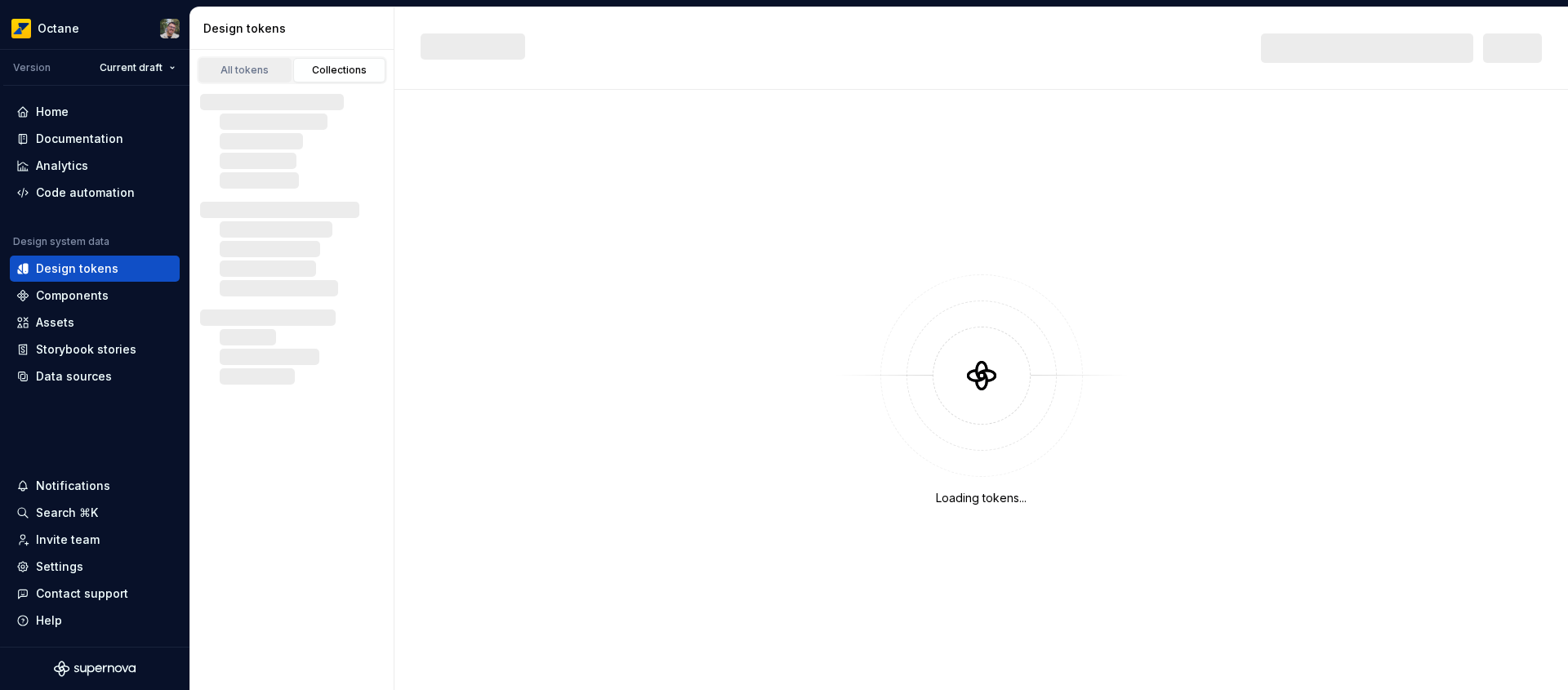
click at [254, 62] on link "All tokens" at bounding box center [245, 70] width 93 height 25
click at [605, 379] on div "Loading tokens..." at bounding box center [982, 389] width 1174 height 600
click at [95, 301] on div "Components" at bounding box center [72, 295] width 73 height 16
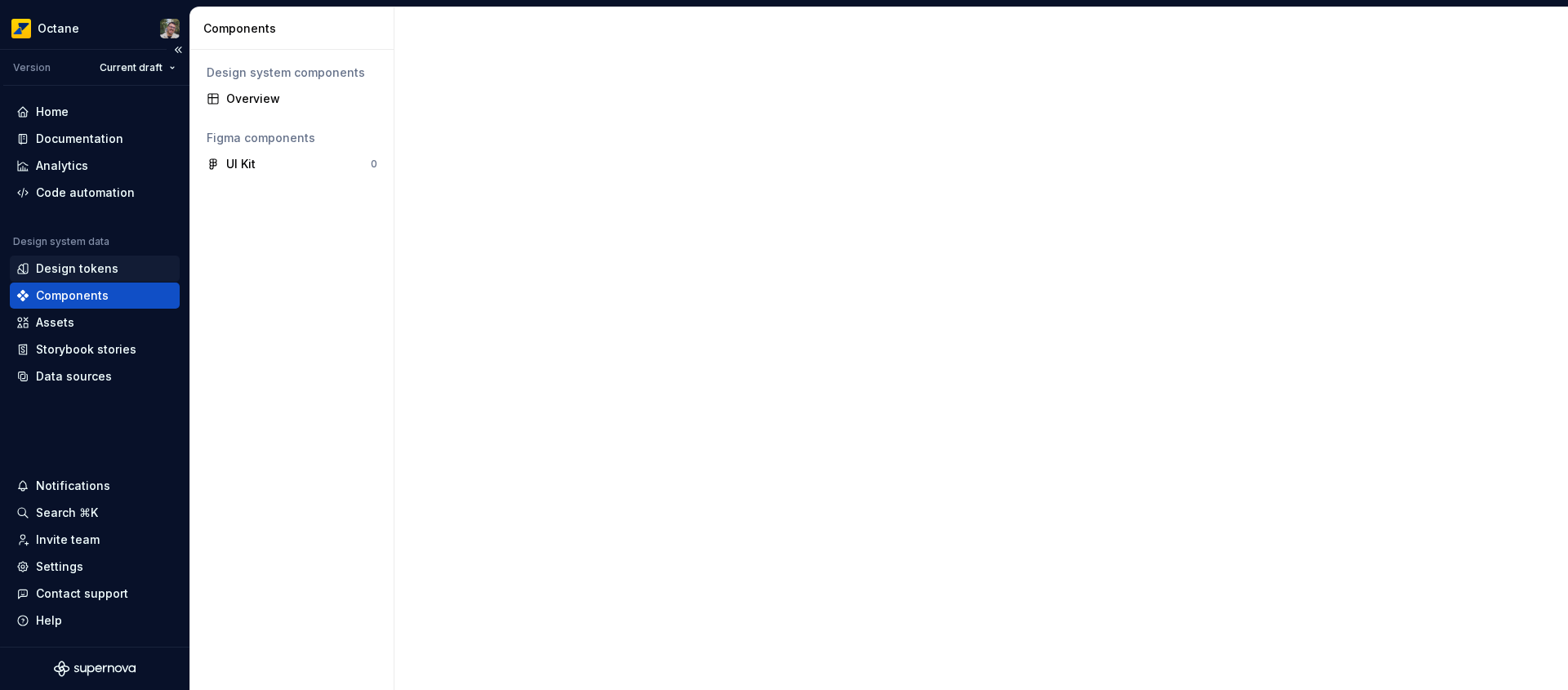
click at [121, 269] on div "Design tokens" at bounding box center [94, 269] width 157 height 16
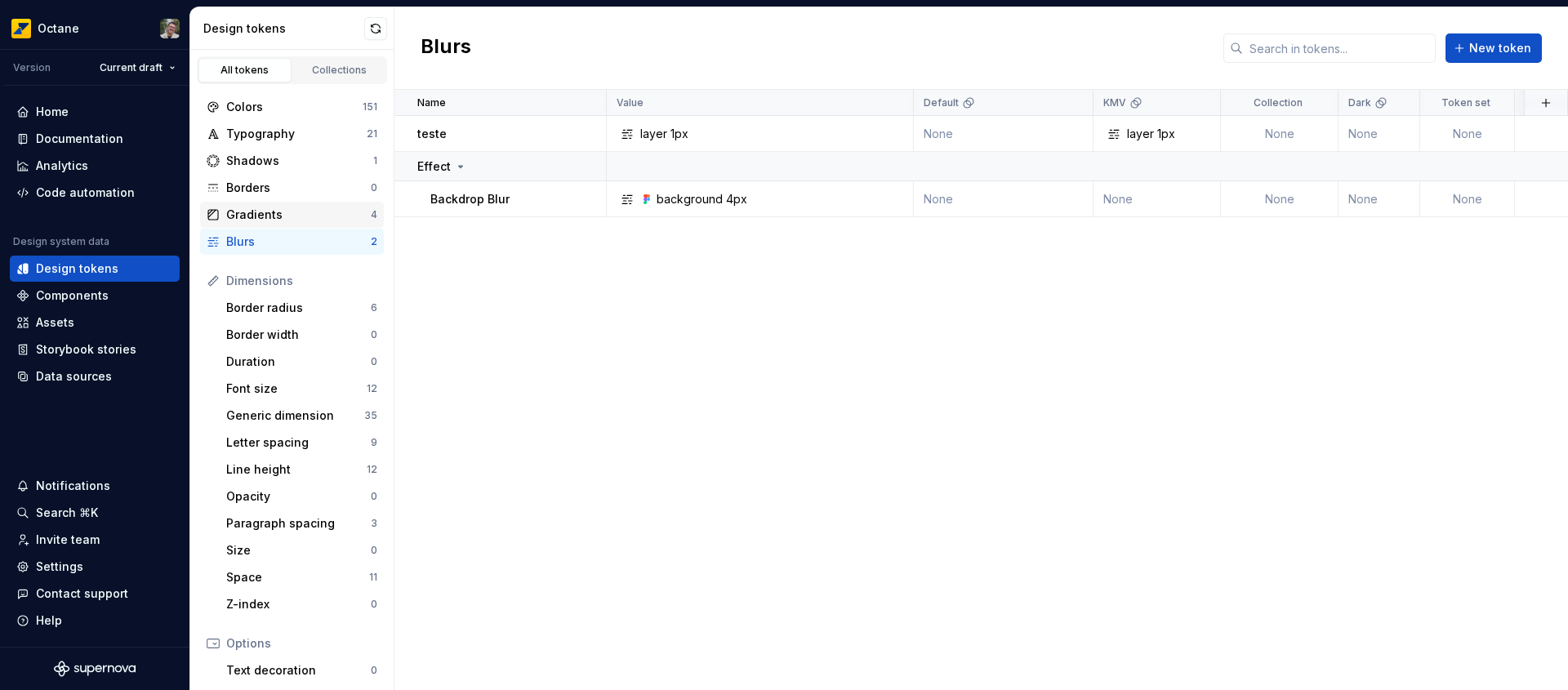
click at [327, 206] on div "Gradients" at bounding box center [298, 214] width 145 height 16
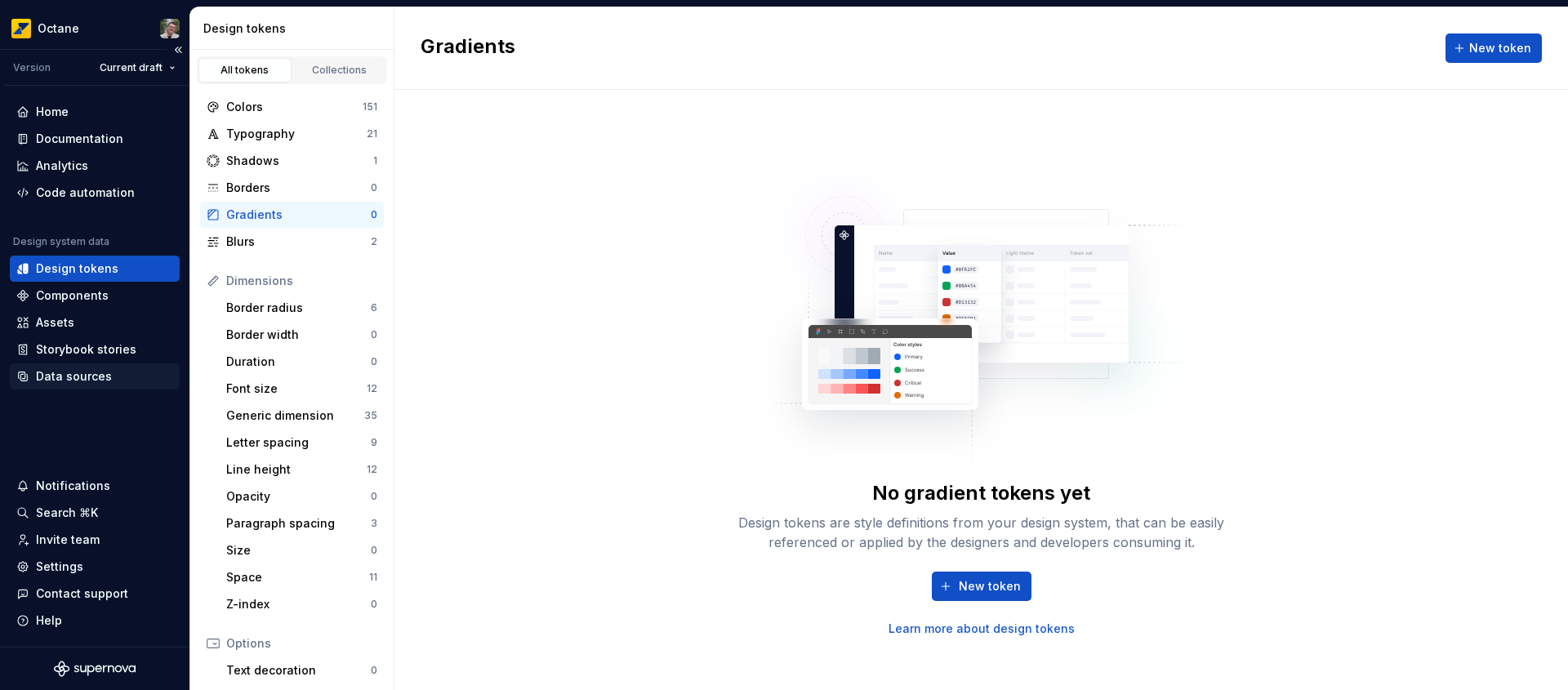
click at [92, 385] on div "Data sources" at bounding box center [94, 376] width 170 height 26
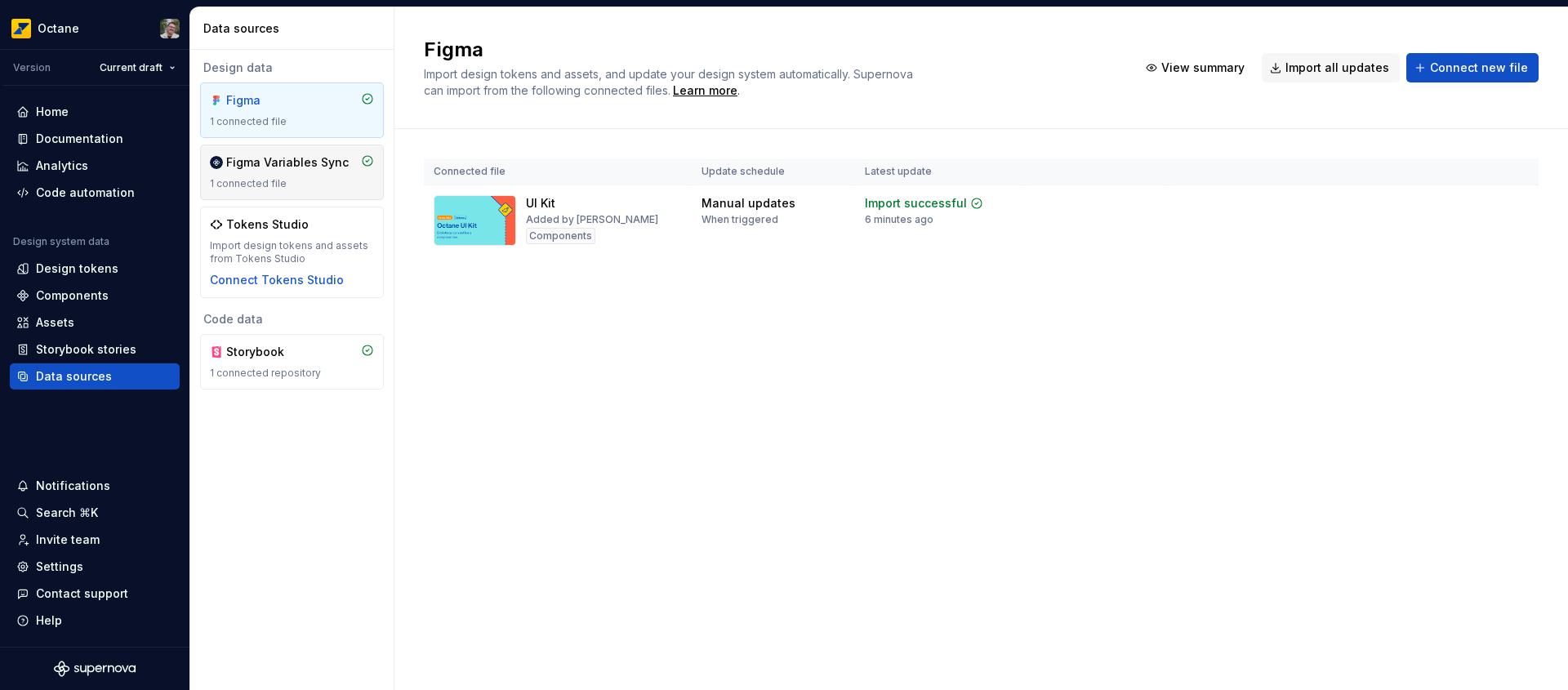
click at [314, 178] on div "1 connected file" at bounding box center [292, 183] width 165 height 13
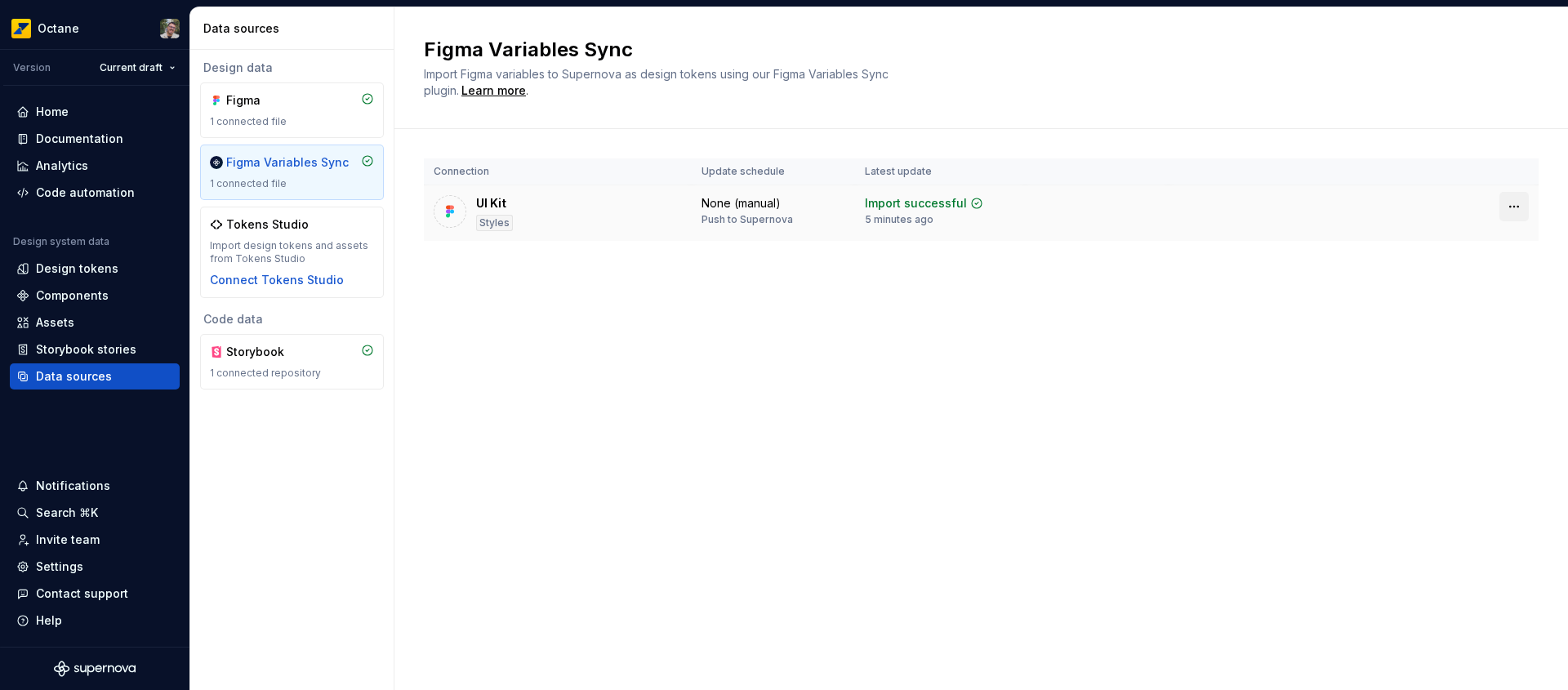
click at [1517, 205] on html "Octane Version Current draft Home Documentation Analytics Code automation Desig…" at bounding box center [784, 345] width 1568 height 690
click at [1164, 217] on html "Octane Version Current draft Home Documentation Analytics Code automation Desig…" at bounding box center [784, 345] width 1568 height 690
click at [491, 223] on div "Styles" at bounding box center [494, 223] width 36 height 16
click at [592, 215] on div "UI Kit Styles" at bounding box center [558, 213] width 248 height 36
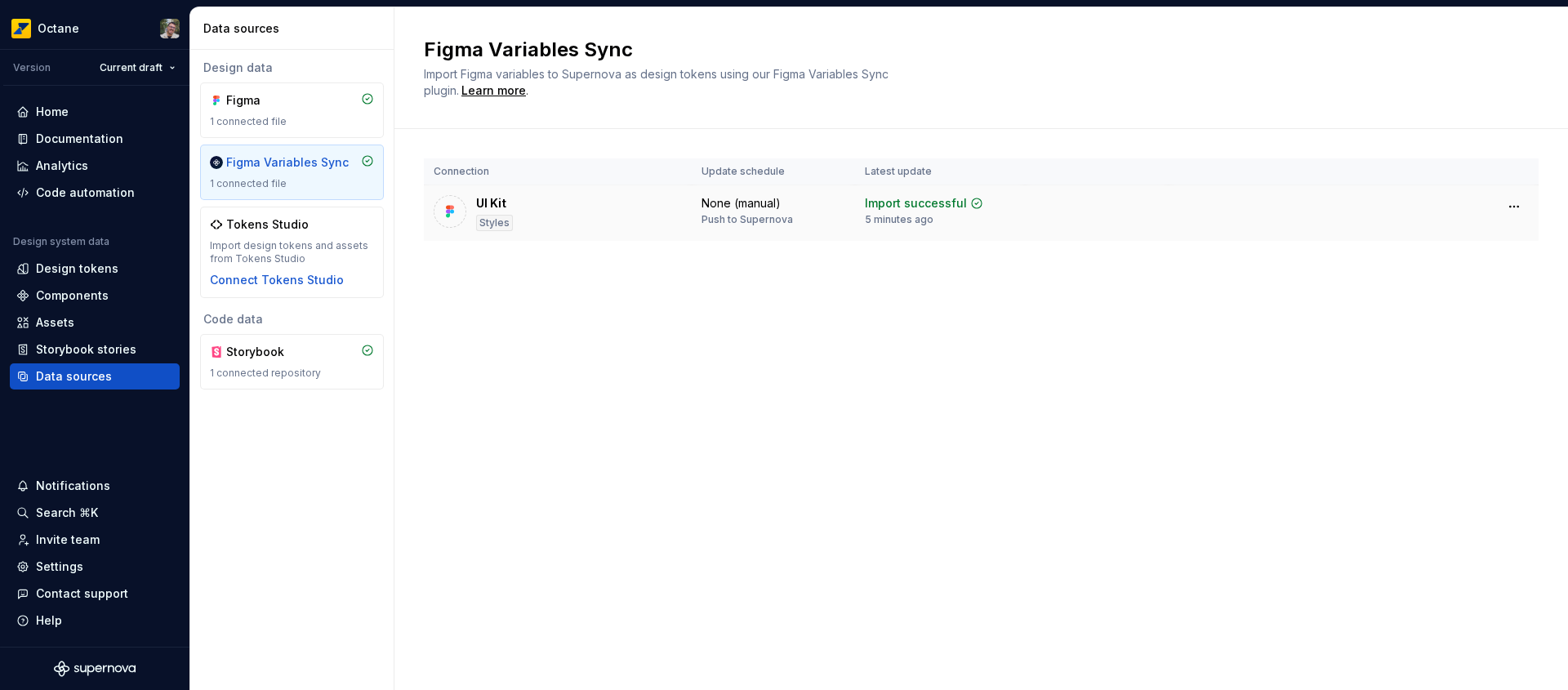
click at [503, 219] on div "Styles" at bounding box center [494, 223] width 36 height 16
click at [311, 120] on div "1 connected file" at bounding box center [292, 122] width 165 height 13
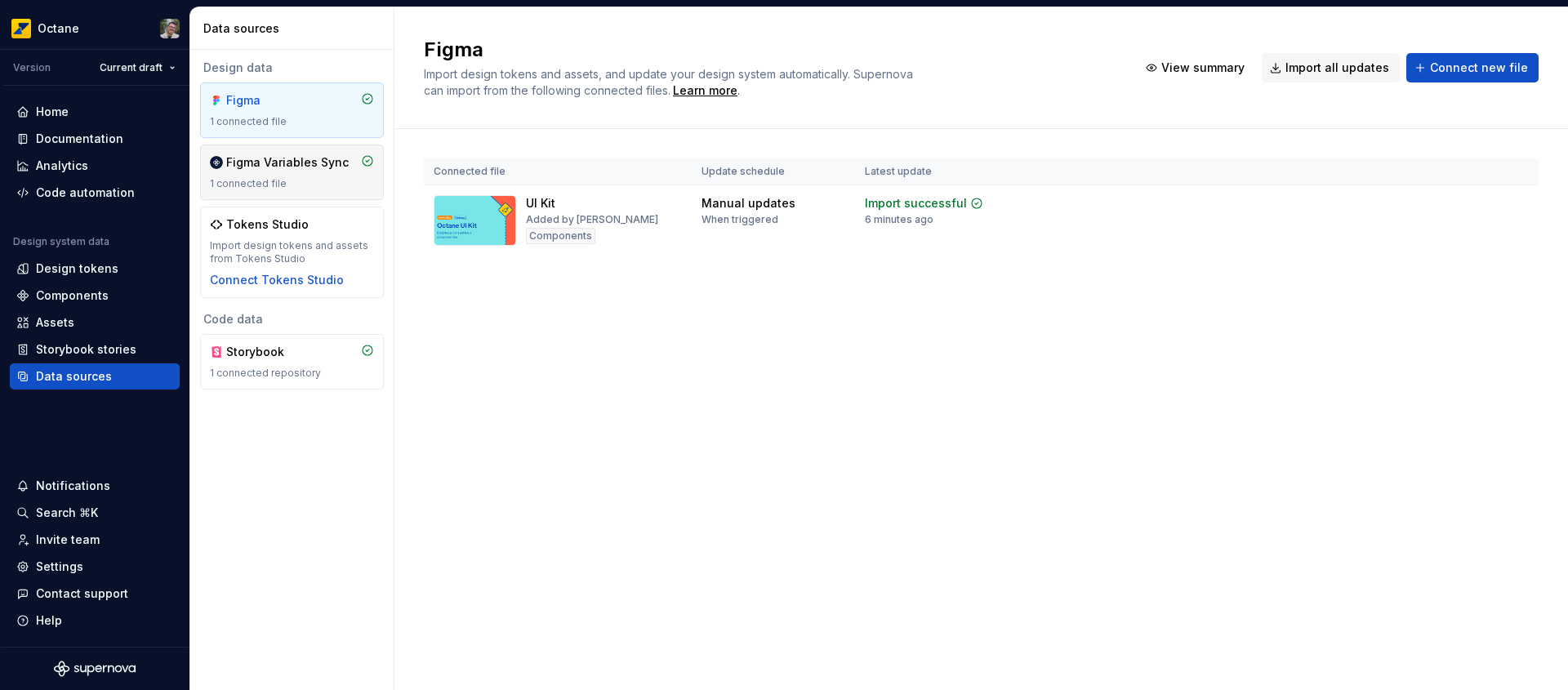
click at [309, 161] on div "Figma Variables Sync" at bounding box center [287, 163] width 123 height 16
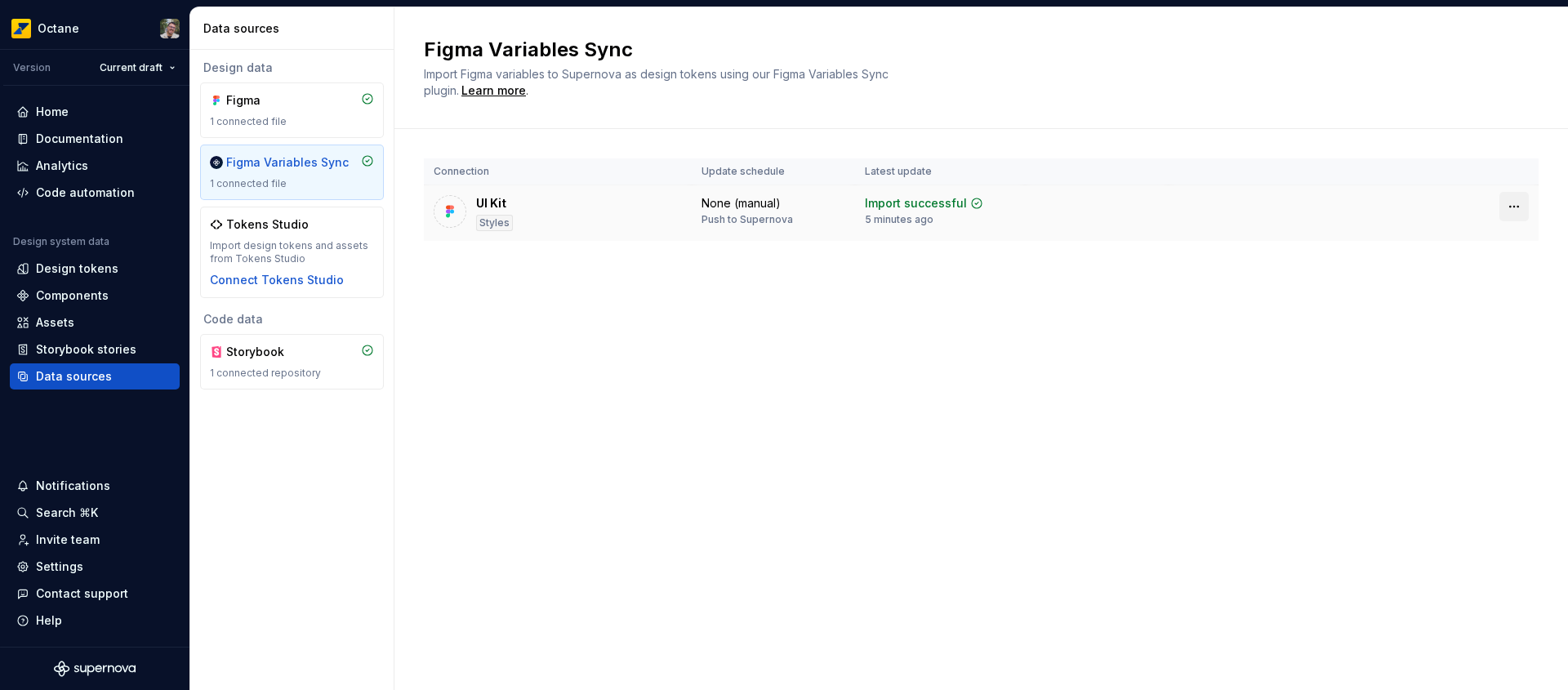
click at [1502, 212] on html "Octane Version Current draft Home Documentation Analytics Code automation Desig…" at bounding box center [784, 345] width 1568 height 690
click at [1154, 277] on html "Octane Version Current draft Home Documentation Analytics Code automation Desig…" at bounding box center [784, 345] width 1568 height 690
click at [112, 263] on div "Design tokens" at bounding box center [76, 269] width 83 height 16
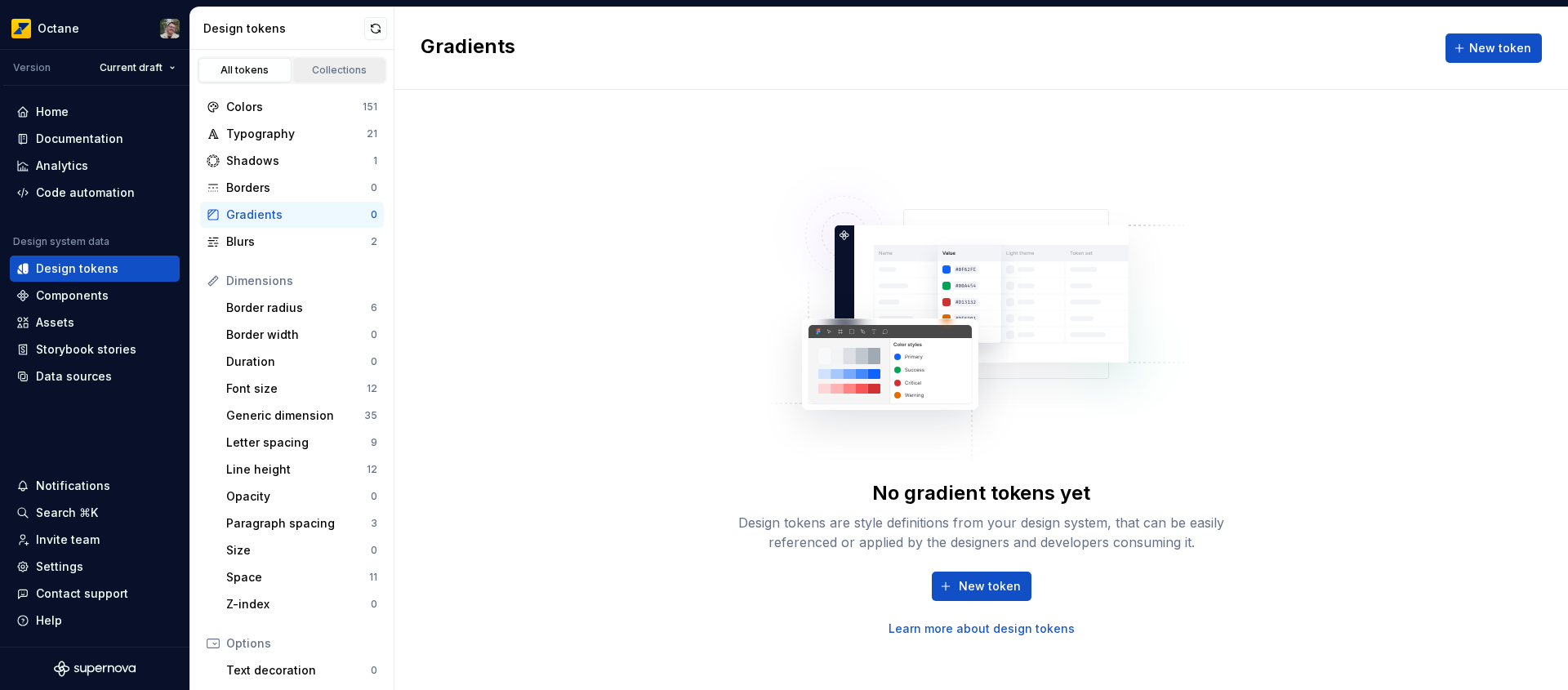
click at [342, 68] on div "Collections" at bounding box center [340, 70] width 82 height 13
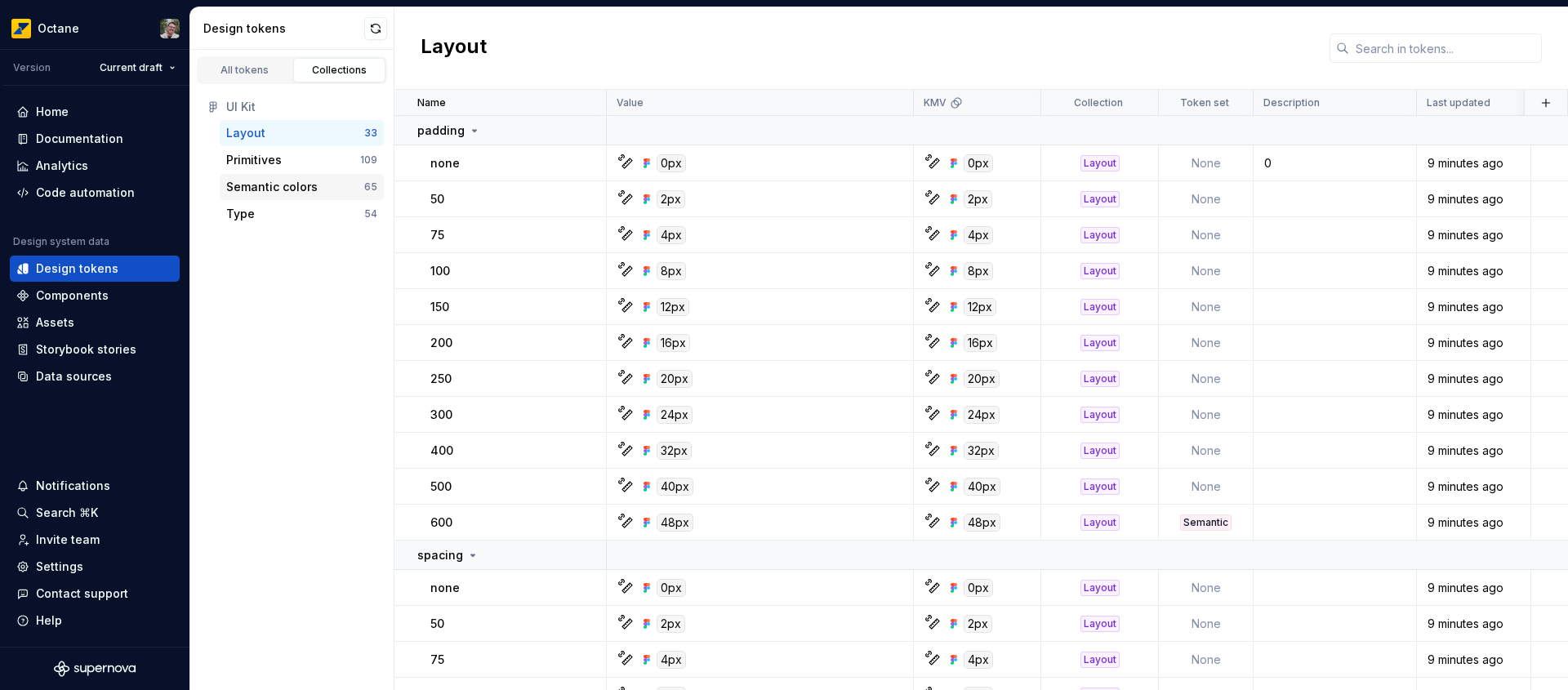
click at [311, 181] on div "Semantic colors" at bounding box center [271, 187] width 92 height 16
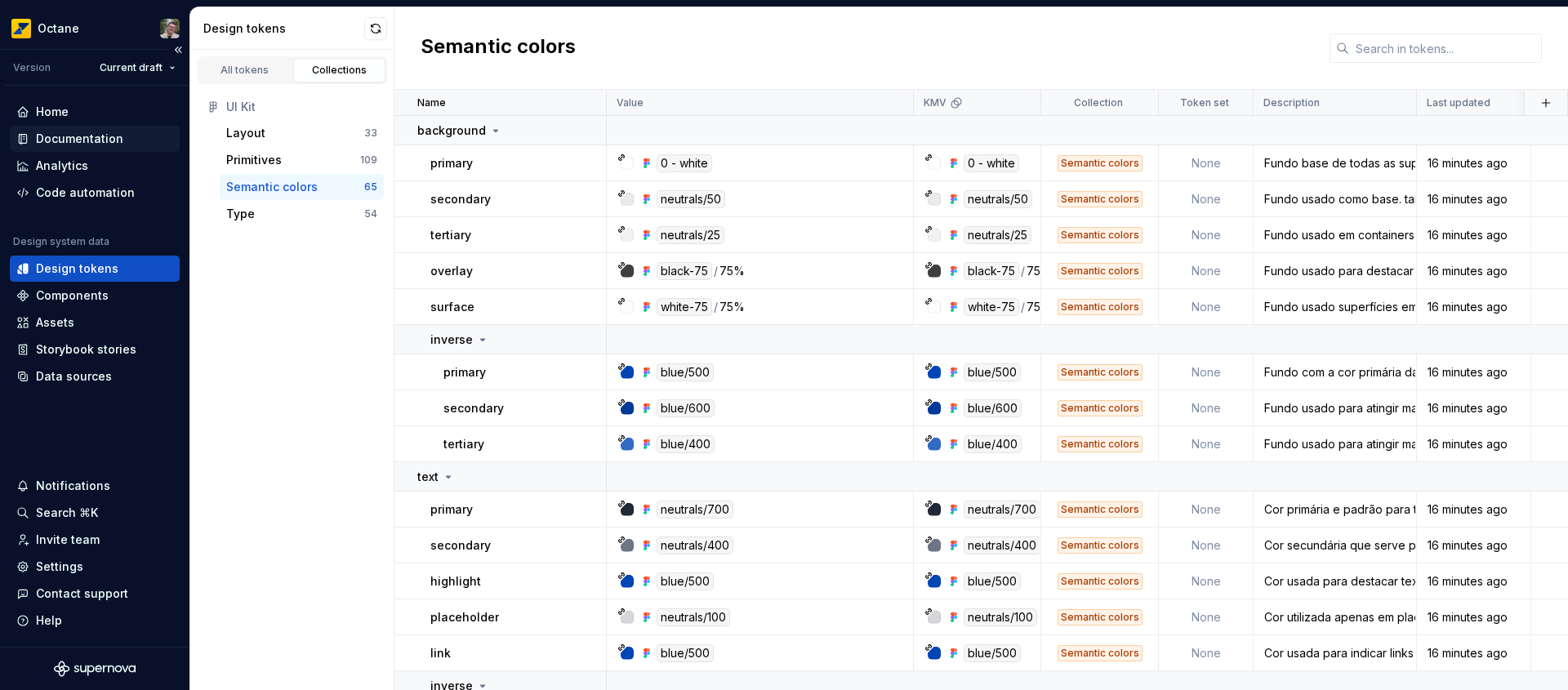
click at [133, 143] on div "Documentation" at bounding box center [94, 139] width 157 height 16
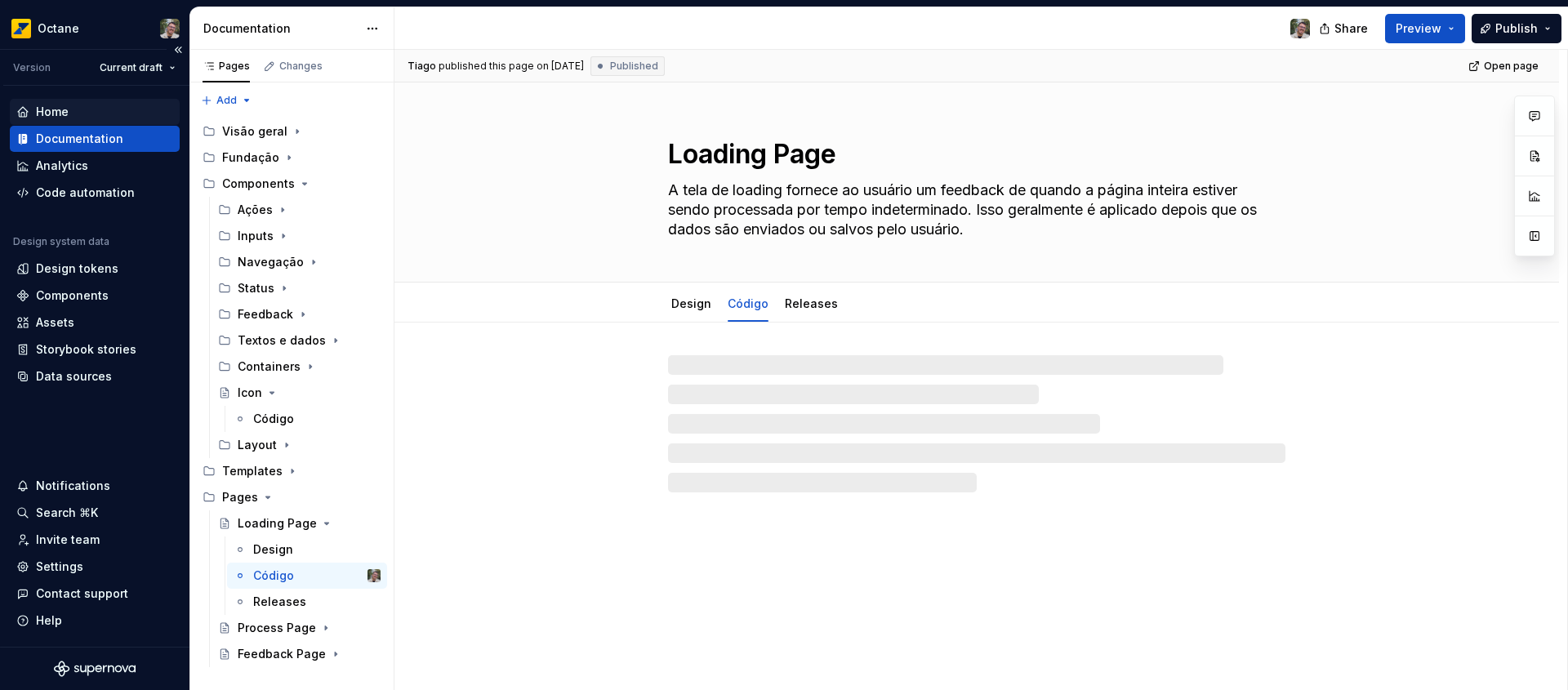
click at [117, 113] on div "Home" at bounding box center [94, 112] width 157 height 16
type textarea "*"
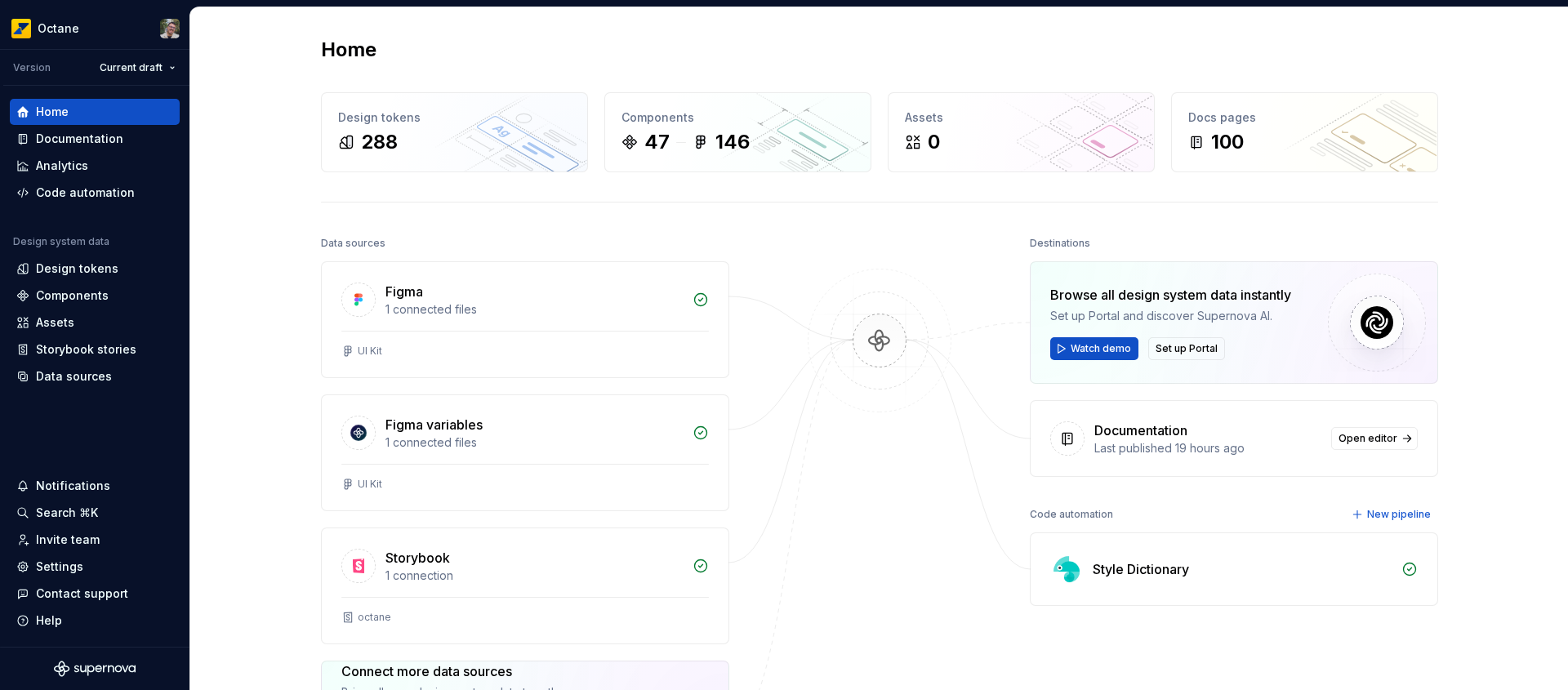
click at [889, 275] on img at bounding box center [880, 357] width 158 height 177
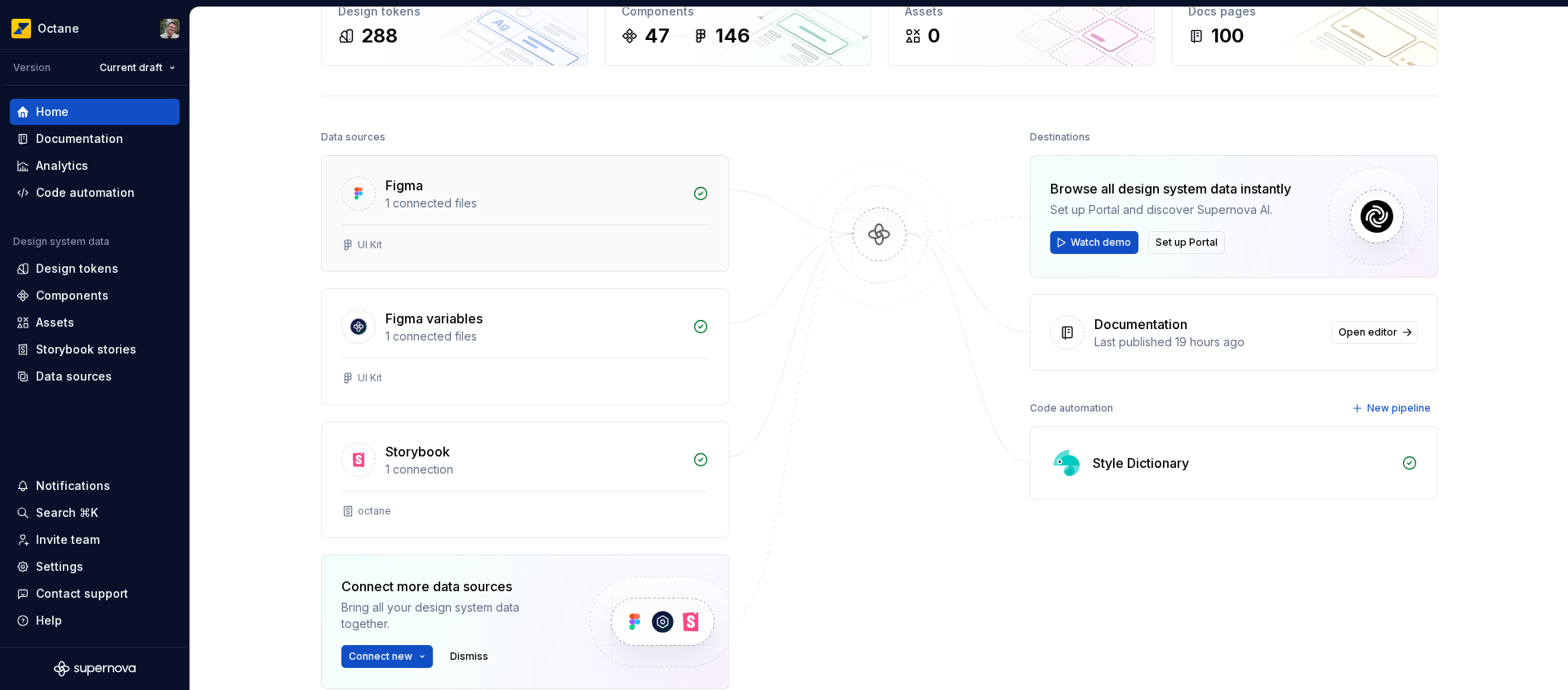
scroll to position [114, 0]
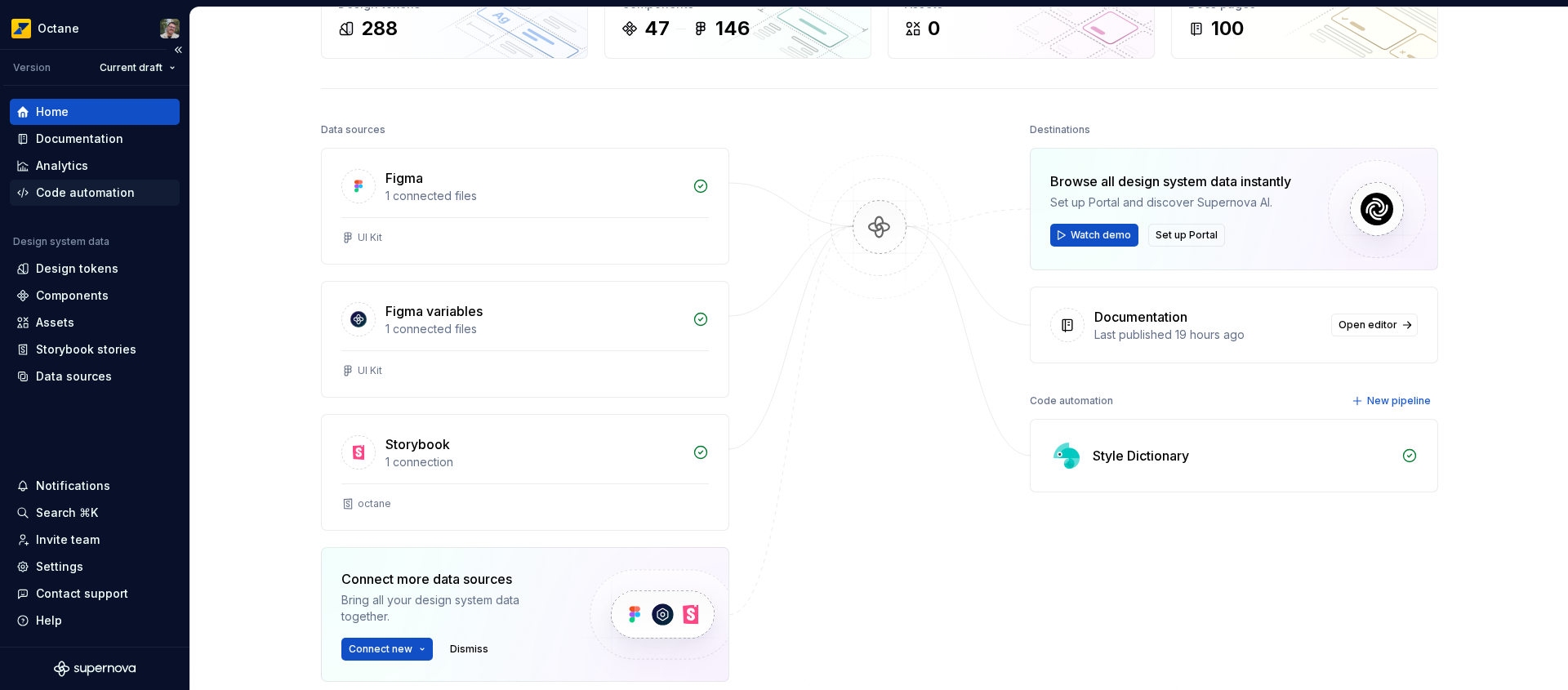
click at [109, 188] on div "Code automation" at bounding box center [84, 193] width 99 height 16
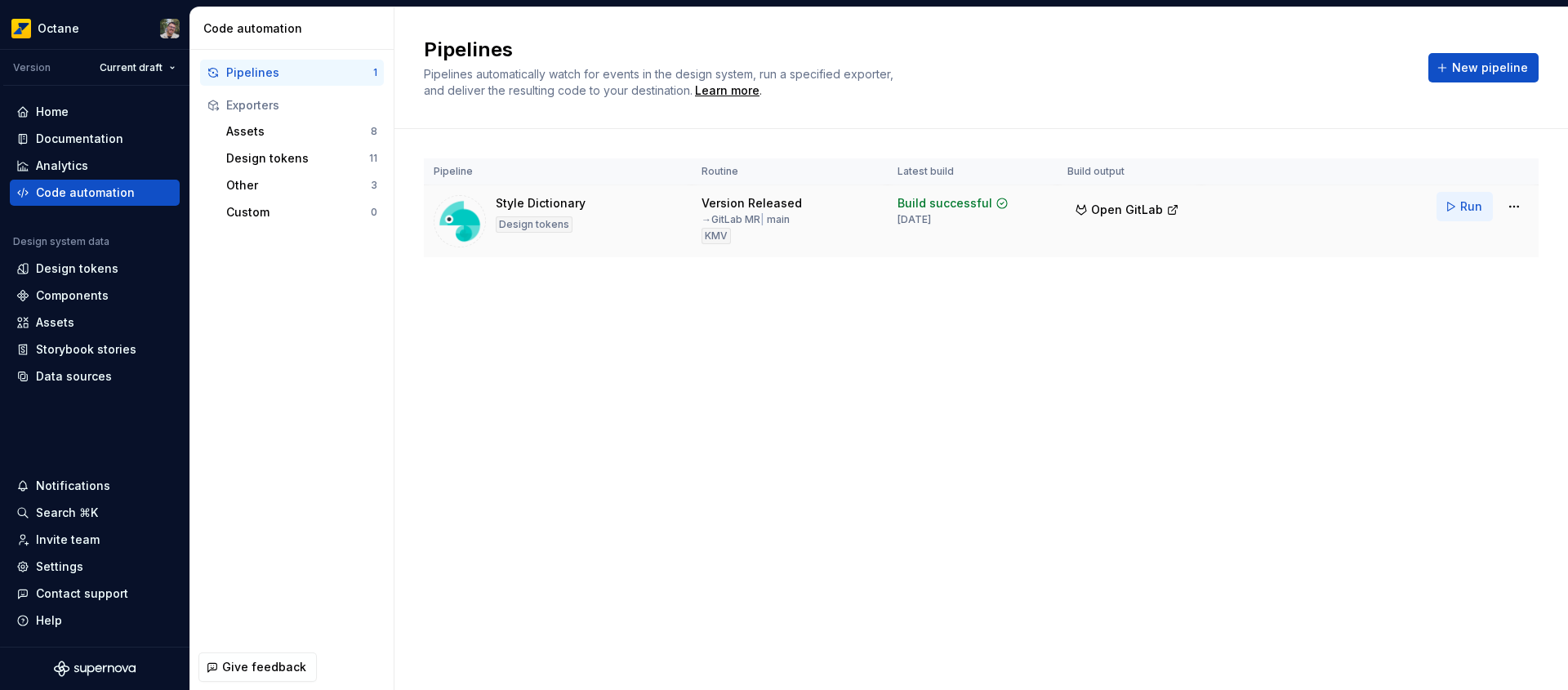
click at [1465, 211] on span "Run" at bounding box center [1471, 206] width 22 height 16
click at [1295, 341] on div "Pipelines Pipelines automatically watch for events in the design system, run a …" at bounding box center [982, 349] width 1174 height 683
click at [684, 303] on div "Pipeline Routine Latest build Build output Style Dictionary Design tokens Versi…" at bounding box center [982, 224] width 1115 height 190
click at [623, 279] on div "Pipeline Routine Latest build Build output Style Dictionary Design tokens Versi…" at bounding box center [982, 224] width 1115 height 190
click at [575, 445] on div "Pipelines Pipelines automatically watch for events in the design system, run a …" at bounding box center [982, 349] width 1174 height 683
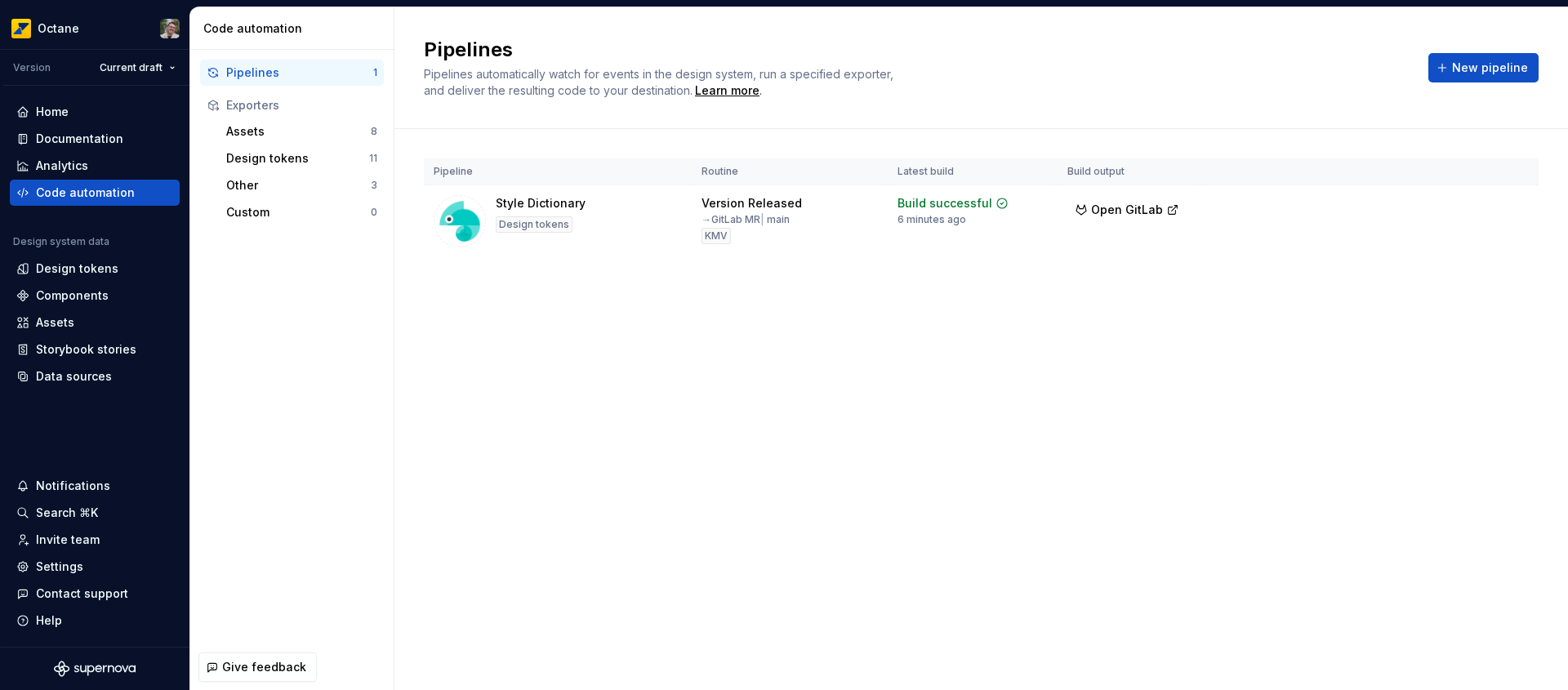
click at [648, 280] on div "Pipeline Routine Latest build Build output Style Dictionary Design tokens Versi…" at bounding box center [982, 224] width 1115 height 190
click at [94, 277] on div "Design tokens" at bounding box center [94, 268] width 170 height 26
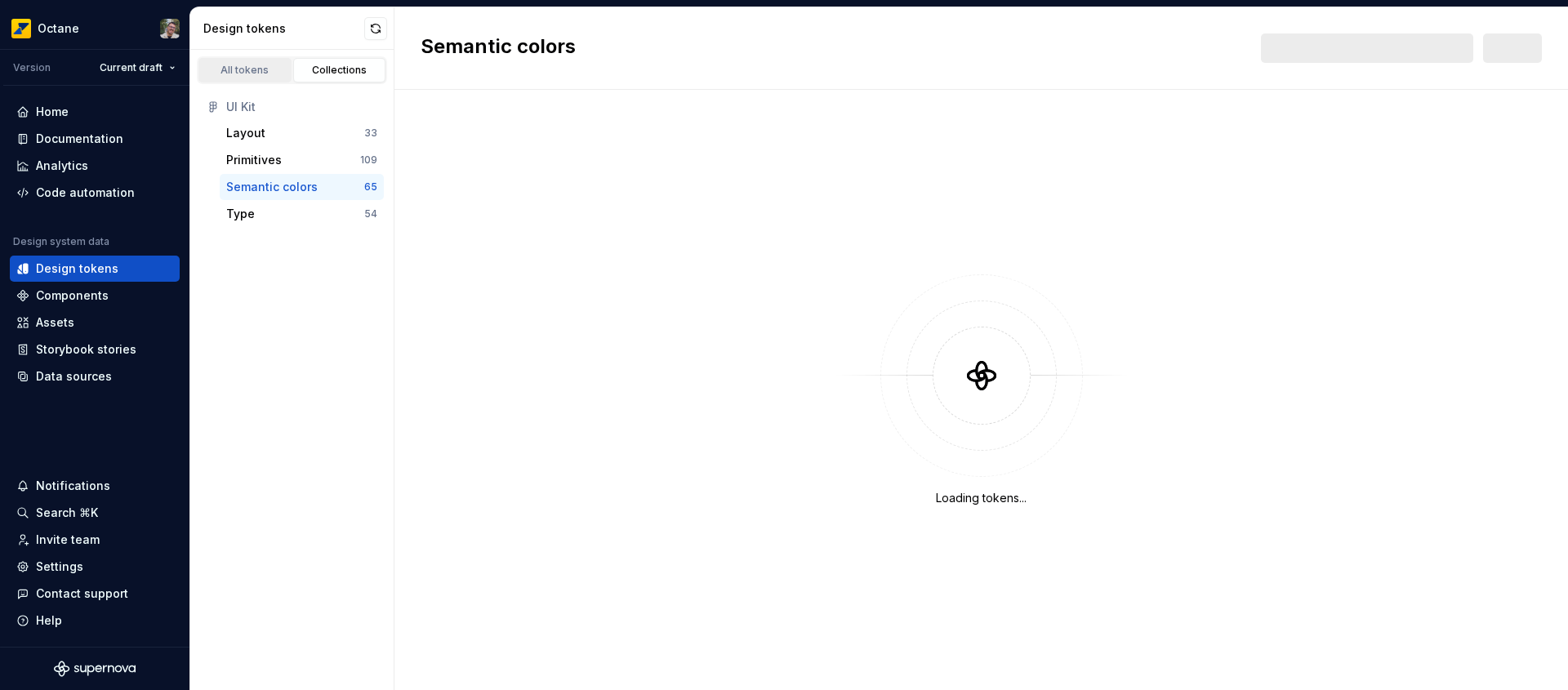
click at [258, 70] on div "All tokens" at bounding box center [245, 70] width 82 height 13
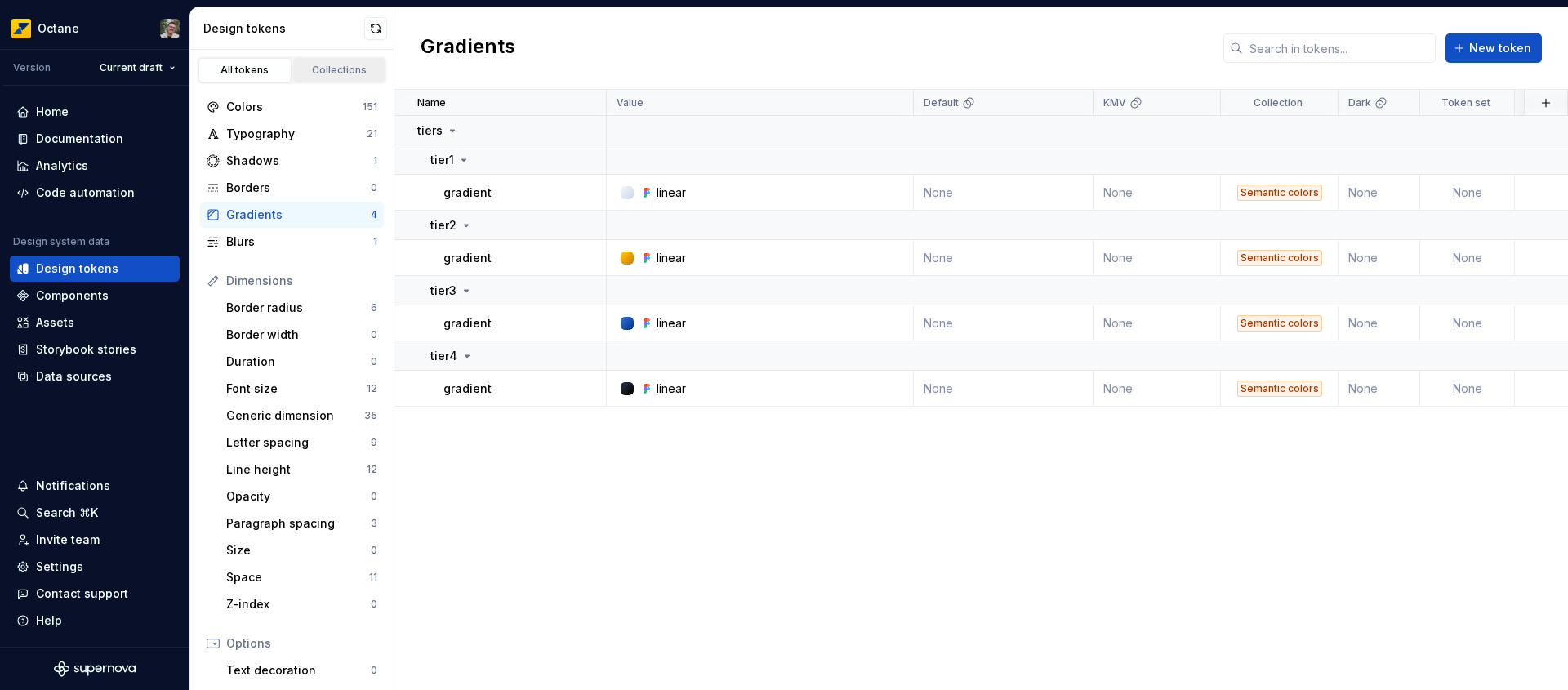
click at [326, 76] on div "Collections" at bounding box center [340, 70] width 82 height 13
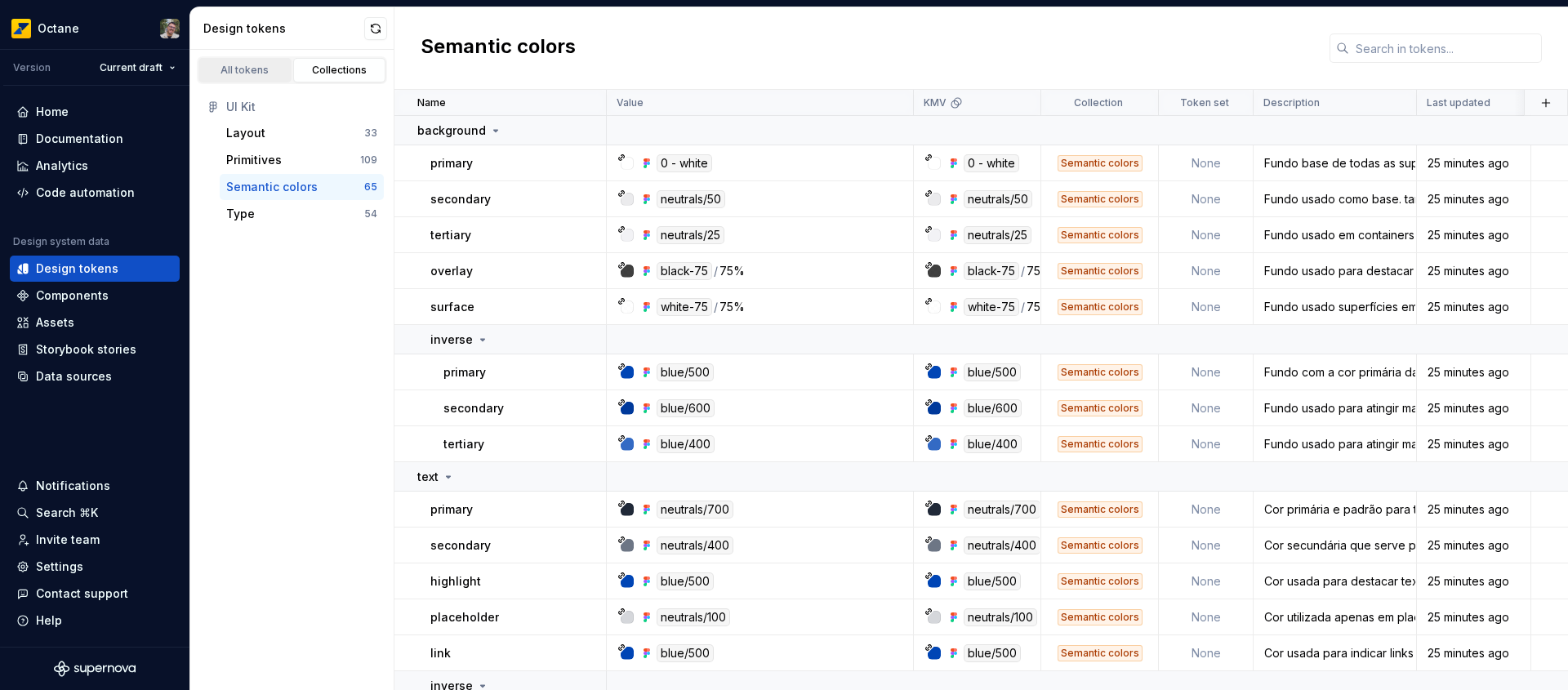
click at [271, 69] on div "All tokens" at bounding box center [245, 70] width 82 height 13
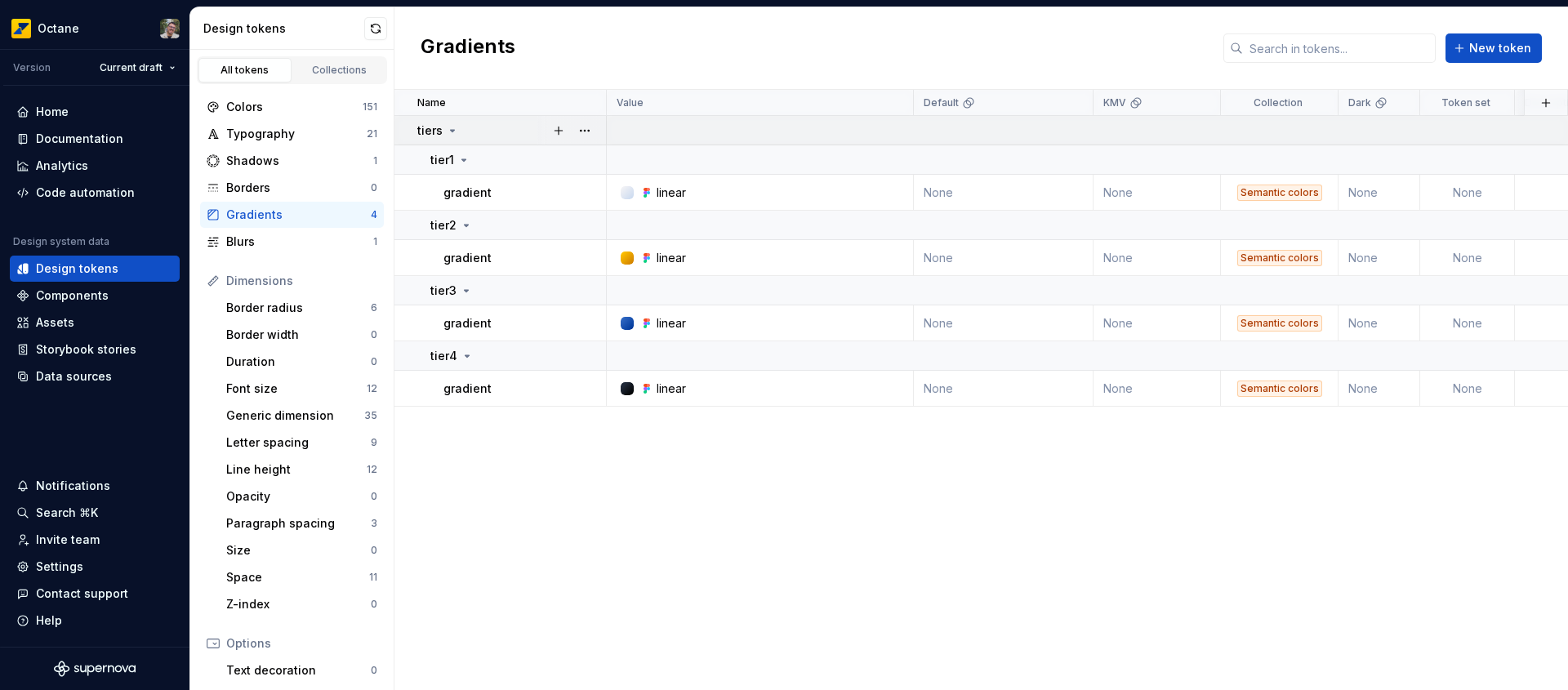
click at [453, 132] on icon at bounding box center [452, 131] width 13 height 13
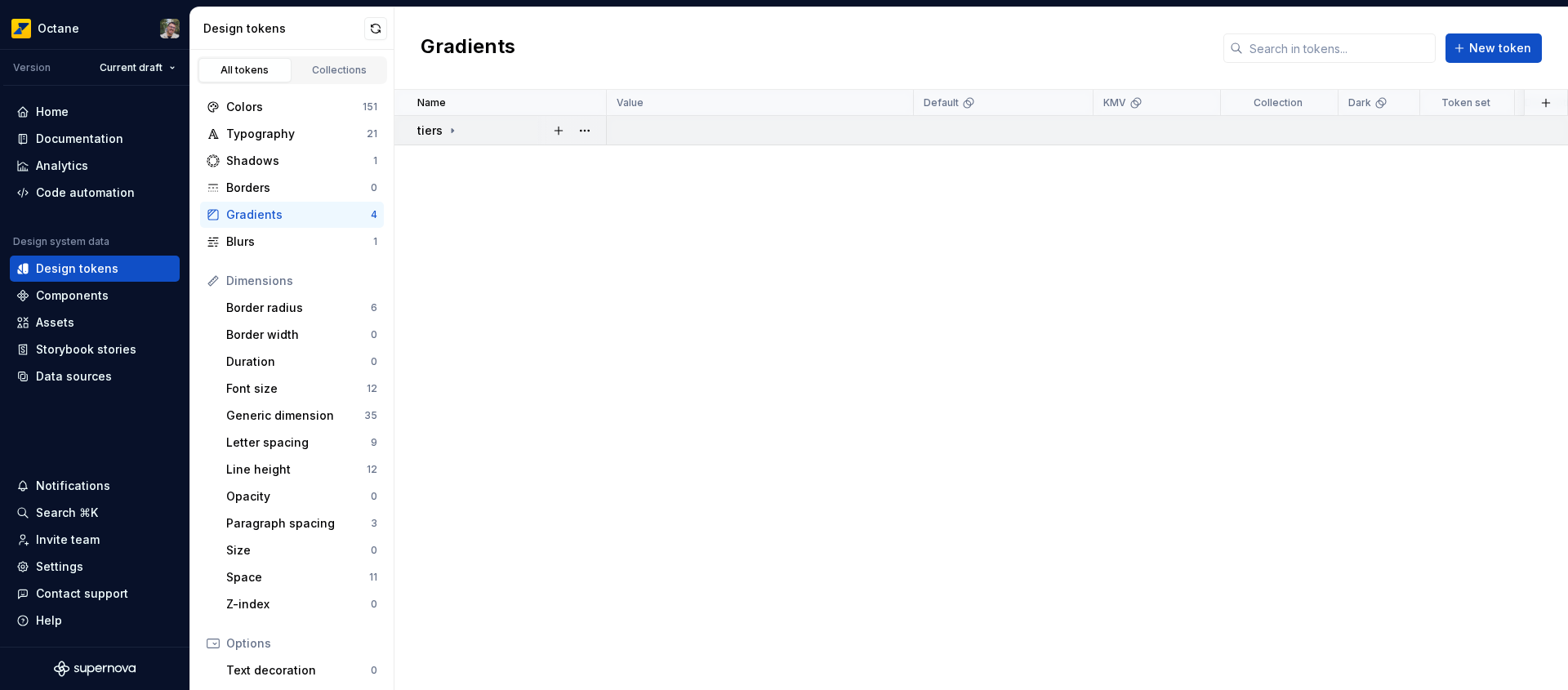
click at [453, 132] on icon at bounding box center [452, 131] width 13 height 13
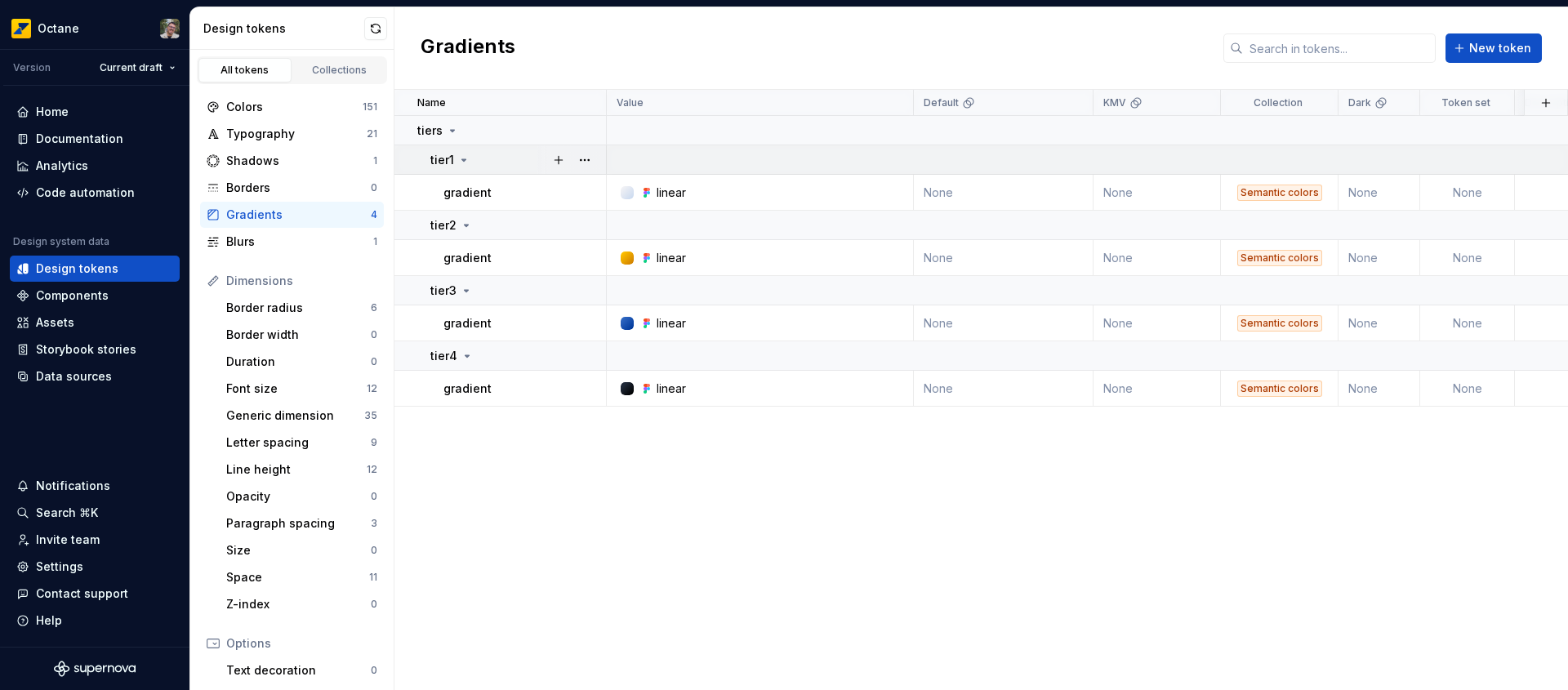
click at [461, 158] on icon at bounding box center [463, 160] width 13 height 13
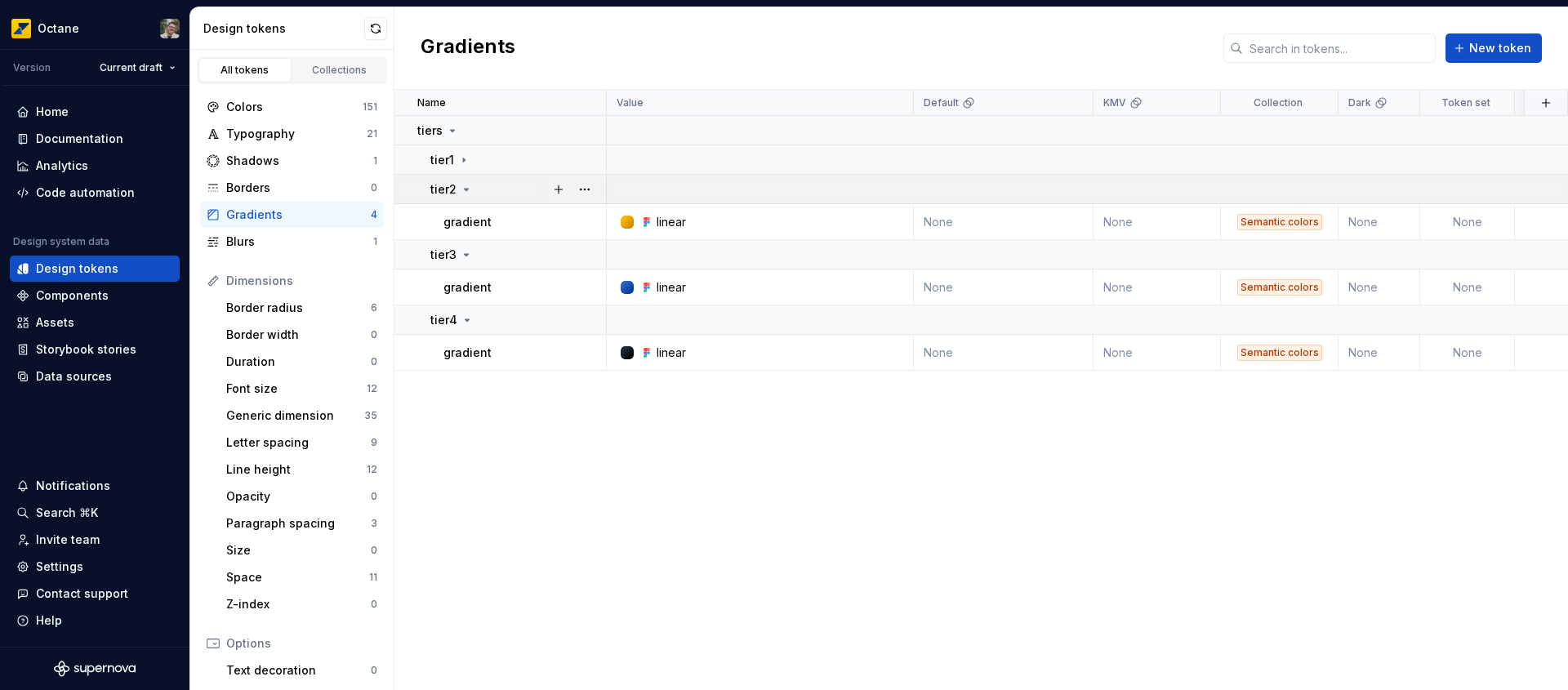
click at [461, 183] on icon at bounding box center [466, 189] width 13 height 13
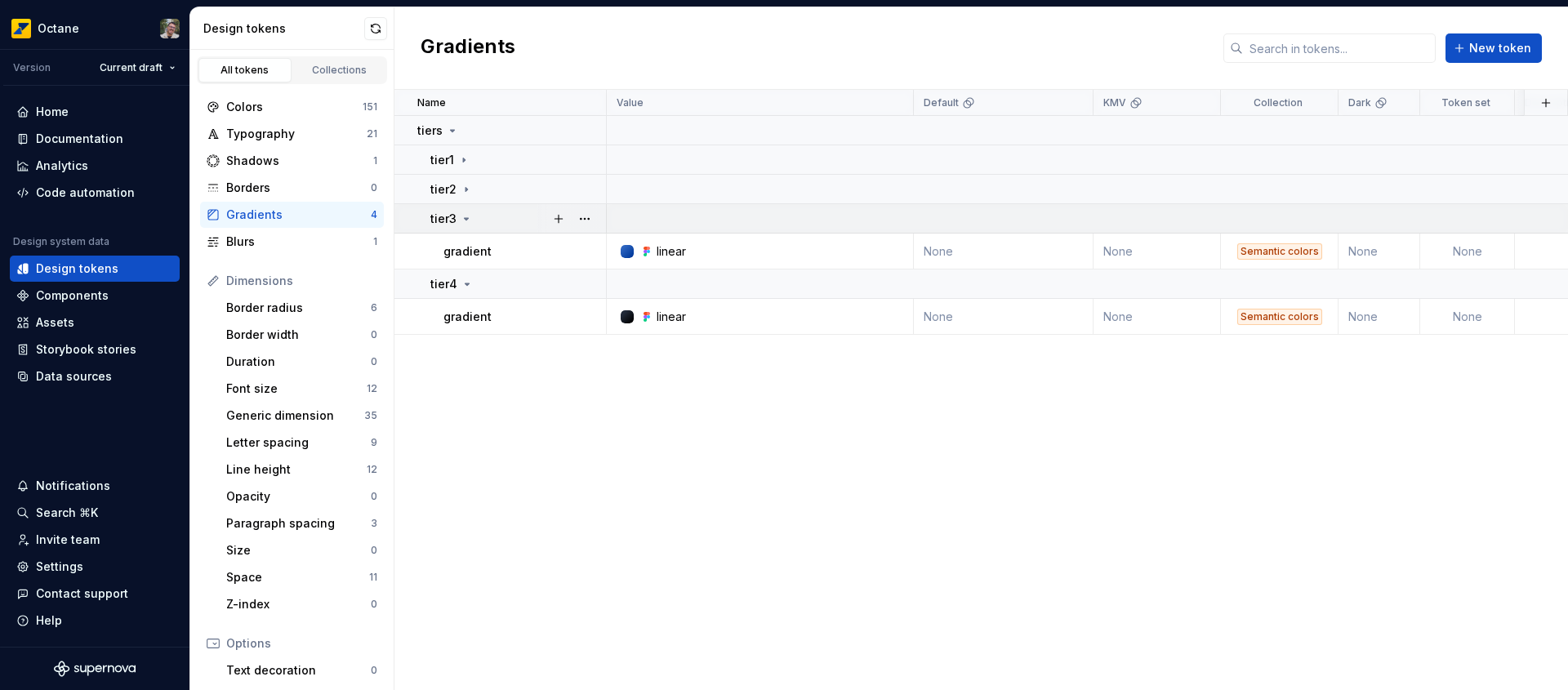
click at [461, 221] on icon at bounding box center [466, 219] width 13 height 13
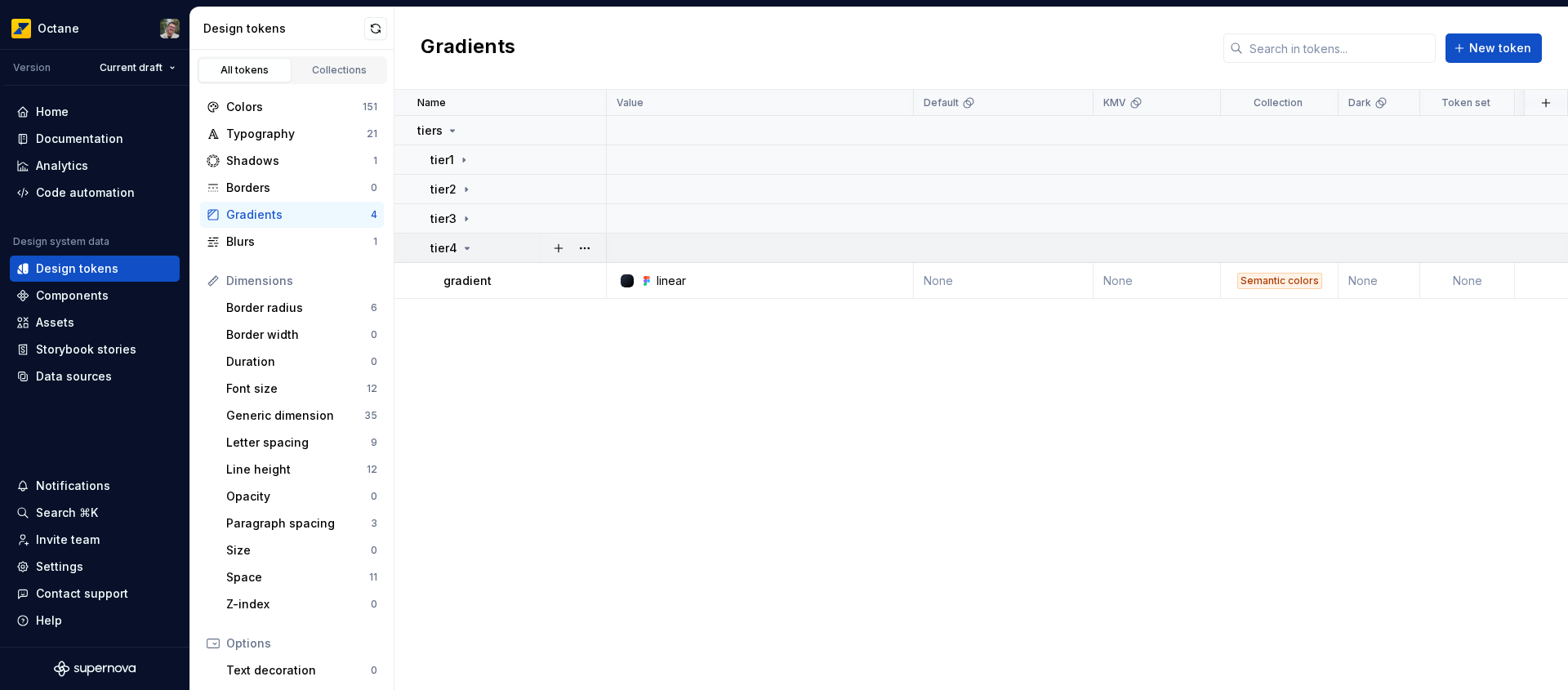
click at [466, 240] on div "tier4" at bounding box center [452, 248] width 44 height 16
click at [452, 130] on icon at bounding box center [453, 131] width 4 height 2
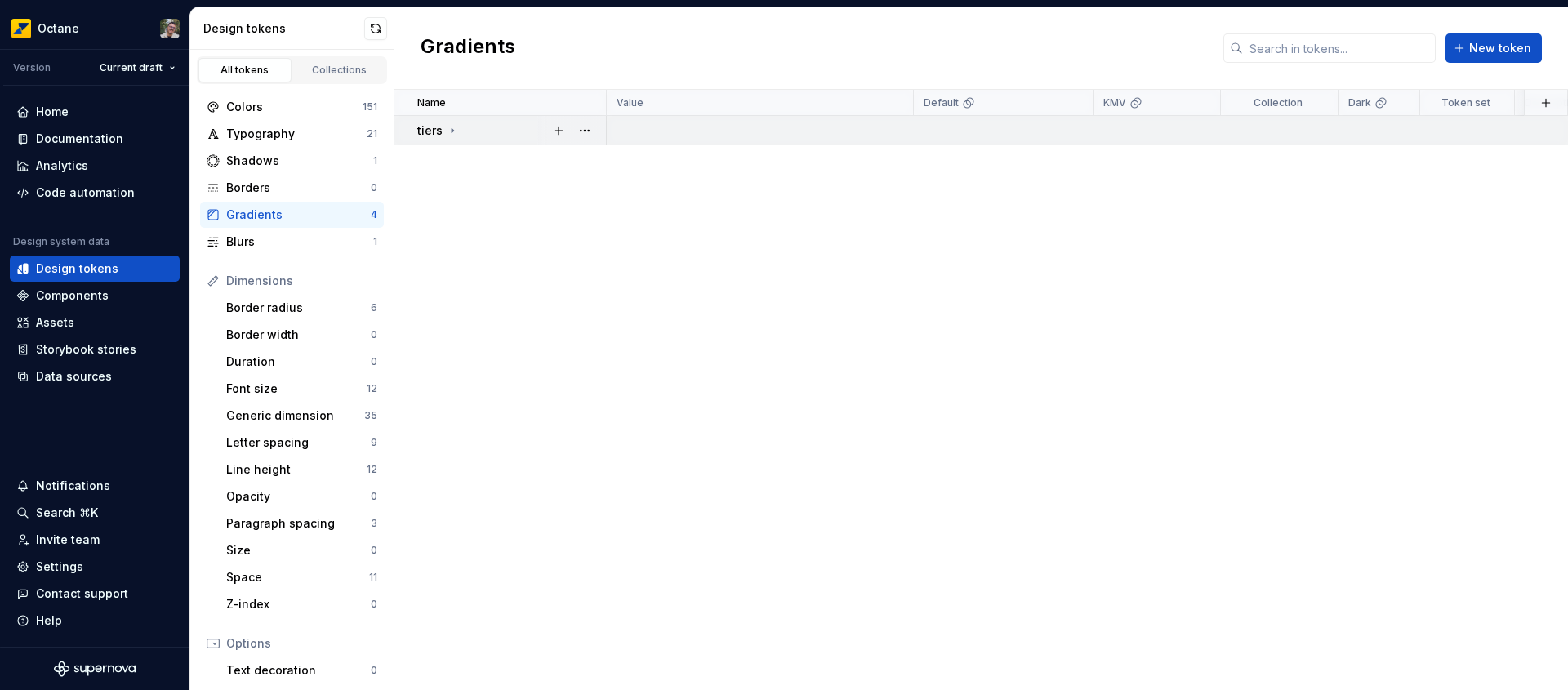
click at [452, 130] on icon at bounding box center [453, 130] width 2 height 4
click at [350, 73] on div "Collections" at bounding box center [340, 70] width 82 height 13
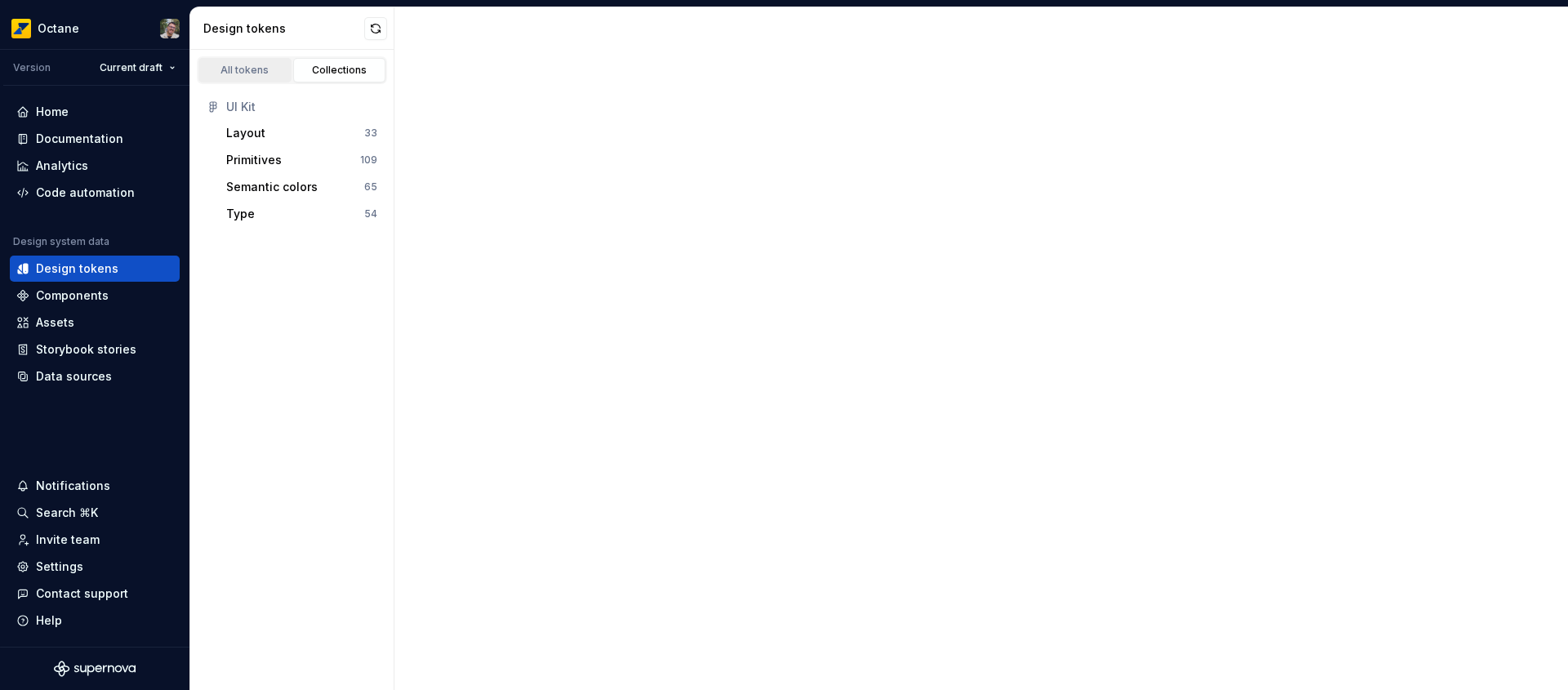
click at [269, 73] on div "All tokens" at bounding box center [245, 70] width 82 height 13
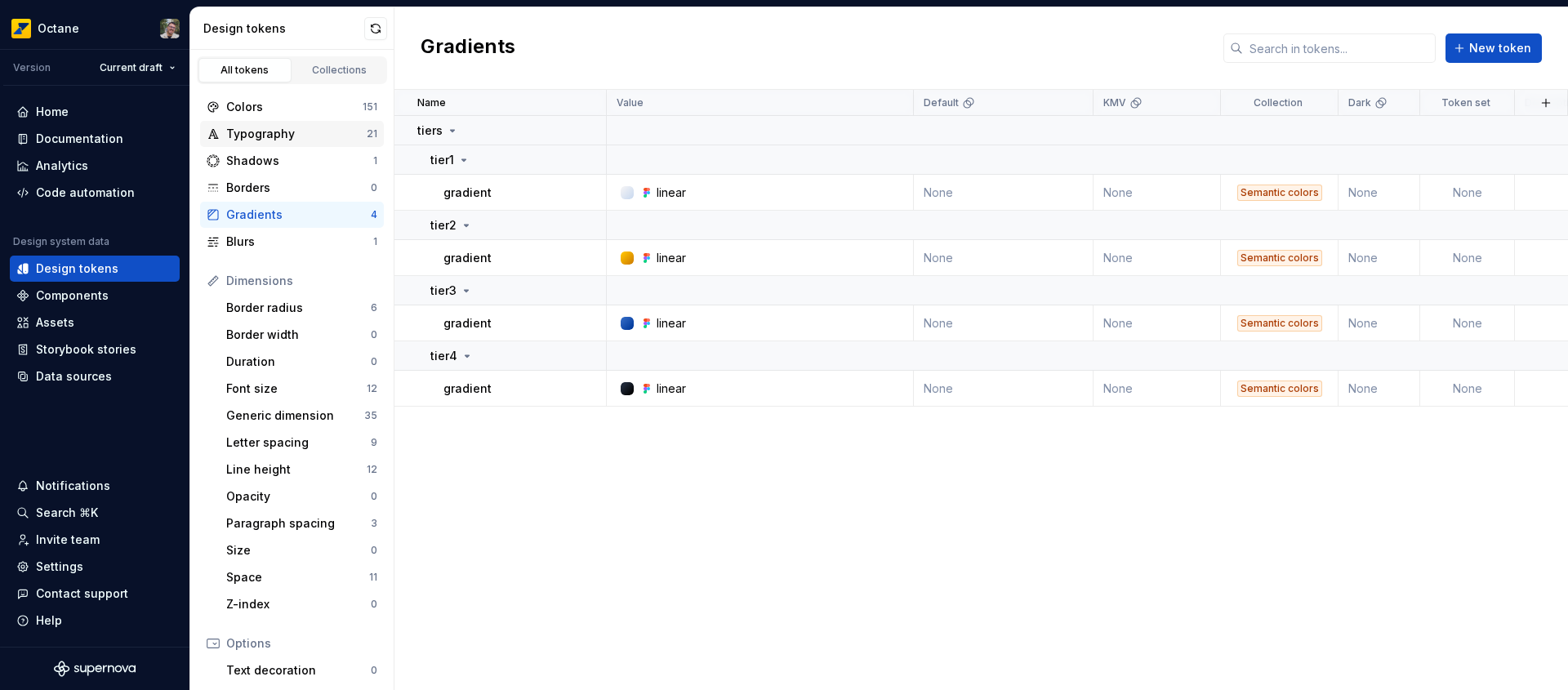
click at [290, 130] on div "Typography" at bounding box center [296, 133] width 141 height 16
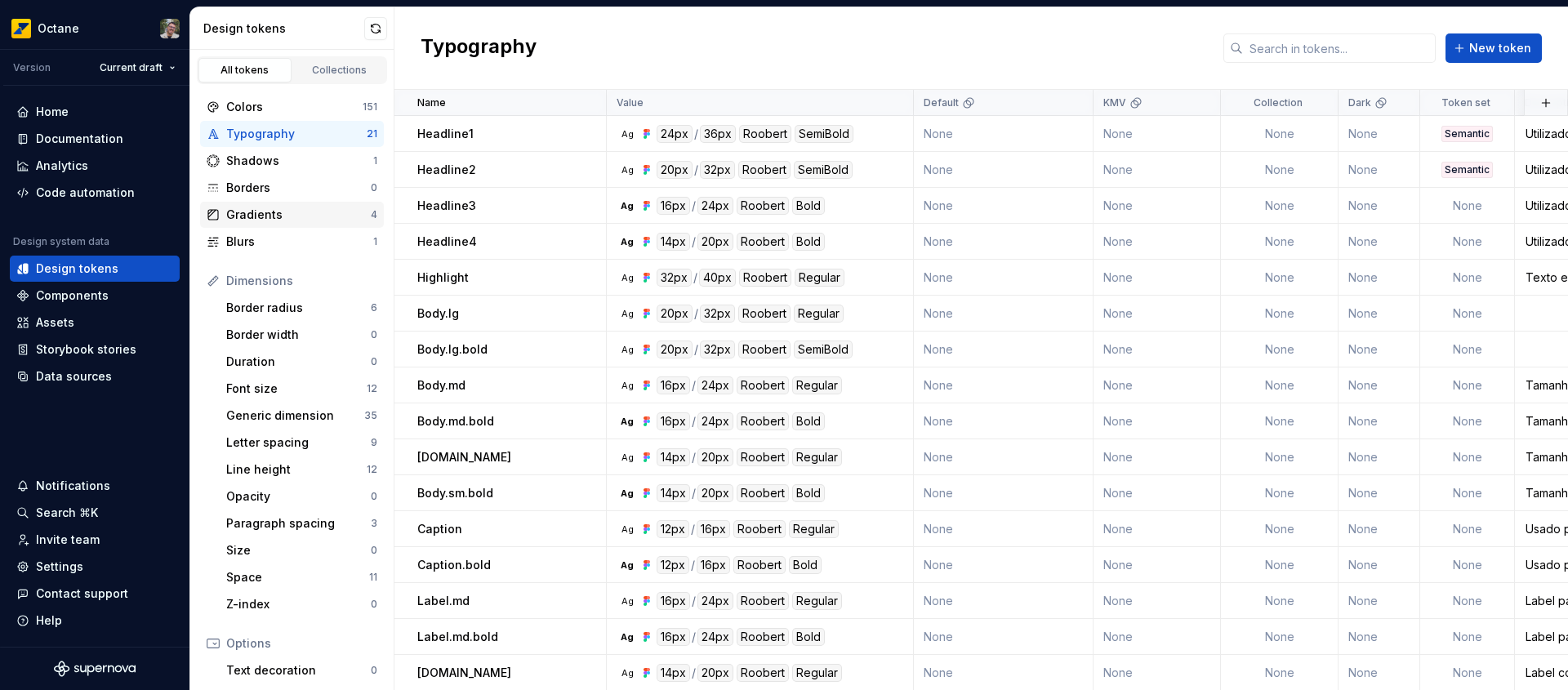
click at [293, 218] on div "Gradients" at bounding box center [298, 214] width 145 height 16
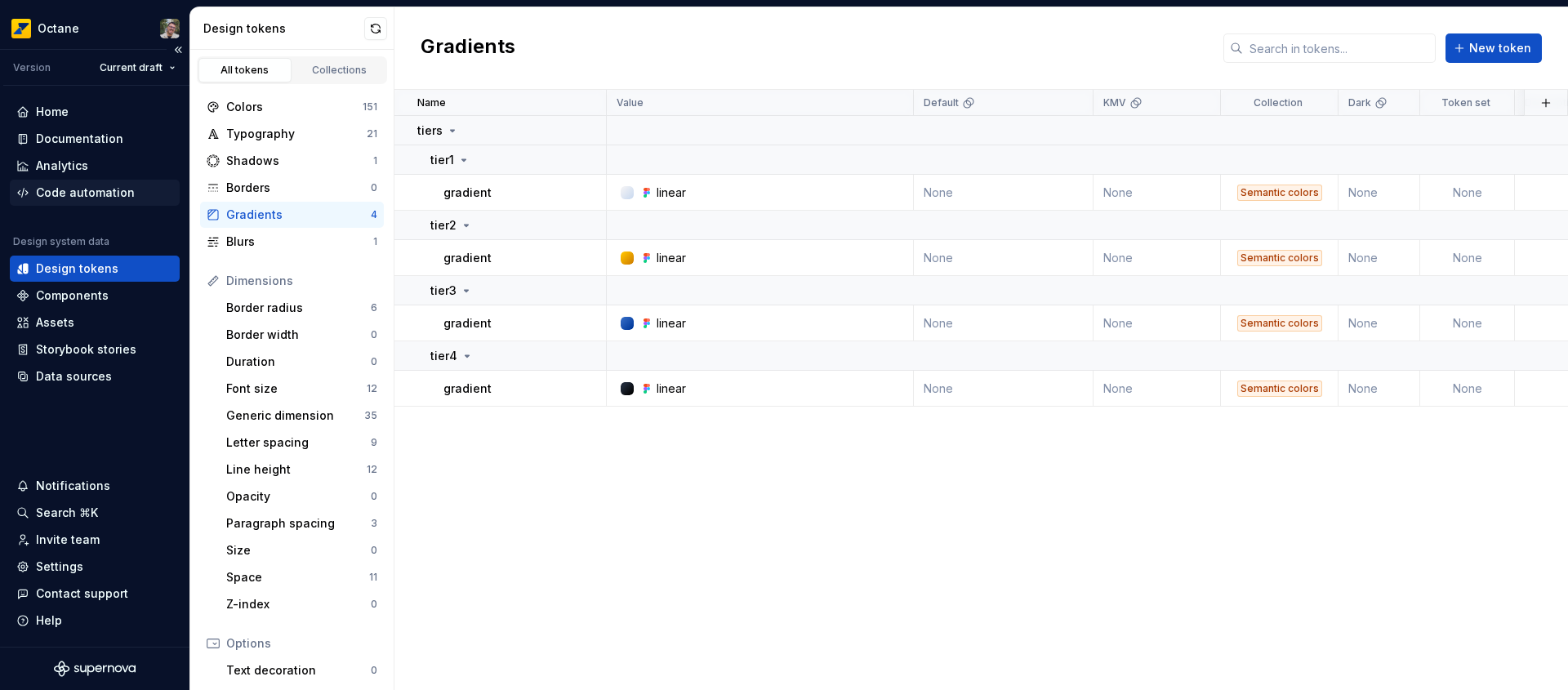
click at [113, 190] on div "Code automation" at bounding box center [84, 193] width 99 height 16
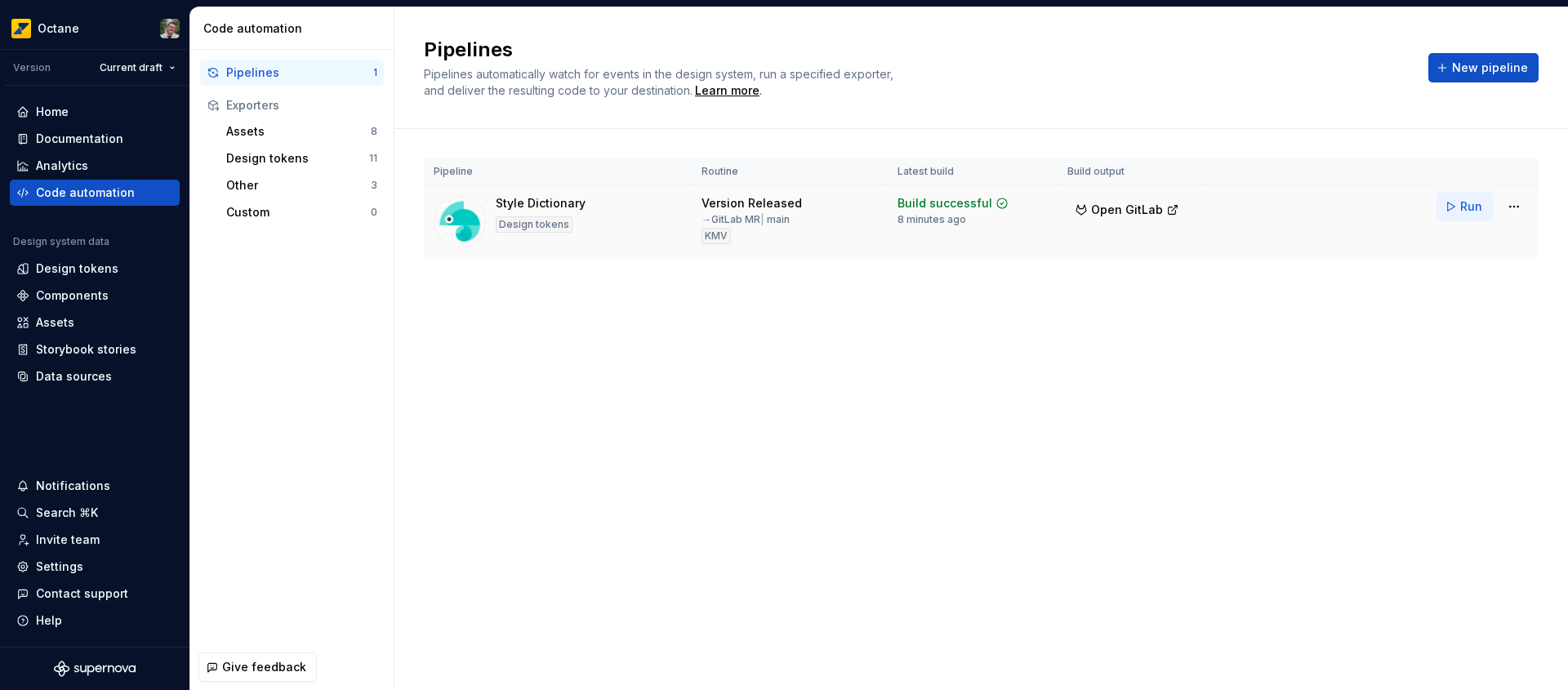
click at [1458, 205] on button "Run" at bounding box center [1465, 206] width 56 height 29
